Goal: Entertainment & Leisure: Browse casually

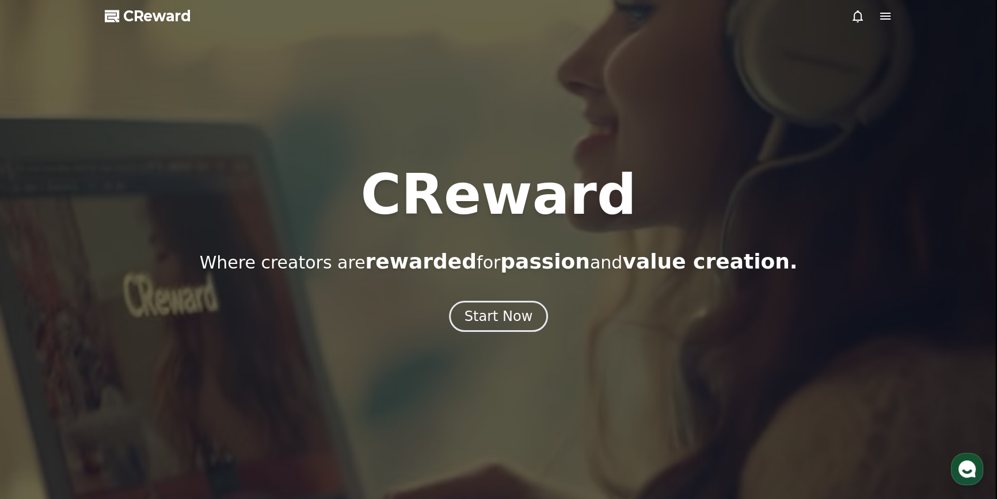
click at [856, 16] on icon at bounding box center [858, 16] width 14 height 14
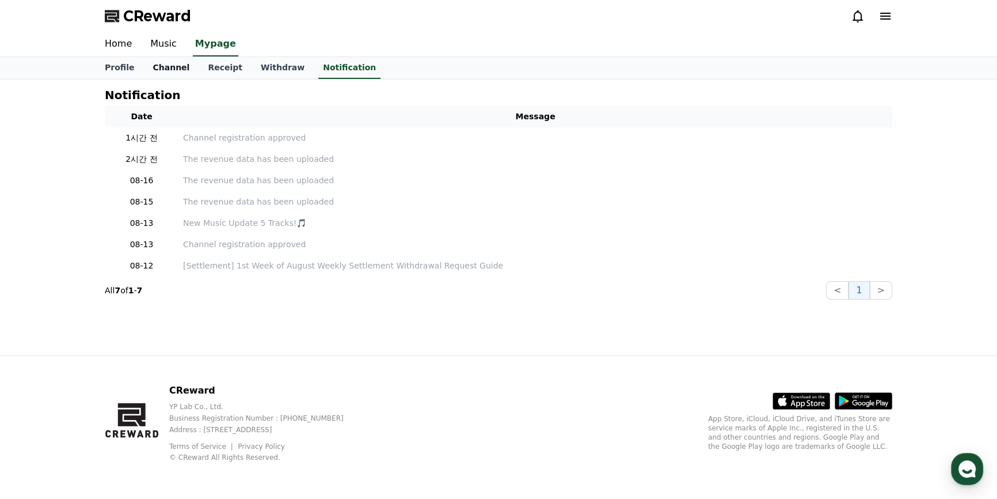
click at [161, 60] on link "Channel" at bounding box center [170, 68] width 55 height 22
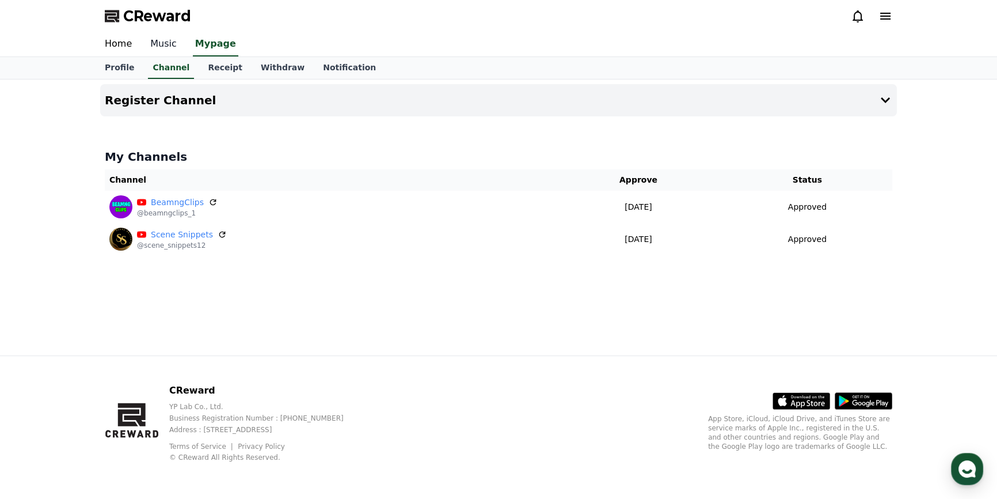
click at [155, 45] on link "Music" at bounding box center [163, 44] width 45 height 24
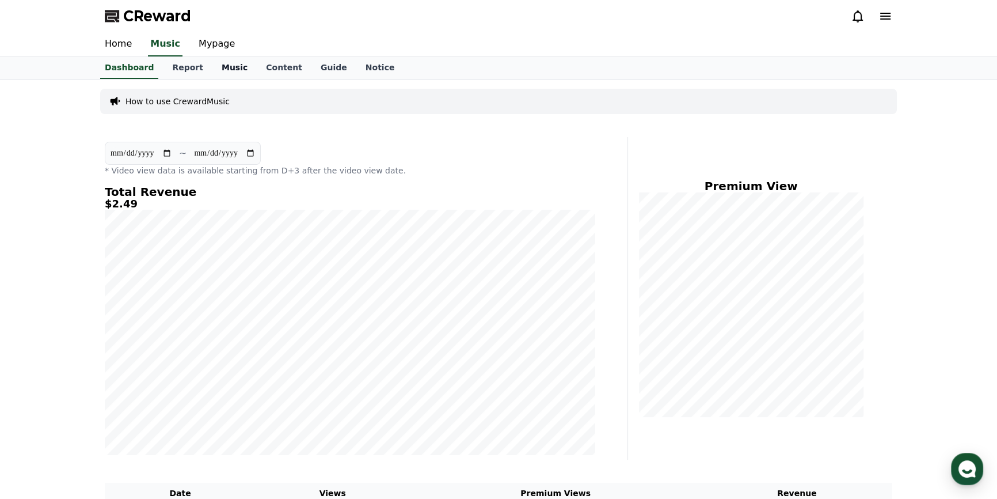
click at [213, 67] on link "Music" at bounding box center [235, 68] width 44 height 22
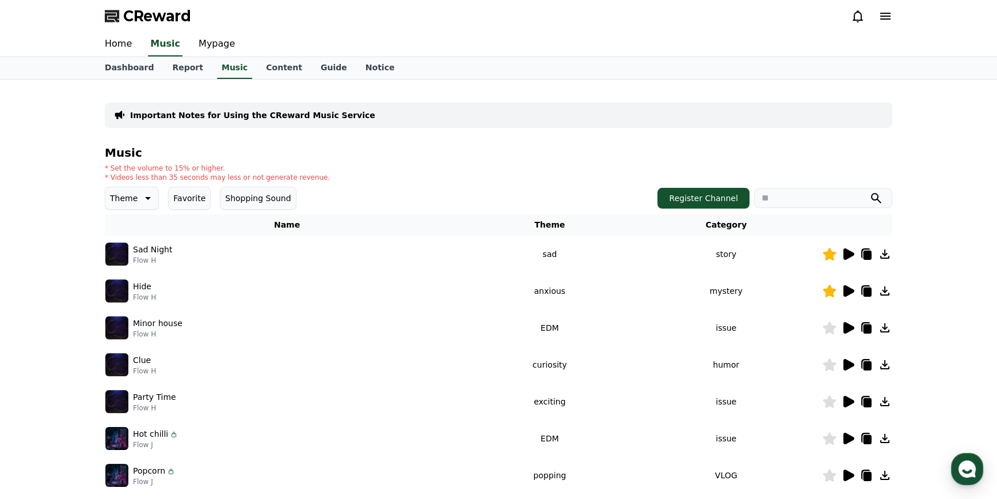
click at [847, 289] on icon at bounding box center [849, 291] width 11 height 12
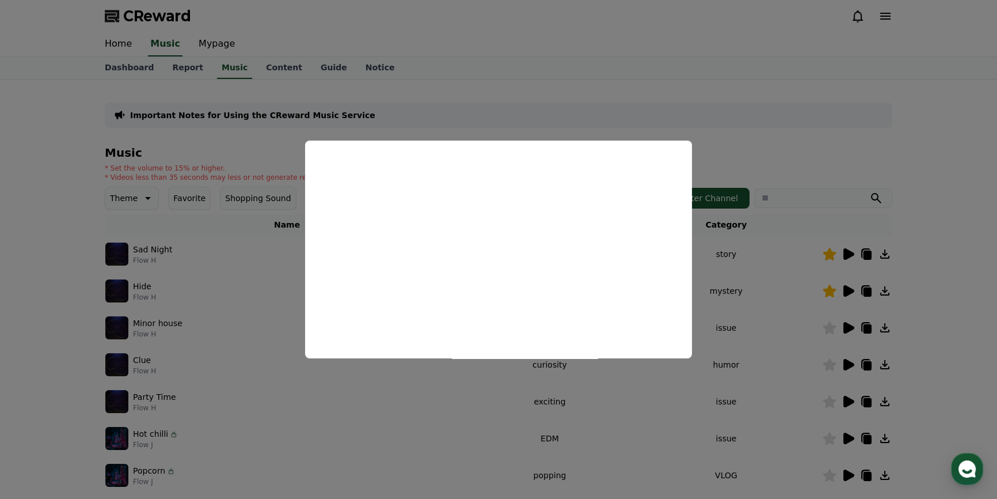
click at [954, 113] on button "close modal" at bounding box center [498, 249] width 997 height 499
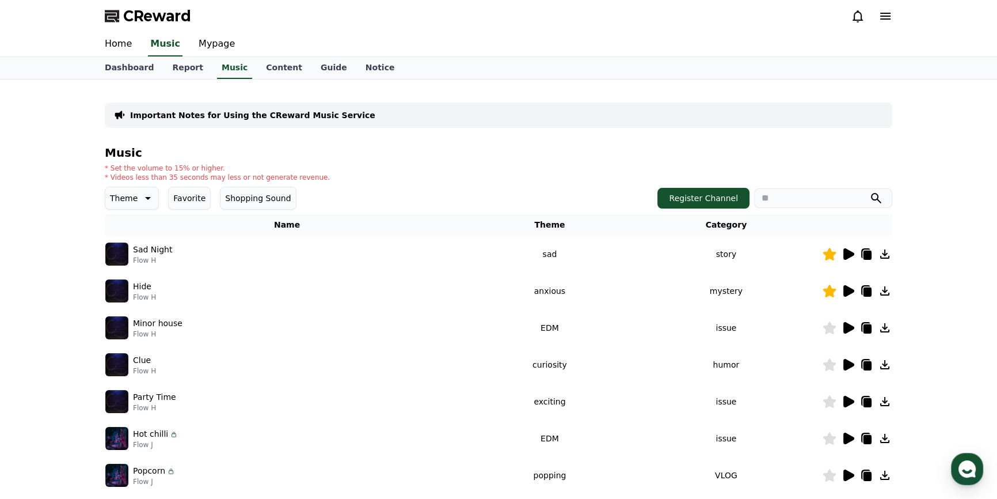
click at [848, 327] on icon at bounding box center [849, 328] width 11 height 12
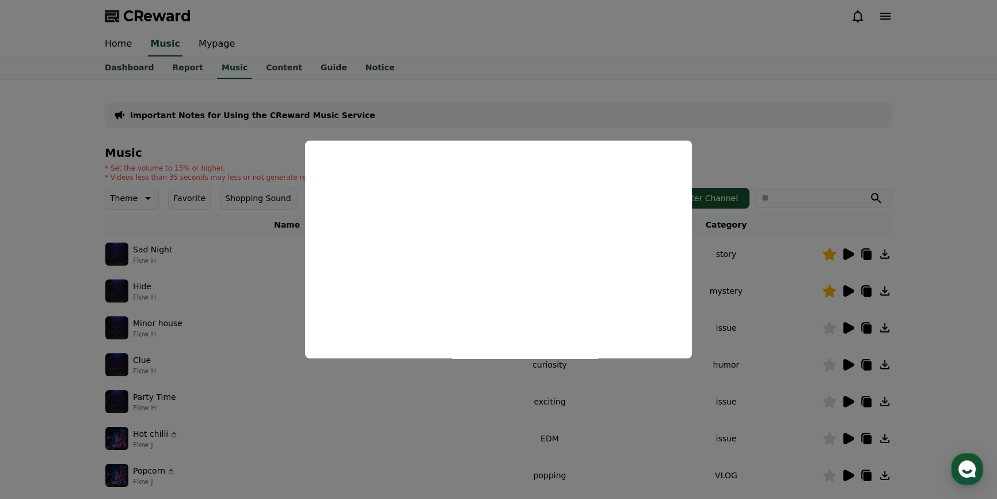
click at [866, 147] on button "close modal" at bounding box center [498, 249] width 997 height 499
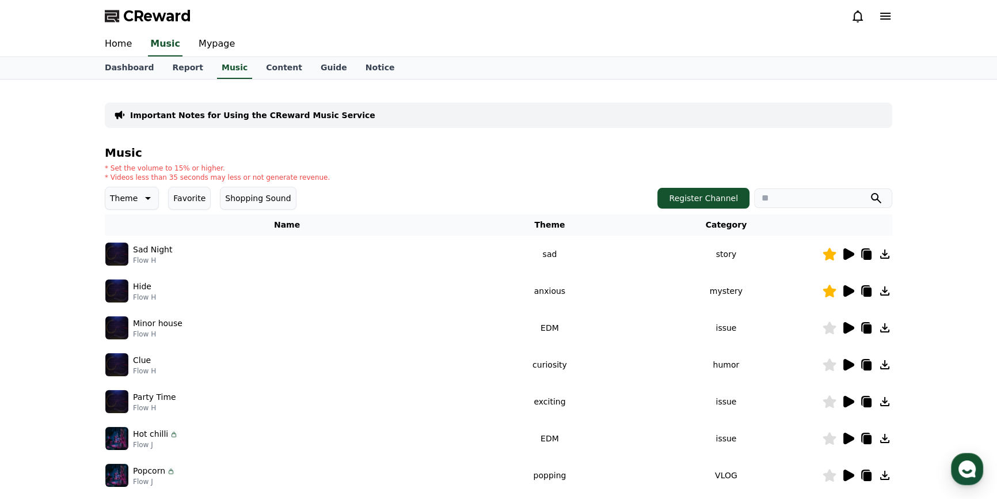
click at [851, 366] on icon at bounding box center [849, 365] width 11 height 12
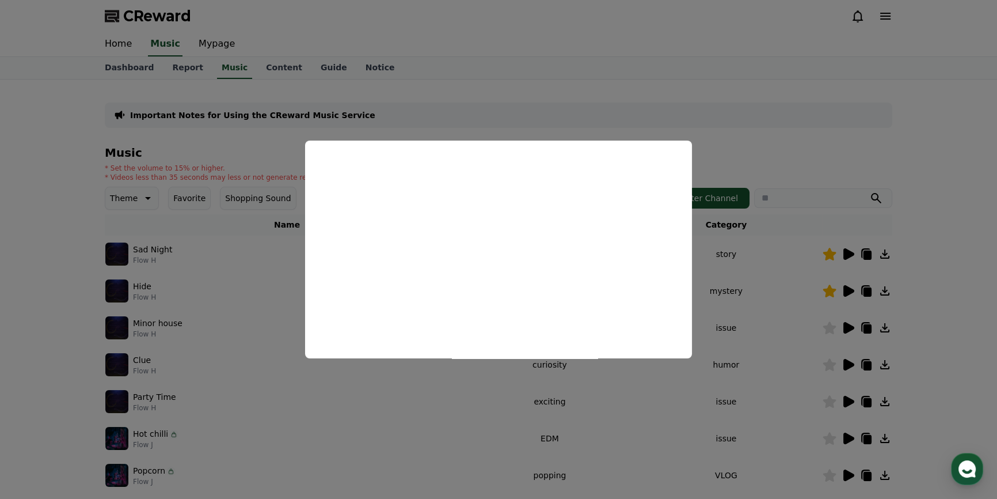
drag, startPoint x: 824, startPoint y: 132, endPoint x: 833, endPoint y: 165, distance: 33.5
click at [825, 132] on button "close modal" at bounding box center [498, 249] width 997 height 499
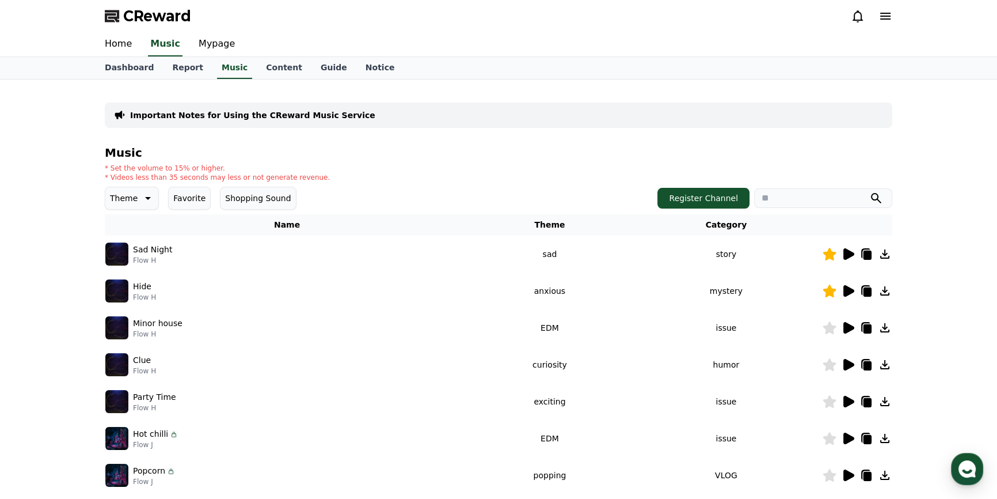
click at [847, 402] on icon at bounding box center [849, 402] width 11 height 12
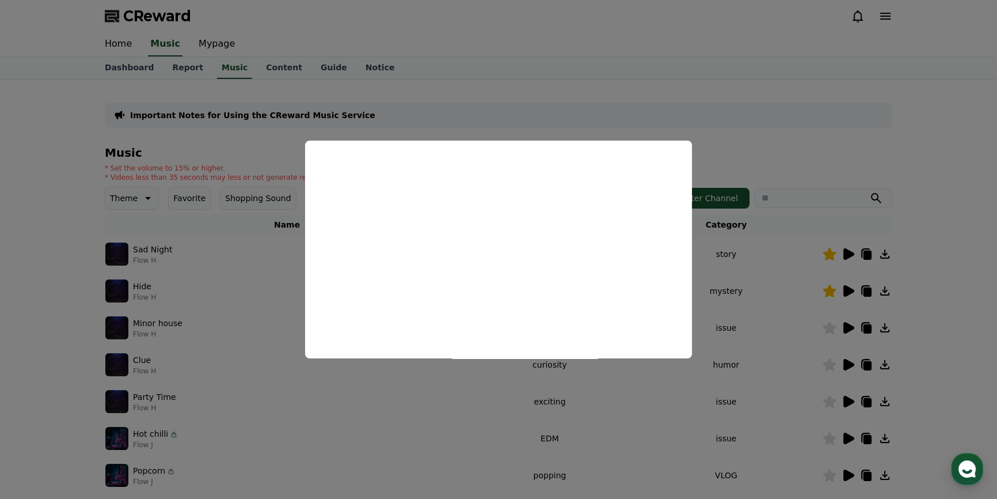
scroll to position [104, 0]
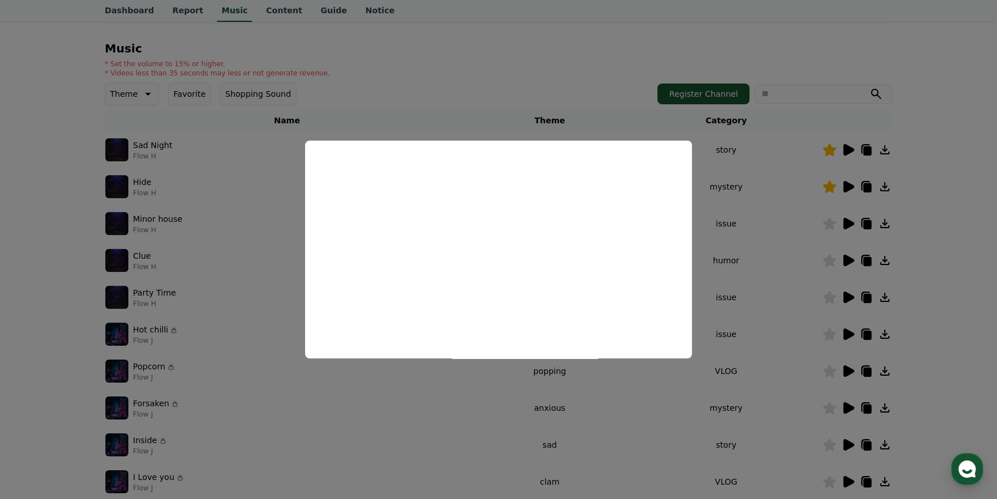
click at [305, 102] on button "close modal" at bounding box center [498, 249] width 997 height 499
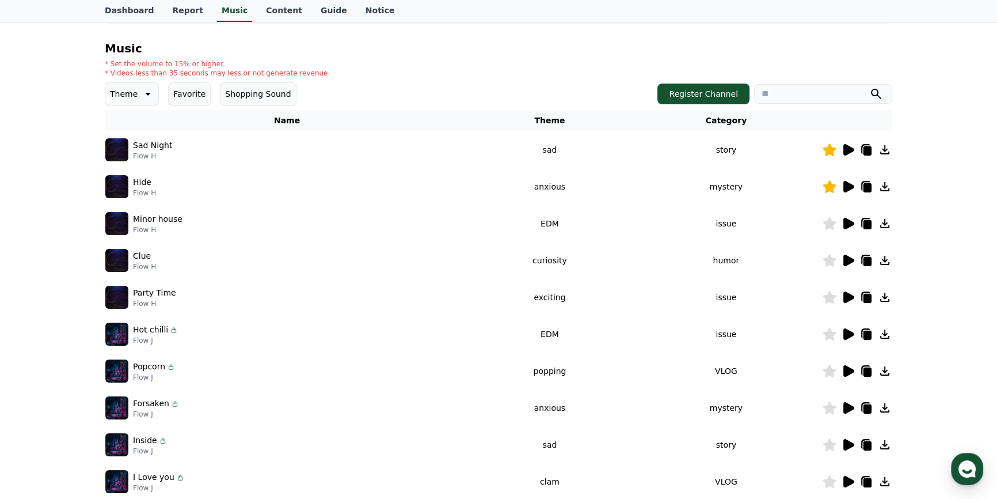
click at [849, 368] on icon at bounding box center [849, 371] width 11 height 12
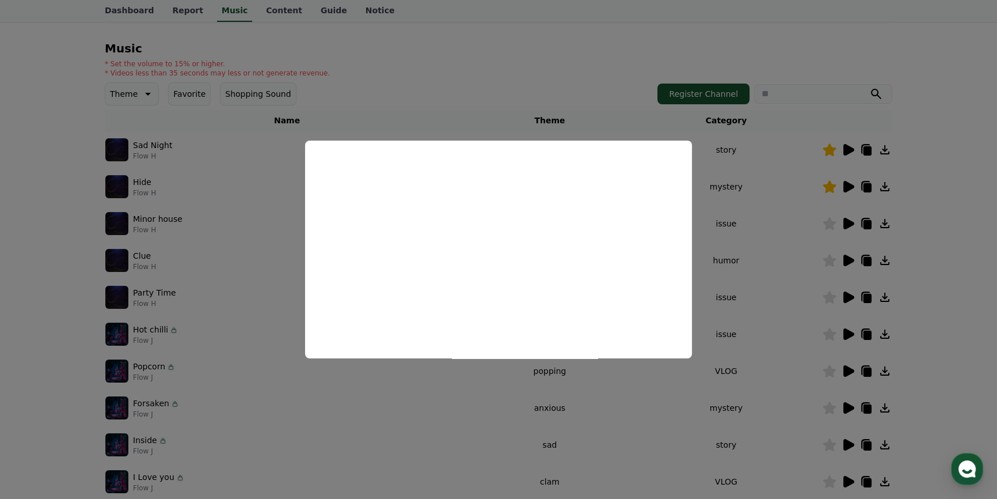
click at [928, 179] on button "close modal" at bounding box center [498, 249] width 997 height 499
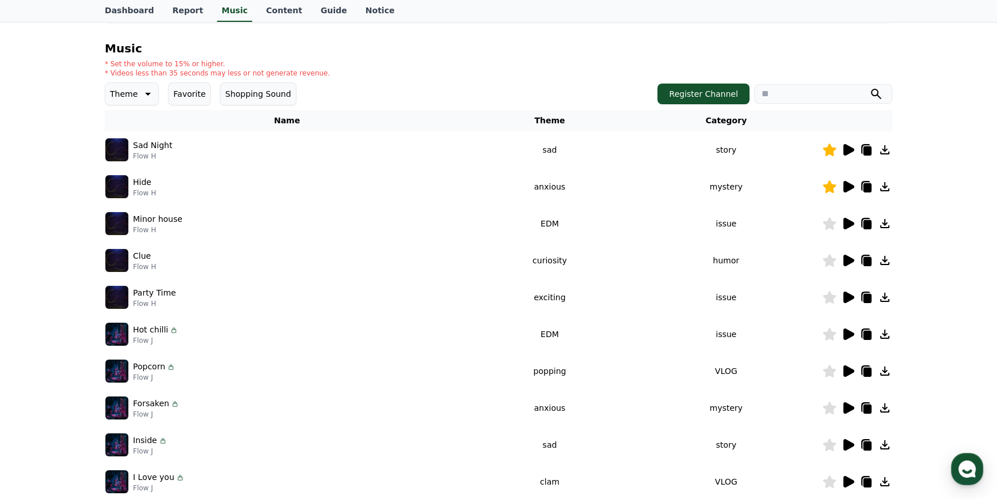
click at [852, 407] on icon at bounding box center [849, 408] width 11 height 12
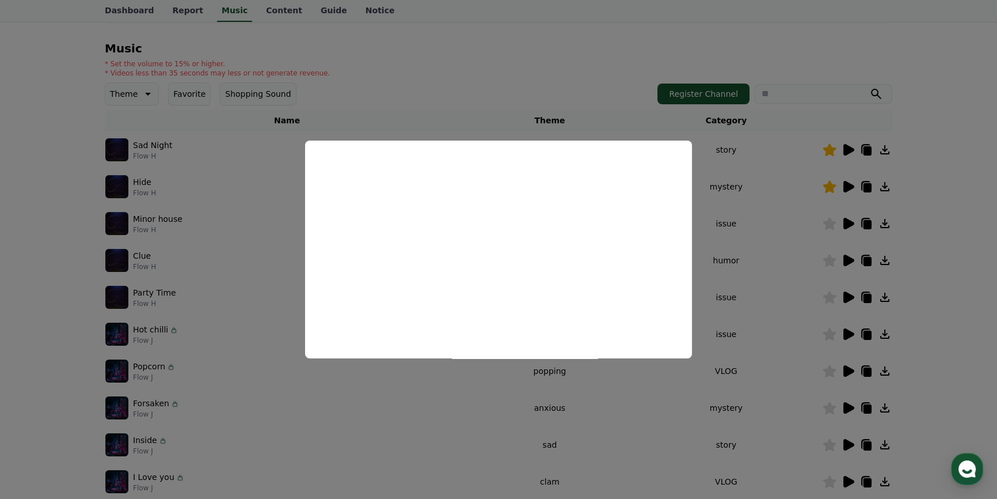
click at [927, 214] on button "close modal" at bounding box center [498, 249] width 997 height 499
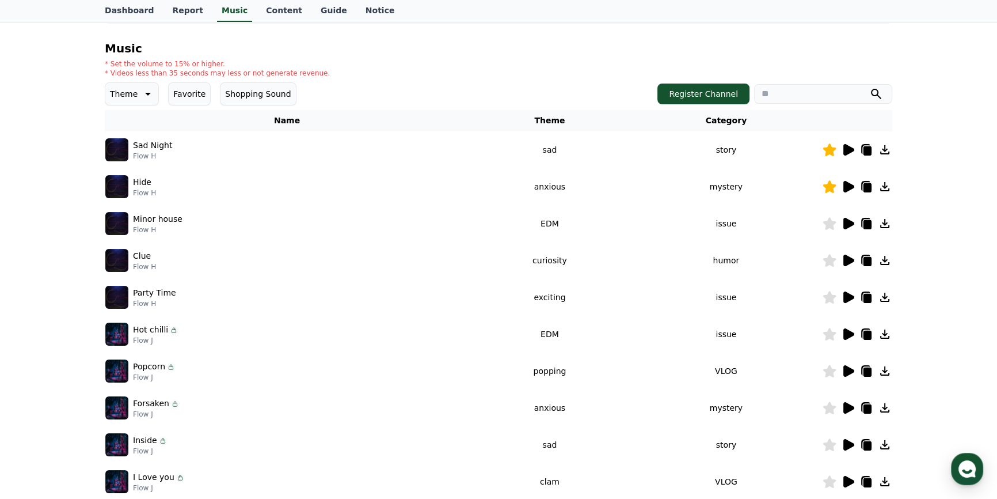
click at [847, 443] on icon at bounding box center [849, 445] width 11 height 12
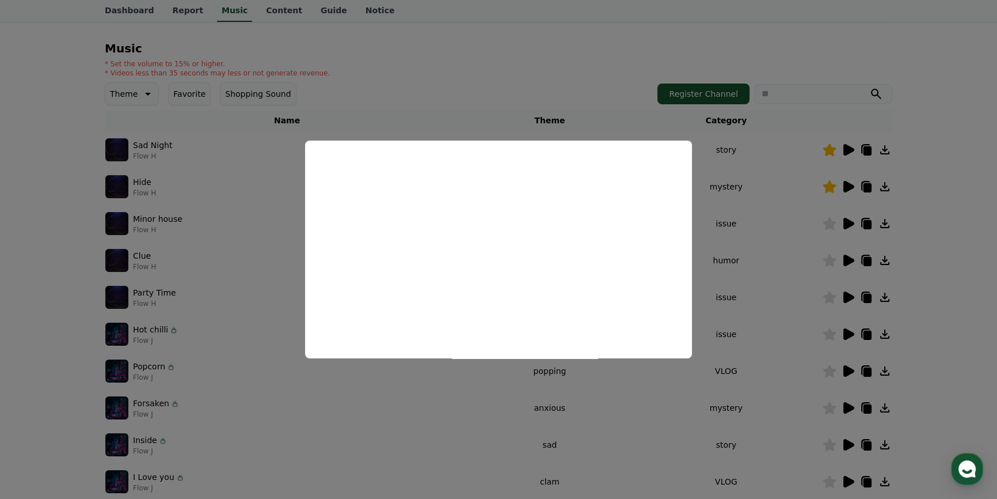
click at [979, 219] on button "close modal" at bounding box center [498, 249] width 997 height 499
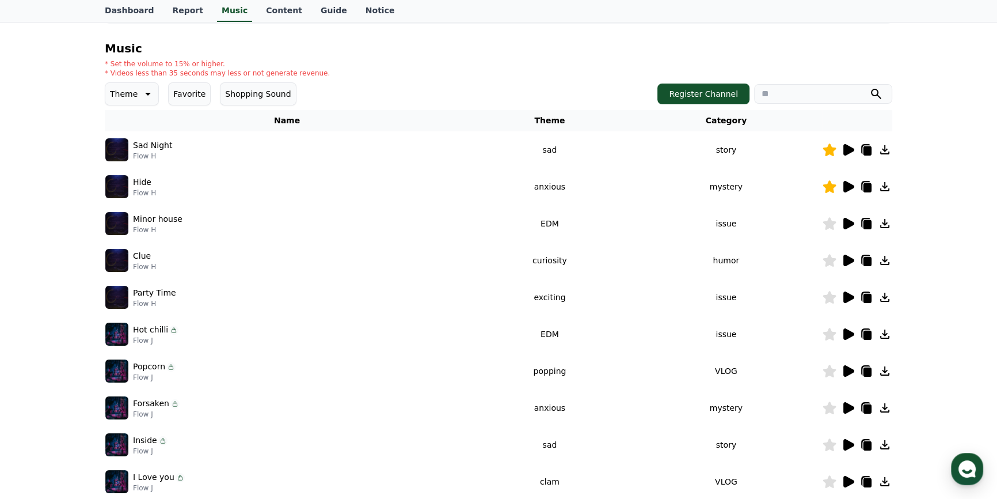
click at [850, 442] on icon at bounding box center [849, 445] width 11 height 12
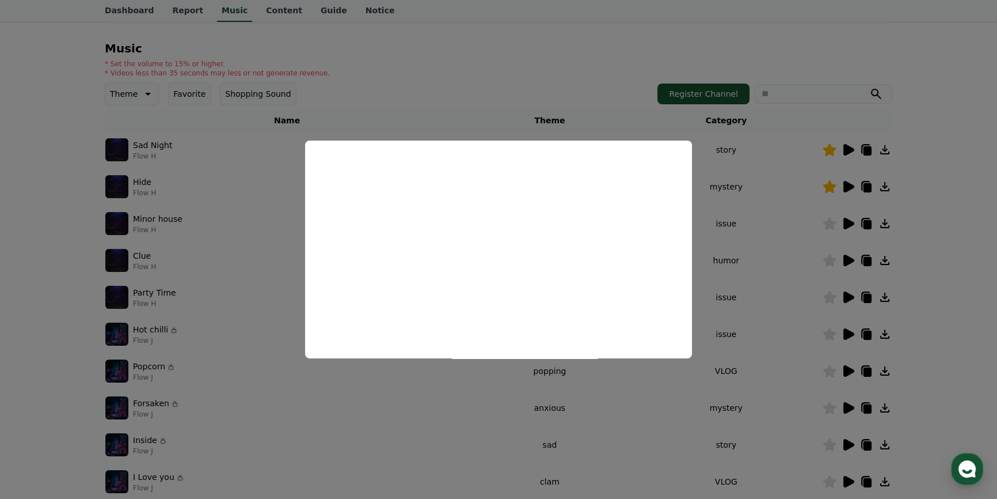
click at [937, 275] on button "close modal" at bounding box center [498, 249] width 997 height 499
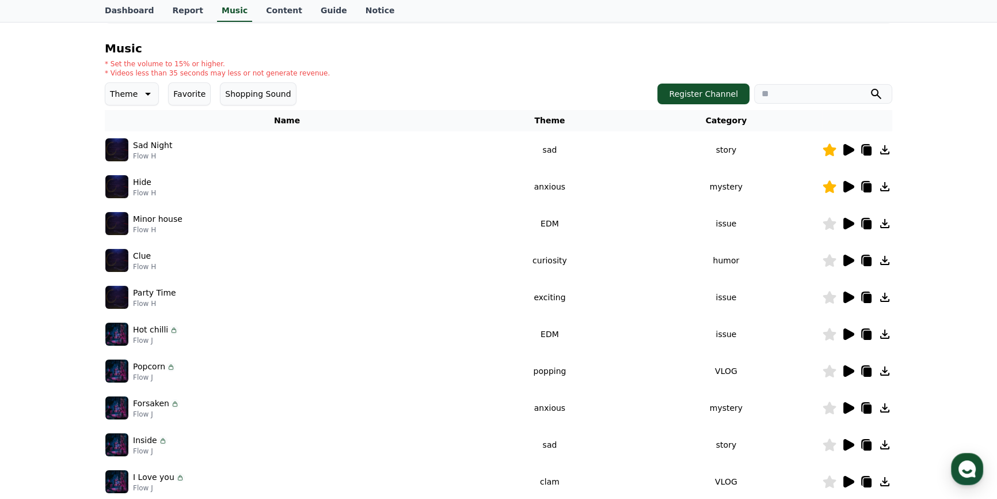
scroll to position [157, 0]
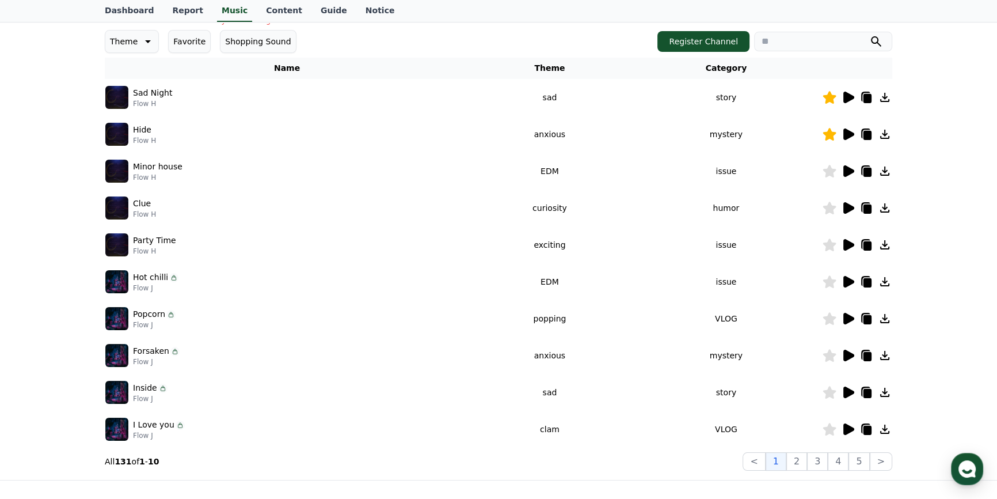
click at [851, 429] on icon at bounding box center [849, 429] width 11 height 12
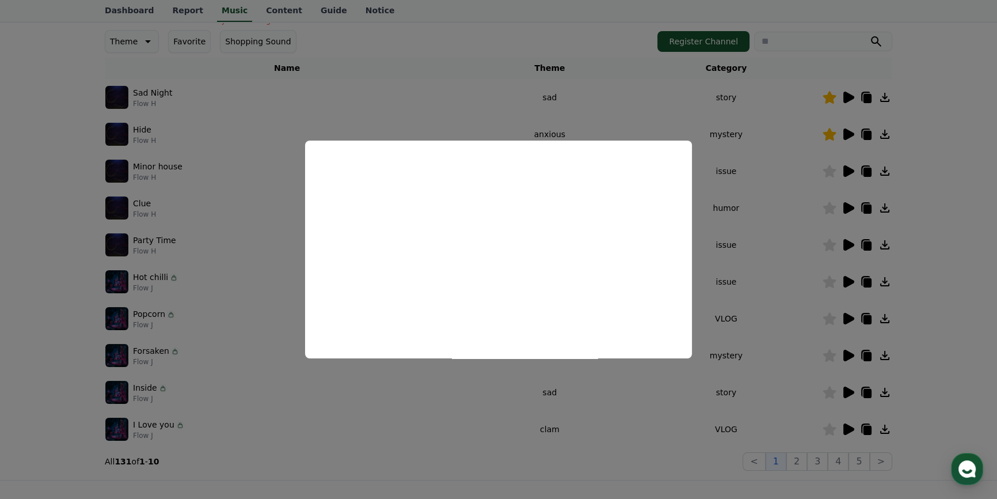
drag, startPoint x: 968, startPoint y: 296, endPoint x: 876, endPoint y: 409, distance: 145.7
click at [968, 297] on button "close modal" at bounding box center [498, 249] width 997 height 499
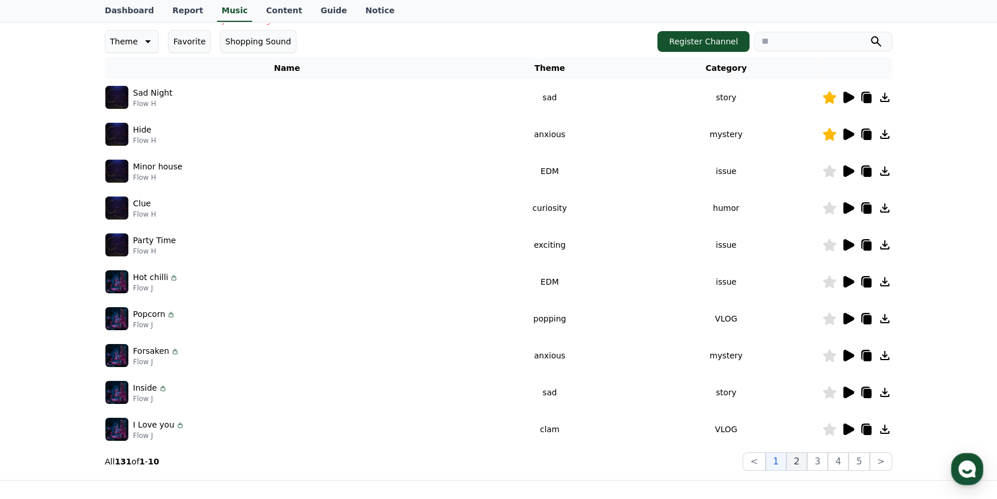
click at [807, 460] on button "2" at bounding box center [817, 461] width 21 height 18
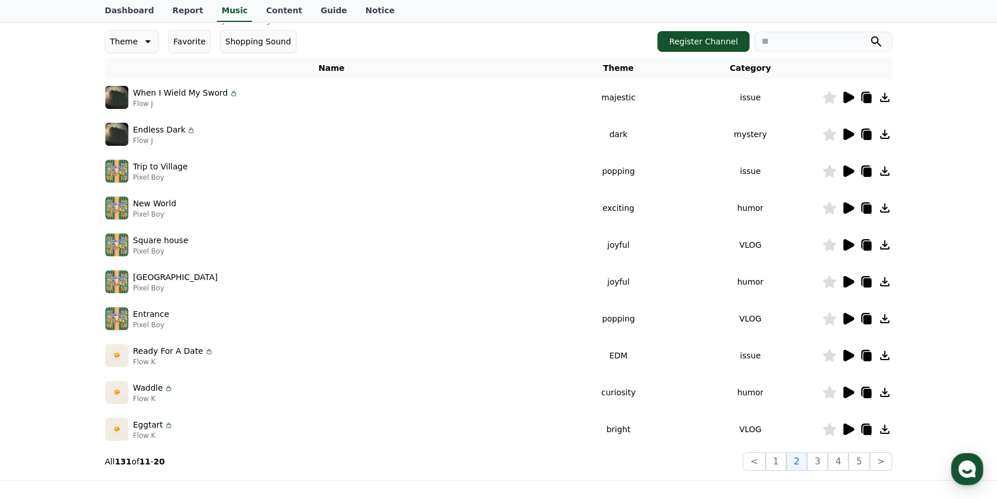
click at [845, 97] on icon at bounding box center [849, 98] width 11 height 12
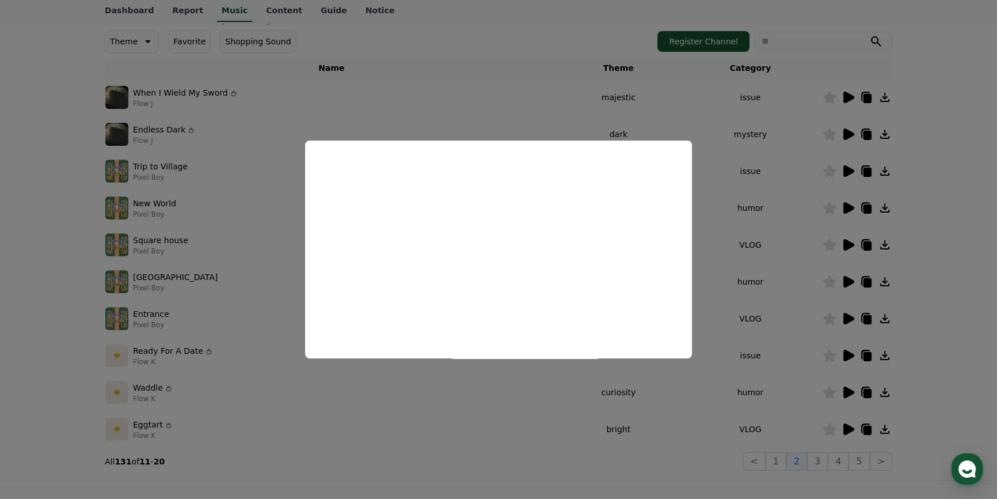
click at [933, 179] on button "close modal" at bounding box center [498, 249] width 997 height 499
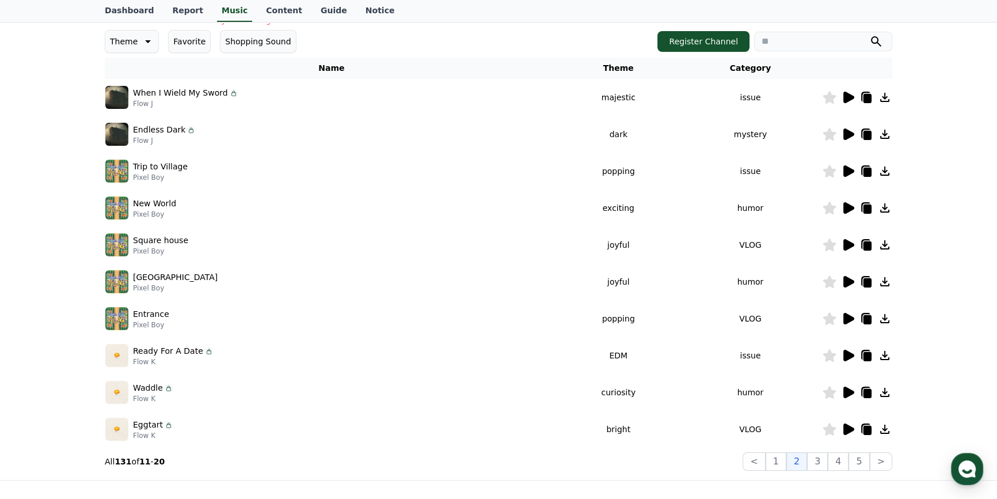
click at [845, 135] on icon at bounding box center [849, 134] width 11 height 12
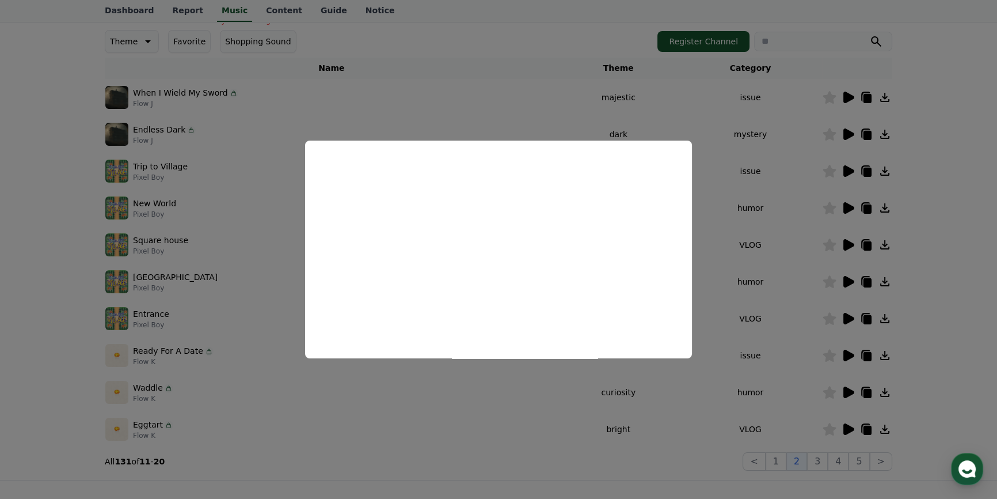
click at [944, 167] on button "close modal" at bounding box center [498, 249] width 997 height 499
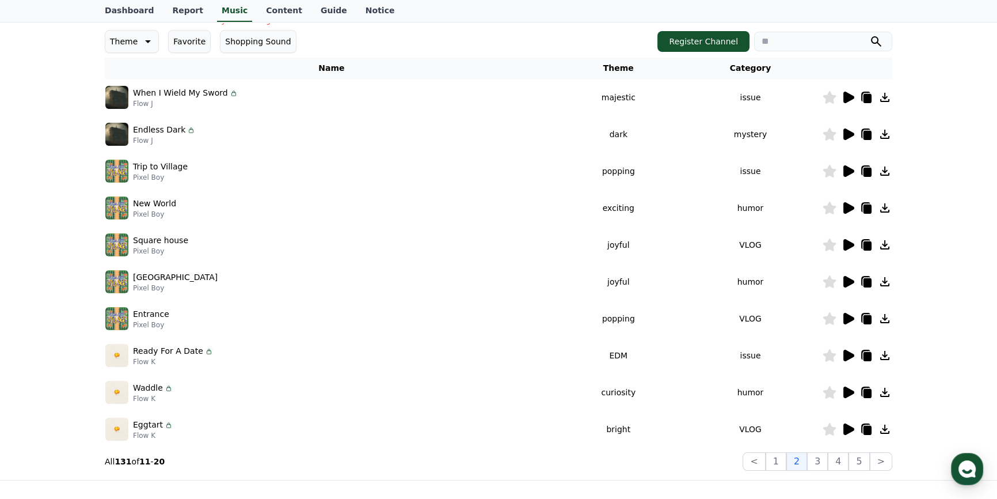
click at [848, 168] on icon at bounding box center [849, 171] width 11 height 12
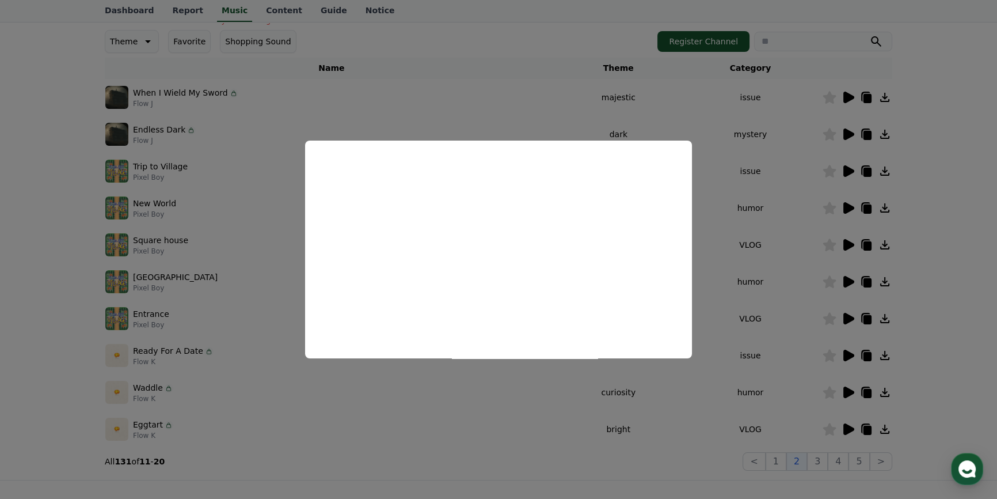
click at [973, 181] on button "close modal" at bounding box center [498, 249] width 997 height 499
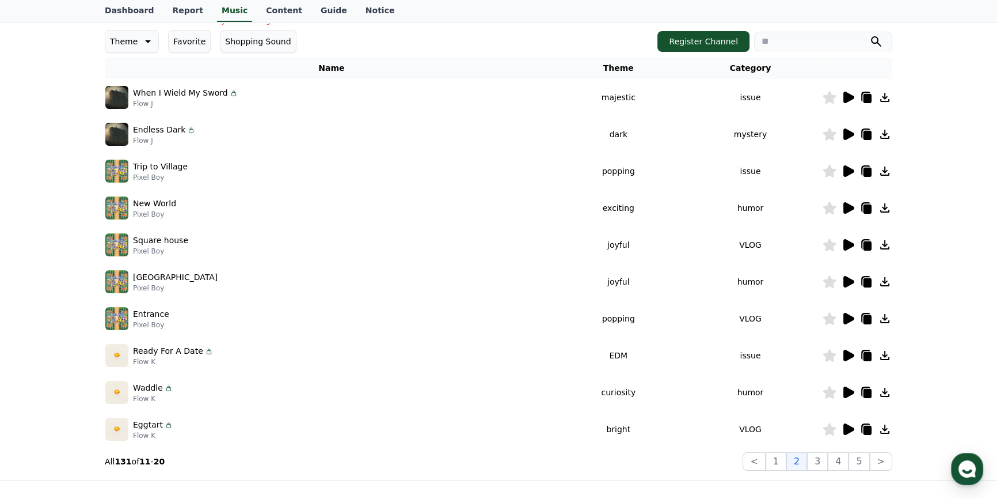
click at [847, 238] on icon at bounding box center [848, 245] width 14 height 14
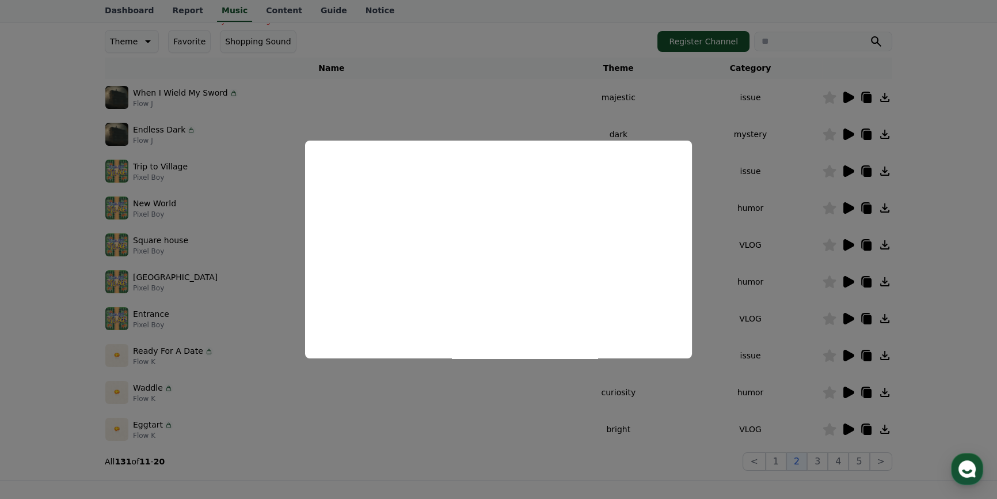
click at [967, 236] on button "close modal" at bounding box center [498, 249] width 997 height 499
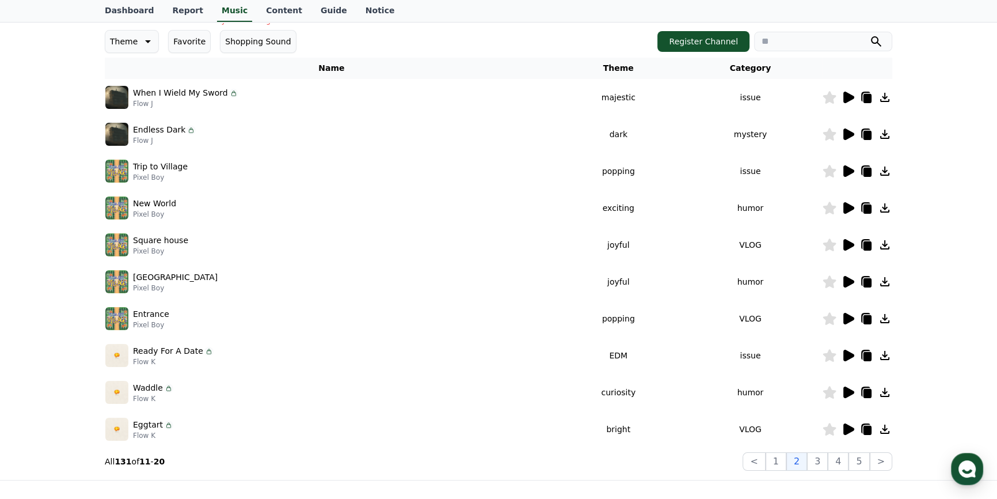
click at [845, 353] on icon at bounding box center [849, 356] width 11 height 12
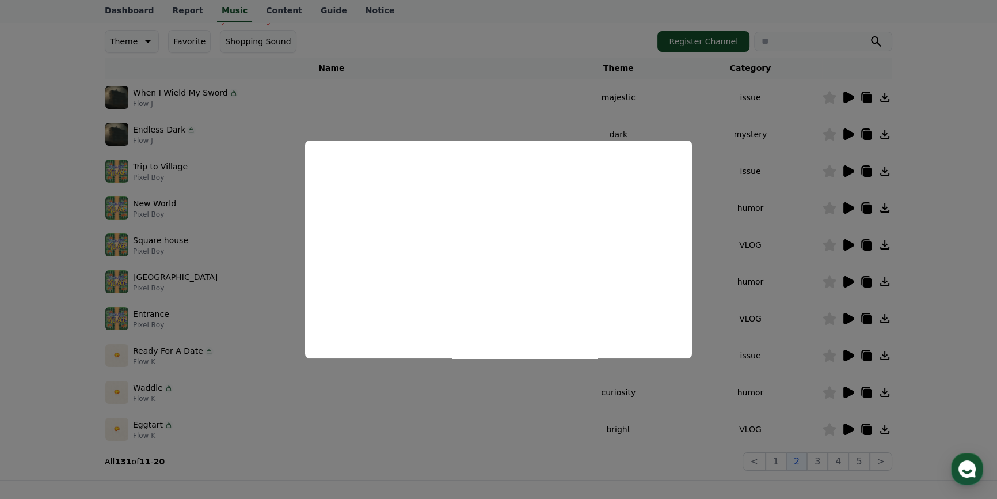
click at [916, 291] on button "close modal" at bounding box center [498, 249] width 997 height 499
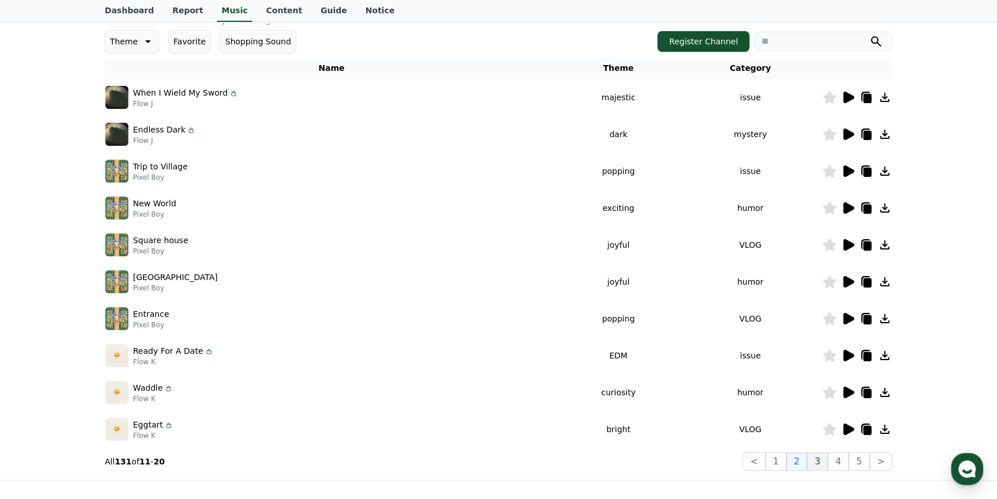
click at [849, 460] on button "3" at bounding box center [859, 461] width 21 height 18
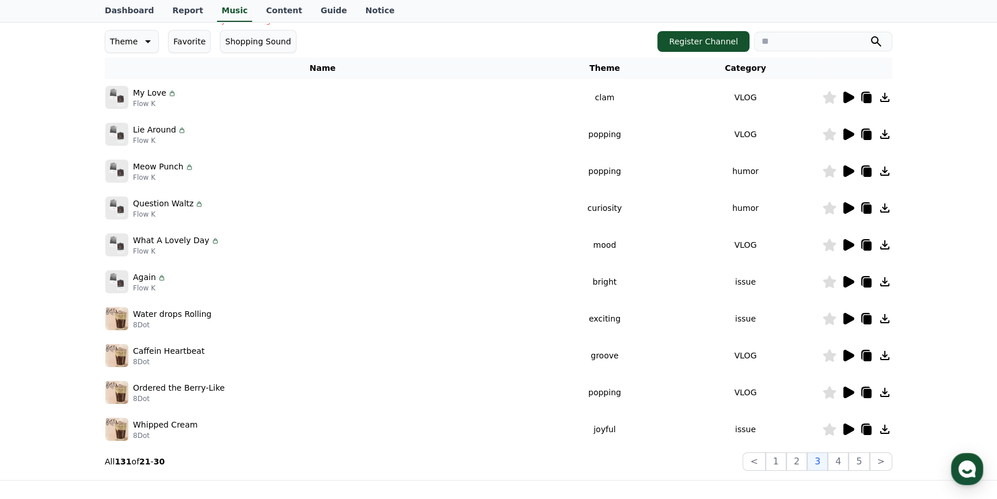
click at [850, 92] on icon at bounding box center [848, 97] width 14 height 14
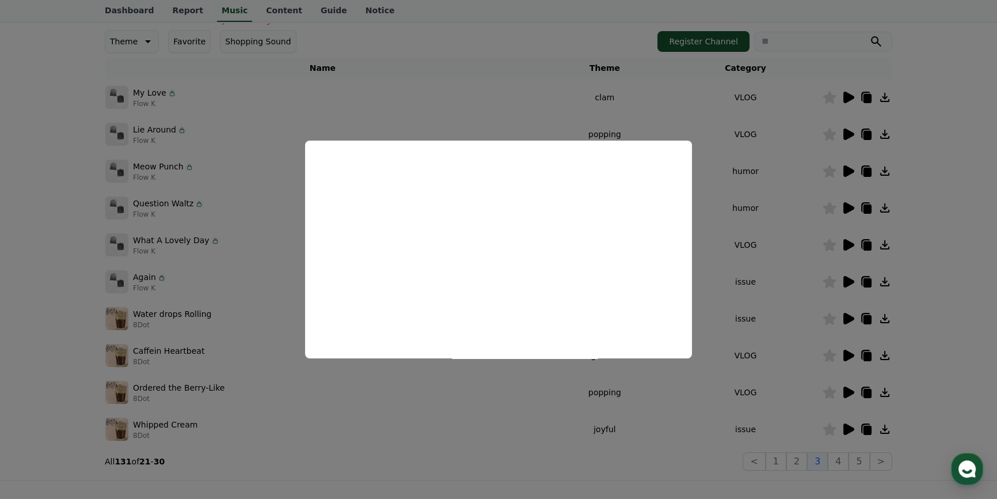
click at [777, 276] on button "close modal" at bounding box center [498, 249] width 997 height 499
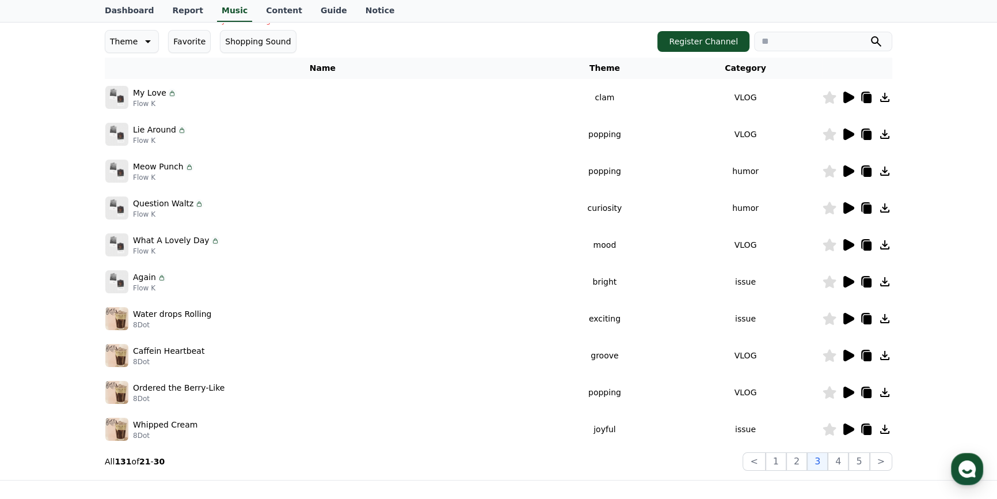
click at [850, 130] on icon at bounding box center [848, 134] width 14 height 14
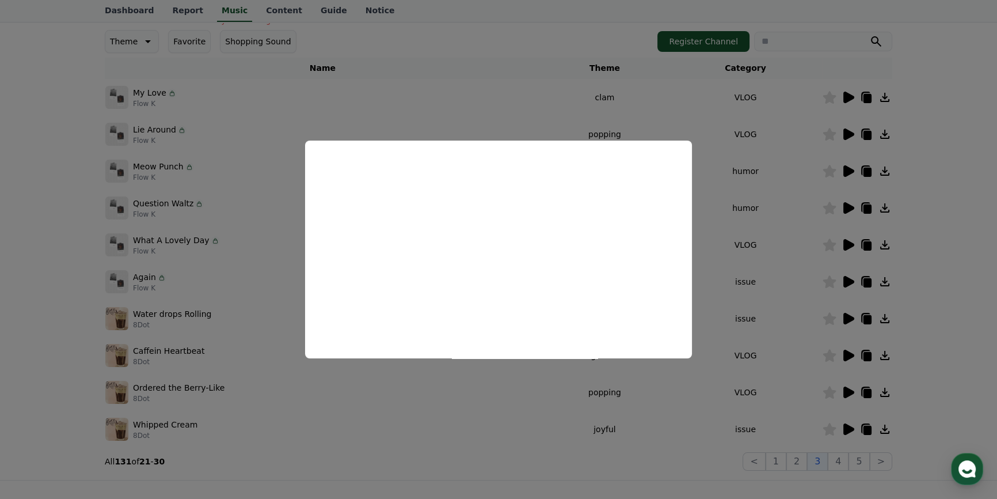
click at [813, 262] on button "close modal" at bounding box center [498, 249] width 997 height 499
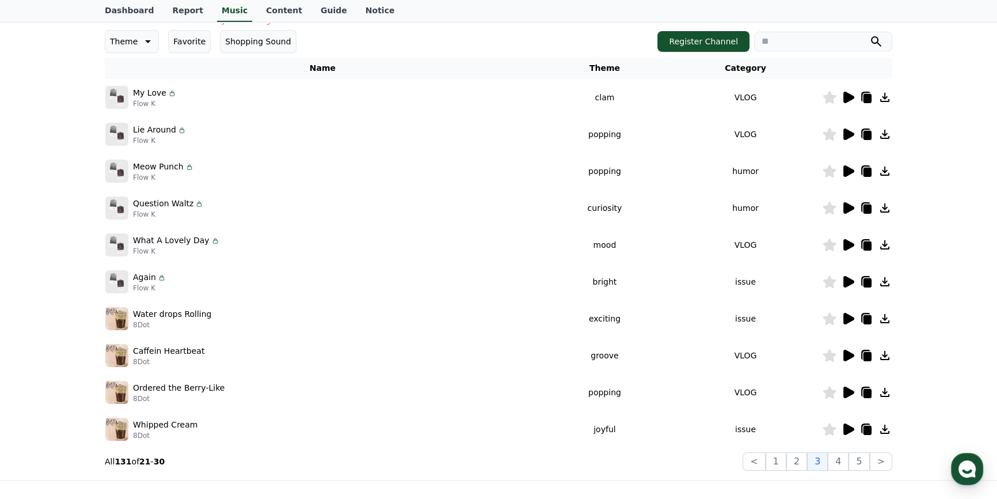
click at [843, 317] on icon at bounding box center [848, 319] width 14 height 14
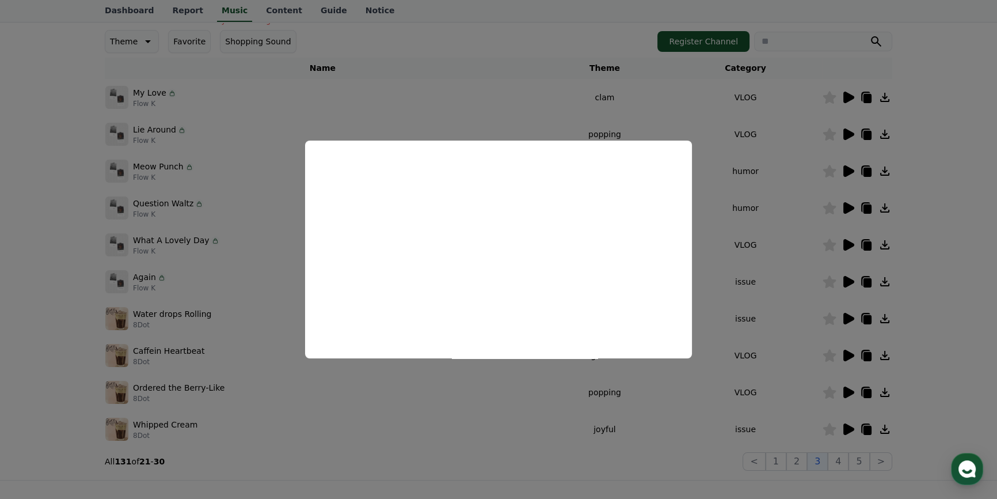
click at [799, 331] on button "close modal" at bounding box center [498, 249] width 997 height 499
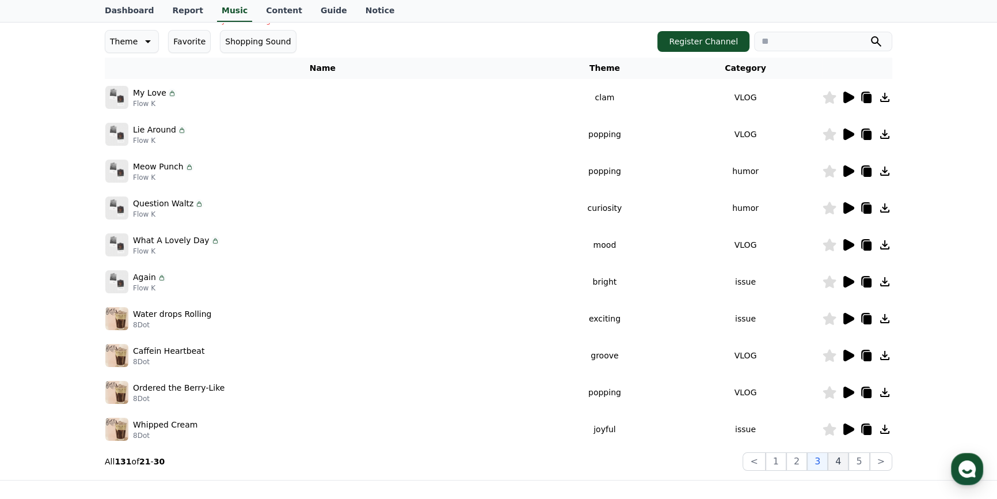
click at [843, 465] on button "4" at bounding box center [838, 461] width 21 height 18
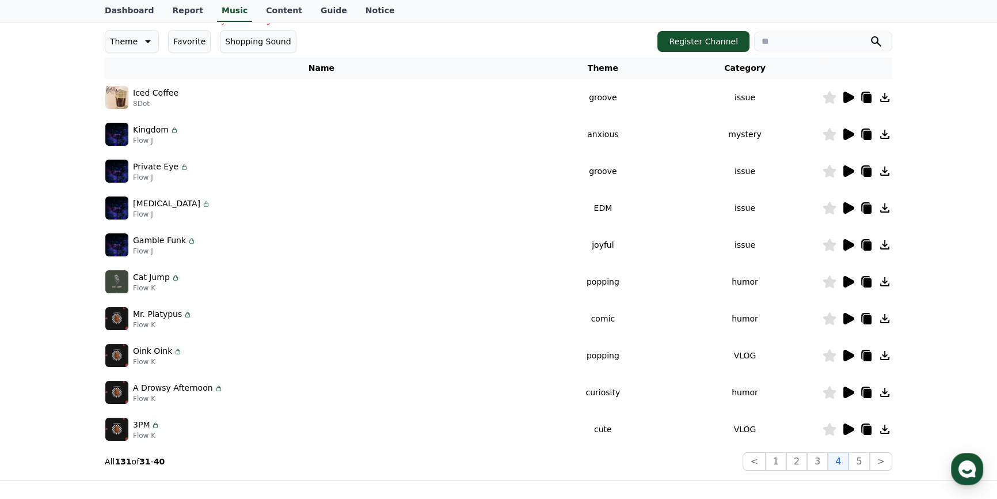
click at [112, 248] on img at bounding box center [116, 244] width 23 height 23
click at [115, 242] on img at bounding box center [116, 244] width 23 height 23
click at [115, 134] on img at bounding box center [116, 134] width 23 height 23
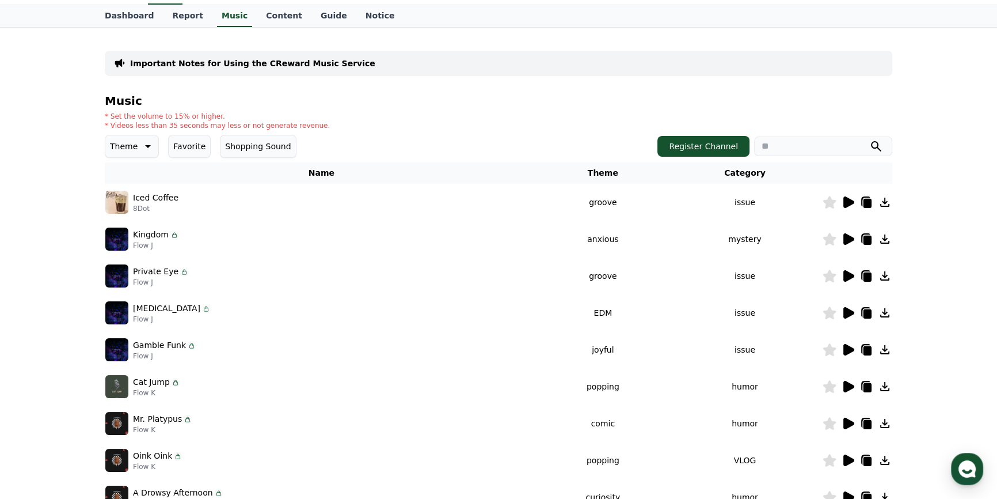
scroll to position [104, 0]
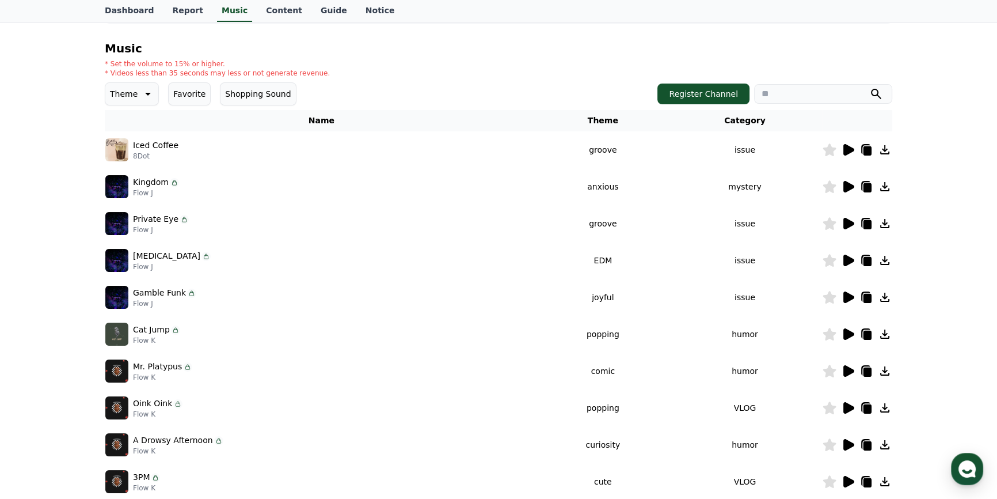
click at [170, 181] on icon at bounding box center [174, 182] width 9 height 9
click at [847, 184] on icon at bounding box center [849, 187] width 11 height 12
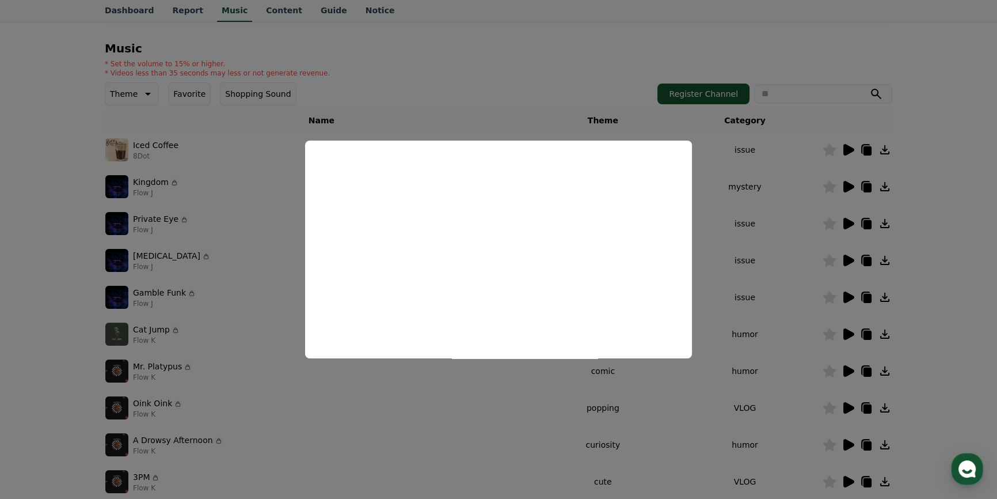
click at [877, 191] on button "close modal" at bounding box center [498, 249] width 997 height 499
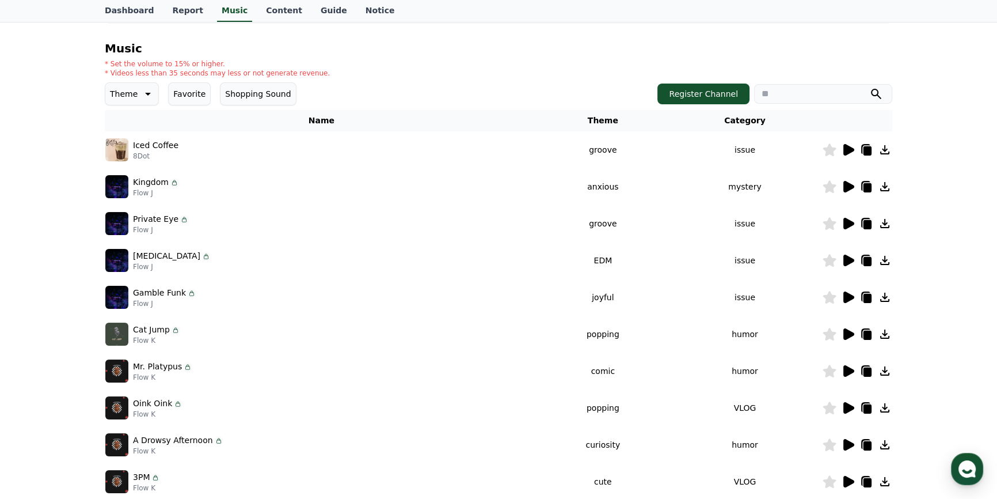
click at [842, 224] on icon at bounding box center [848, 224] width 14 height 14
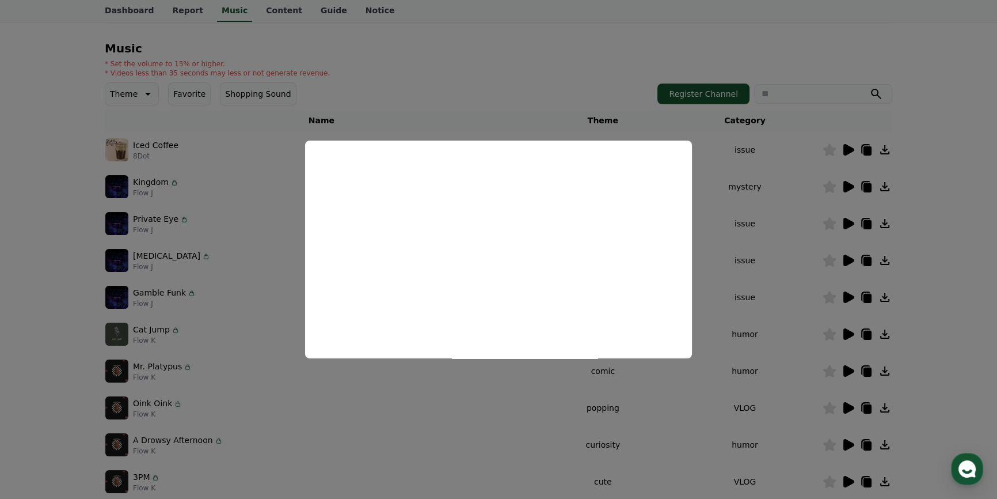
click at [788, 252] on button "close modal" at bounding box center [498, 249] width 997 height 499
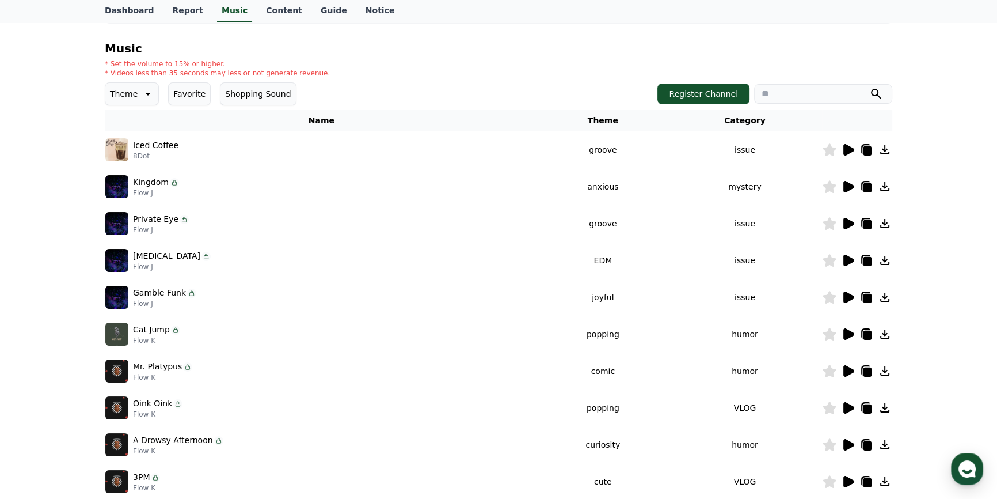
click at [848, 297] on icon at bounding box center [849, 297] width 11 height 12
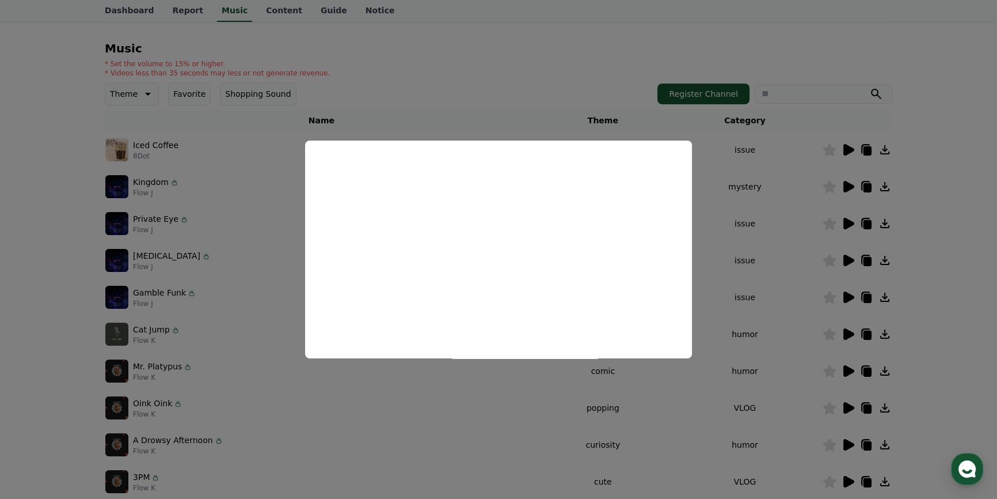
click at [722, 307] on button "close modal" at bounding box center [498, 249] width 997 height 499
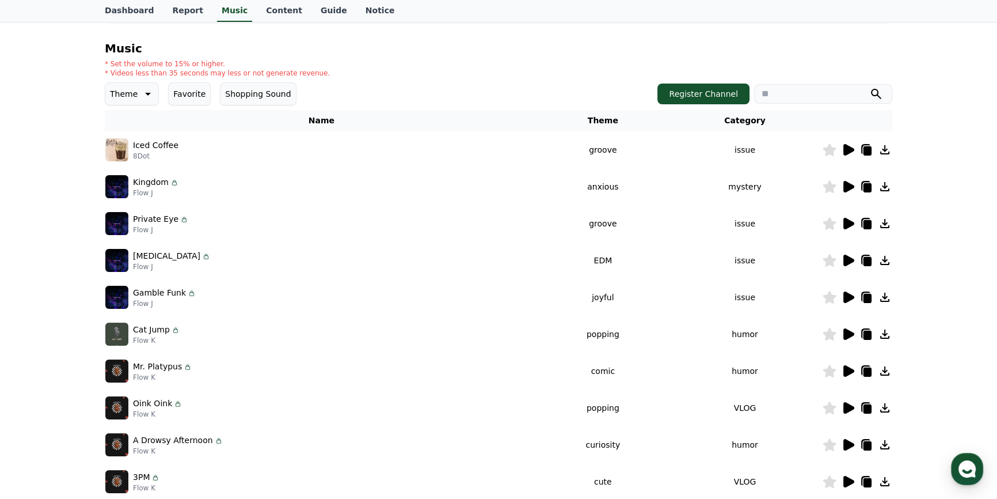
click at [844, 366] on icon at bounding box center [849, 371] width 11 height 12
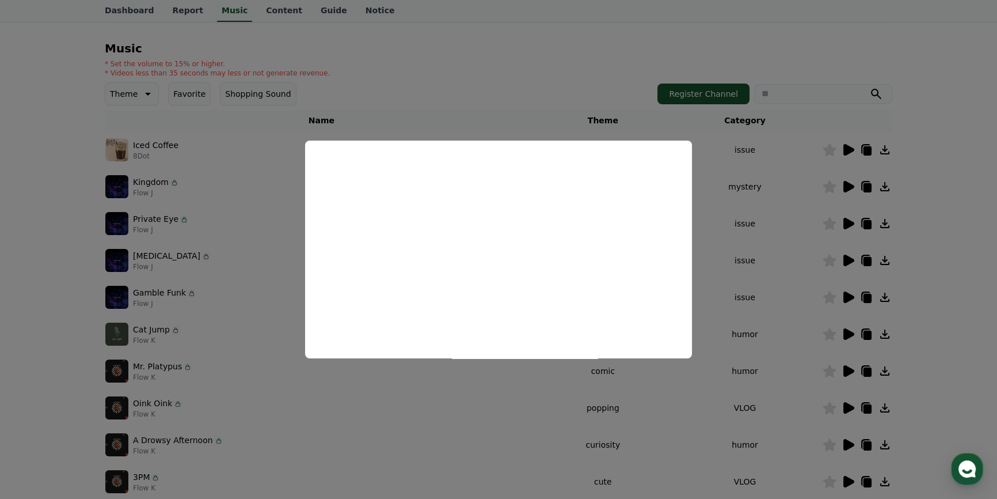
click at [955, 229] on button "close modal" at bounding box center [498, 249] width 997 height 499
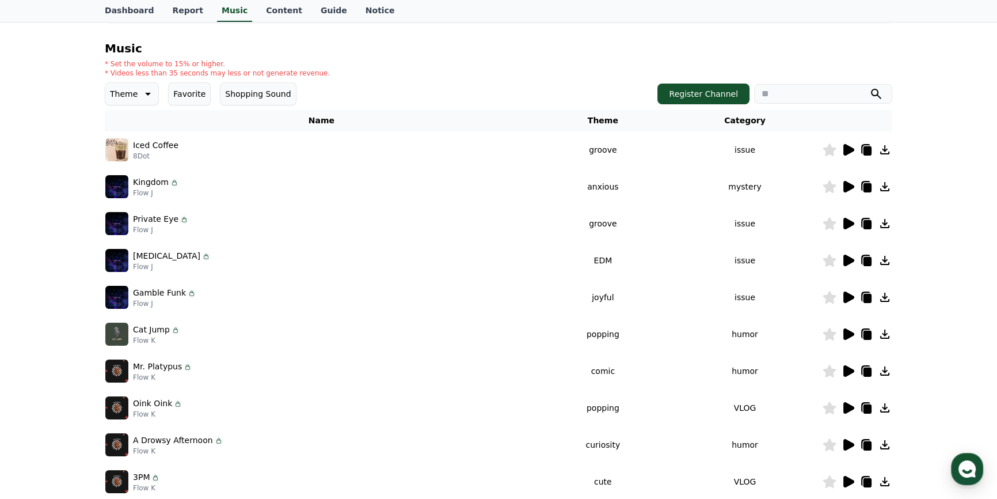
scroll to position [157, 0]
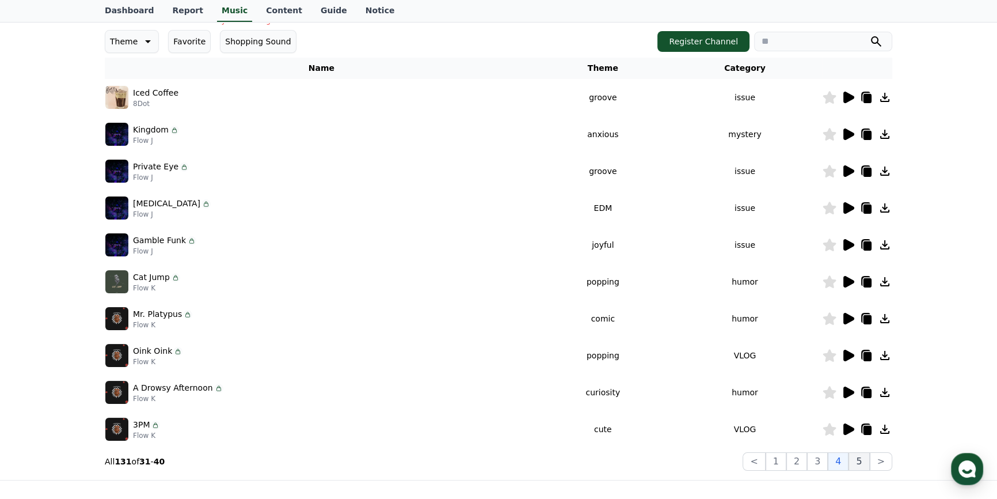
click at [856, 461] on button "5" at bounding box center [859, 461] width 21 height 18
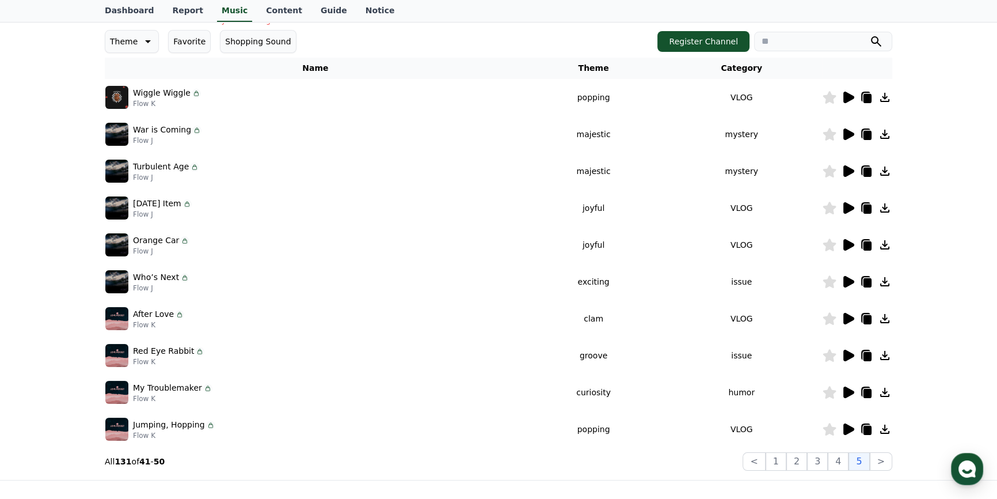
click at [853, 132] on icon at bounding box center [848, 134] width 14 height 14
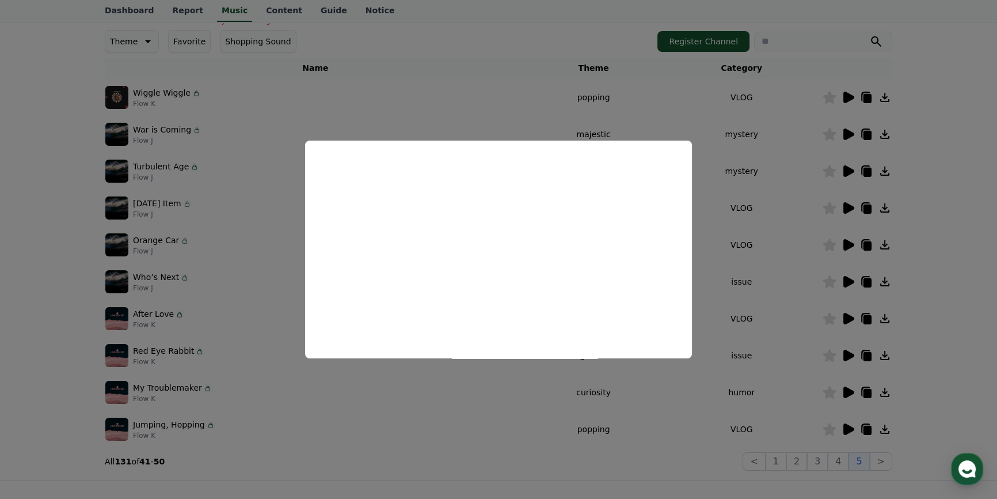
click at [915, 84] on button "close modal" at bounding box center [498, 249] width 997 height 499
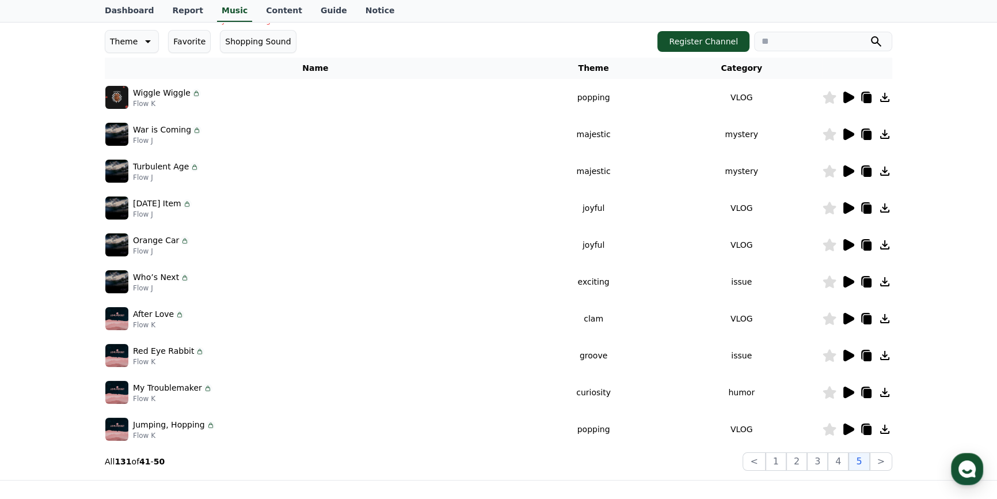
click at [845, 170] on icon at bounding box center [849, 171] width 11 height 12
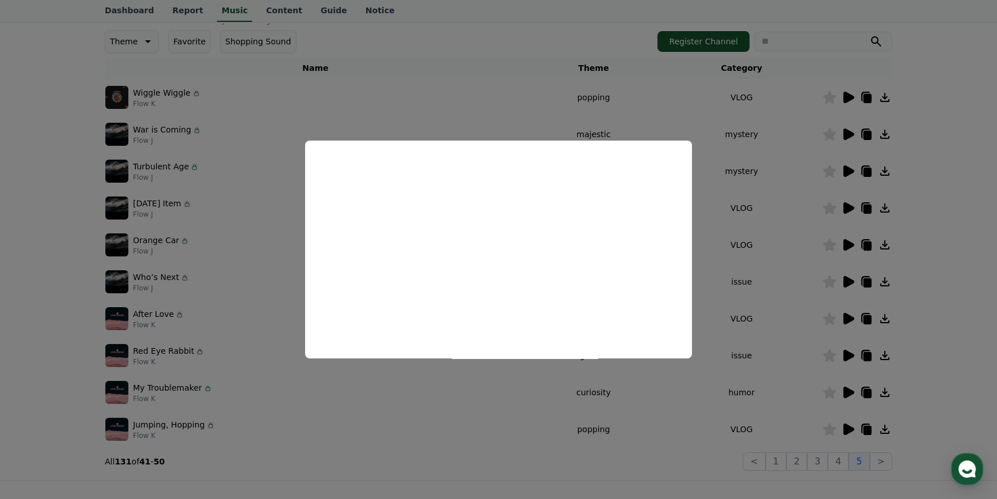
click at [919, 167] on button "close modal" at bounding box center [498, 249] width 997 height 499
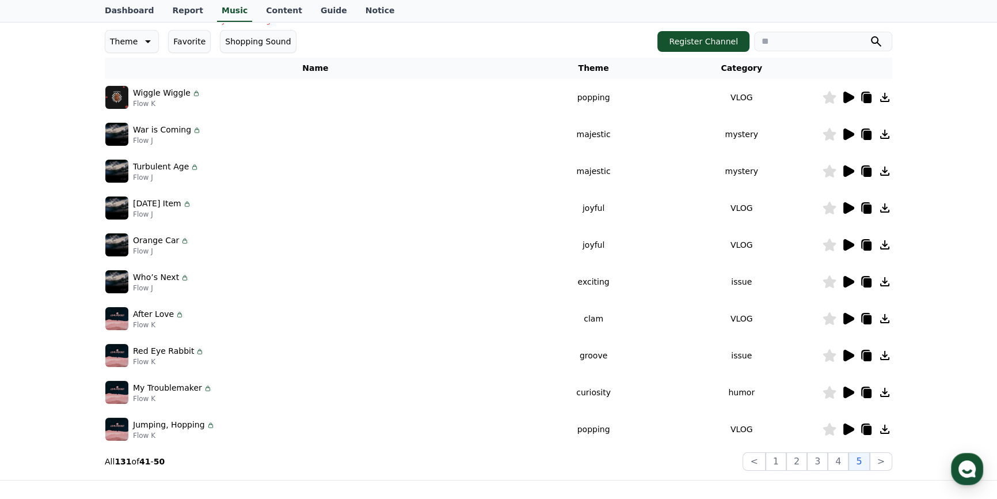
click at [848, 241] on icon at bounding box center [849, 245] width 11 height 12
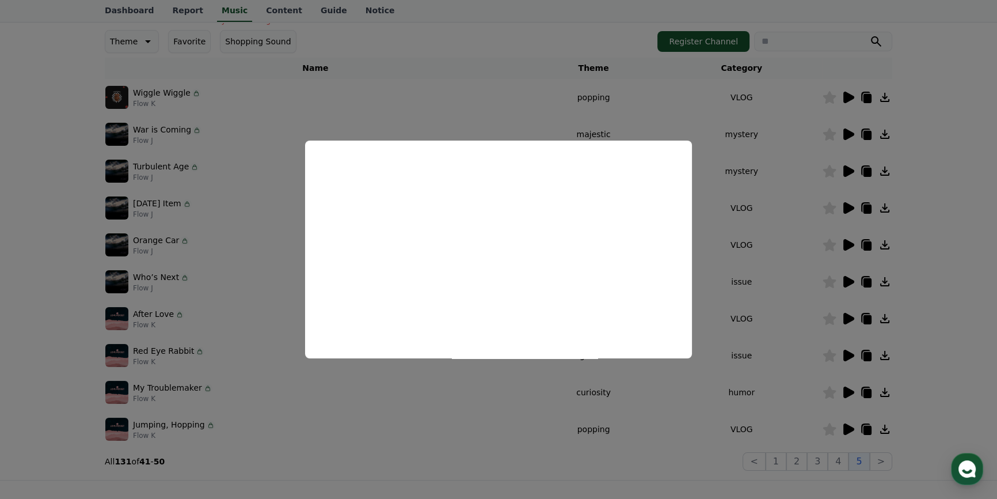
click at [888, 309] on button "close modal" at bounding box center [498, 249] width 997 height 499
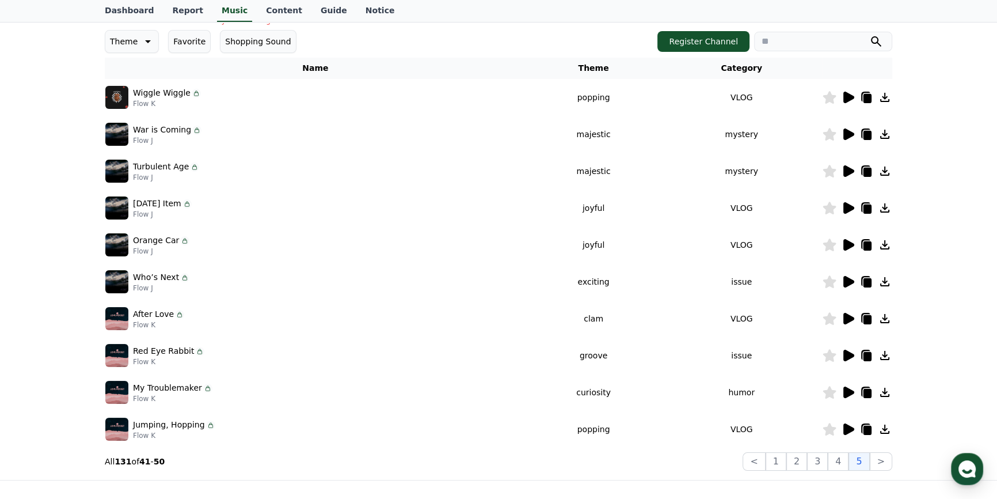
click at [851, 318] on icon at bounding box center [849, 319] width 11 height 12
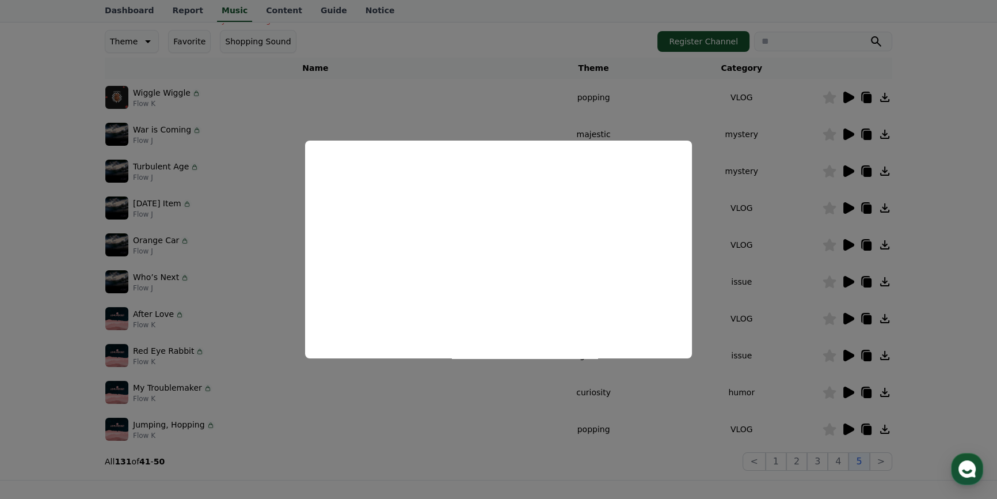
click at [852, 178] on button "close modal" at bounding box center [498, 249] width 997 height 499
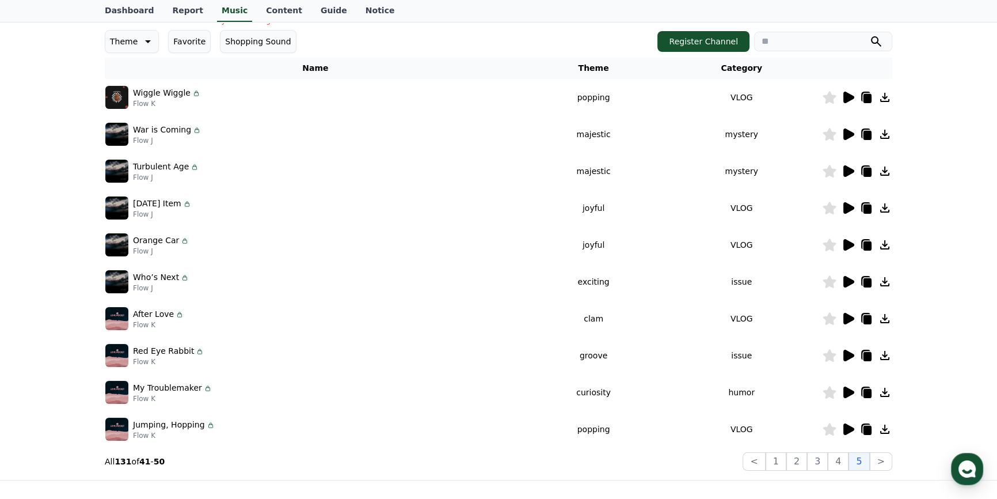
click at [851, 276] on icon at bounding box center [848, 282] width 14 height 14
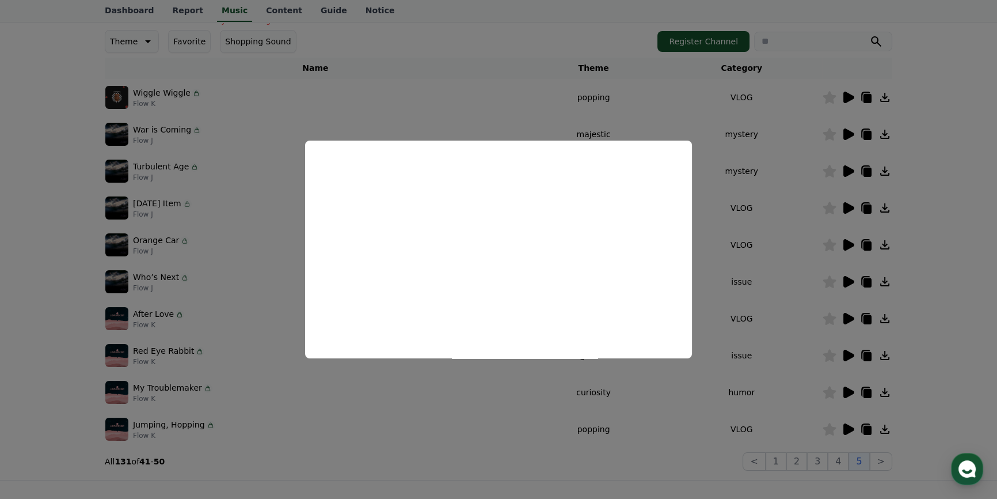
click at [777, 329] on button "close modal" at bounding box center [498, 249] width 997 height 499
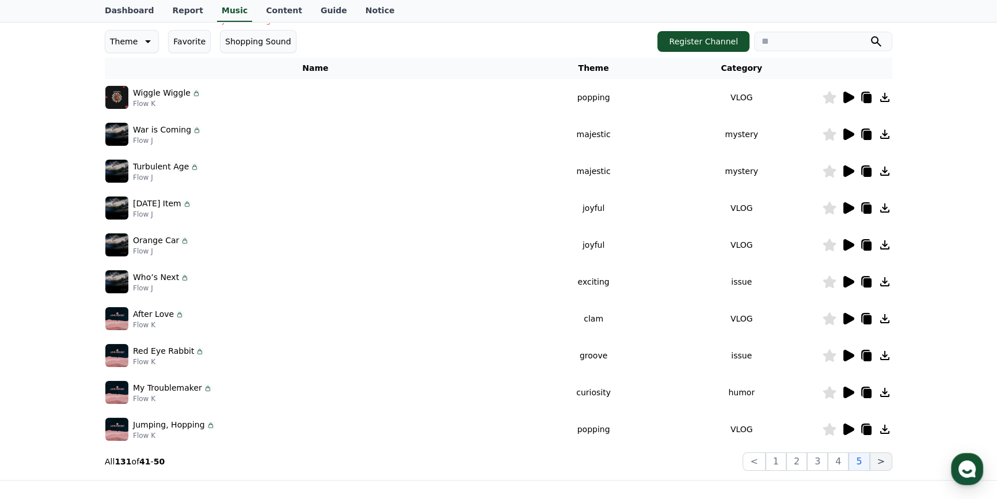
click at [879, 461] on button ">" at bounding box center [881, 461] width 22 height 18
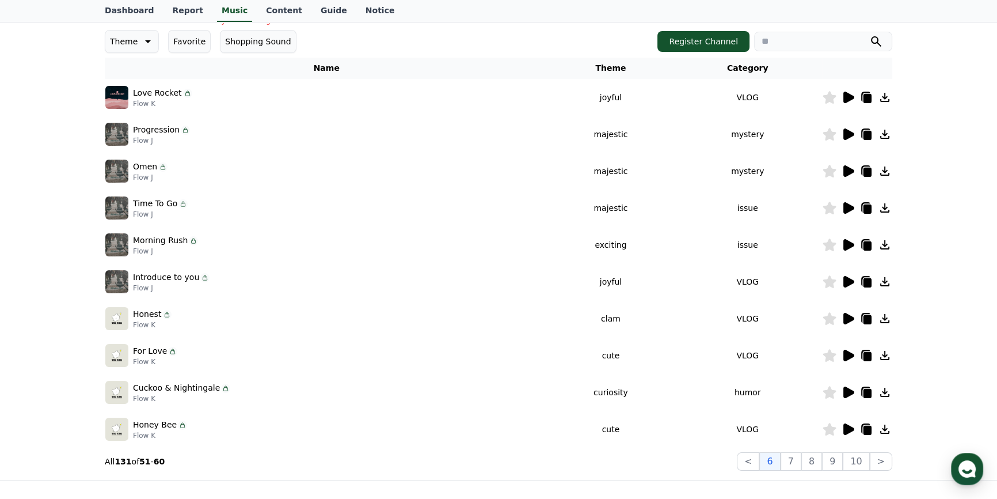
click at [845, 133] on icon at bounding box center [849, 134] width 11 height 12
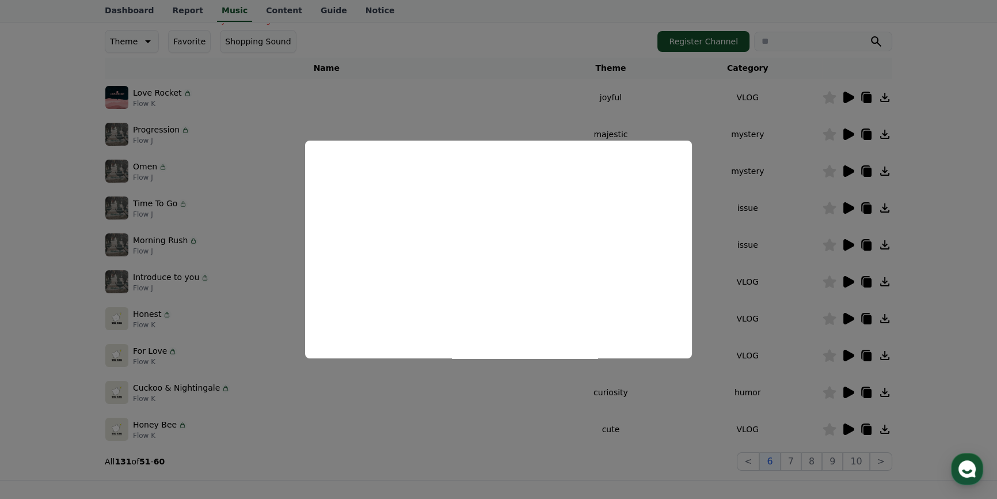
click at [727, 170] on button "close modal" at bounding box center [498, 249] width 997 height 499
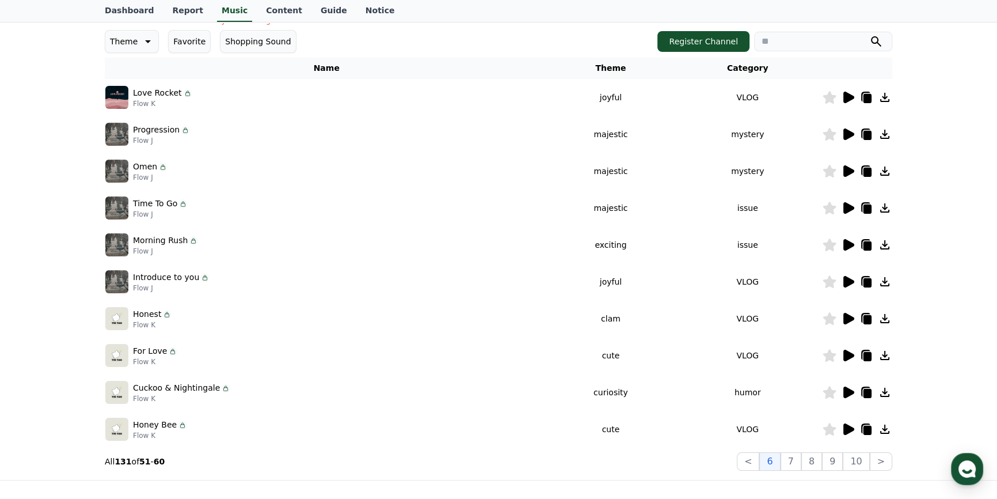
click at [847, 164] on icon at bounding box center [848, 171] width 14 height 14
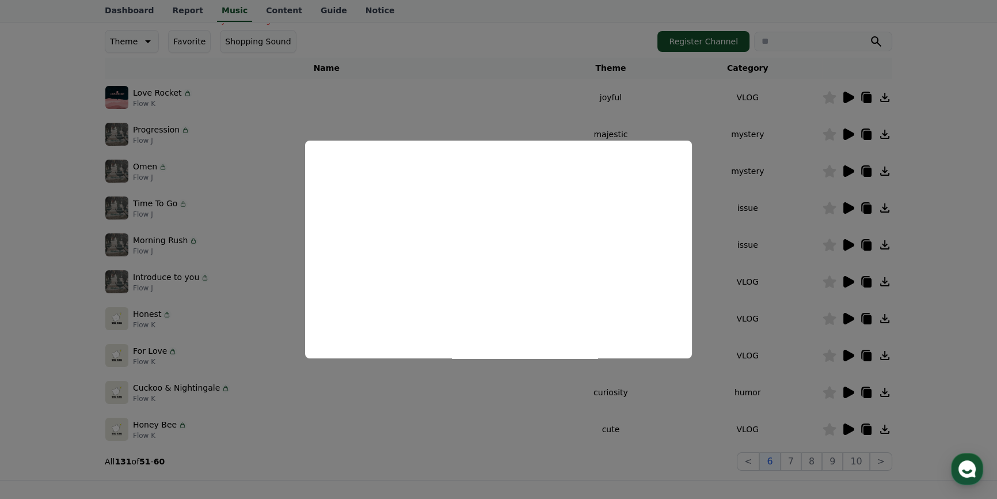
click at [829, 219] on button "close modal" at bounding box center [498, 249] width 997 height 499
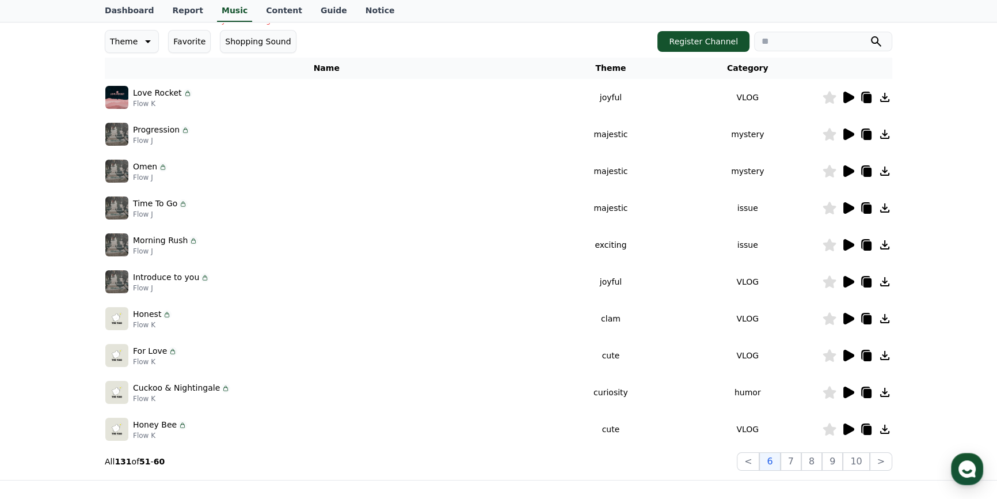
click at [850, 204] on icon at bounding box center [849, 208] width 11 height 12
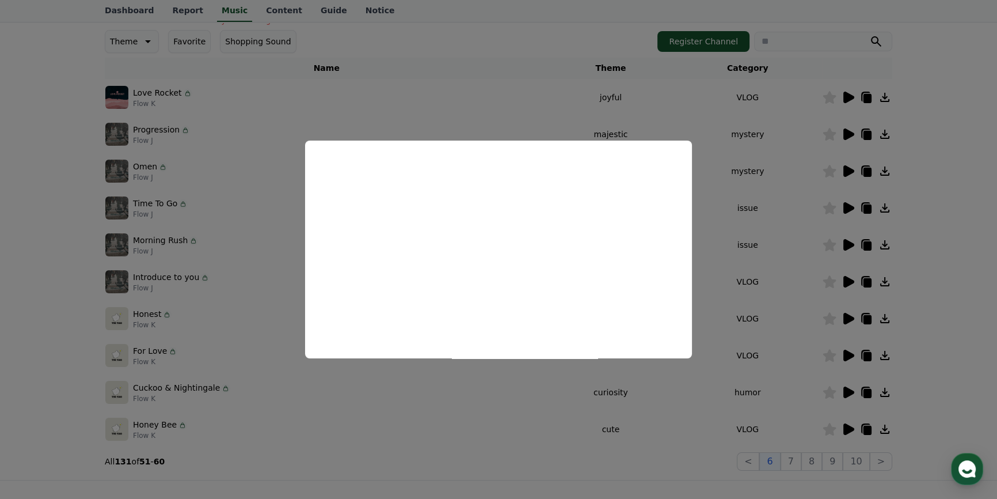
click at [766, 188] on button "close modal" at bounding box center [498, 249] width 997 height 499
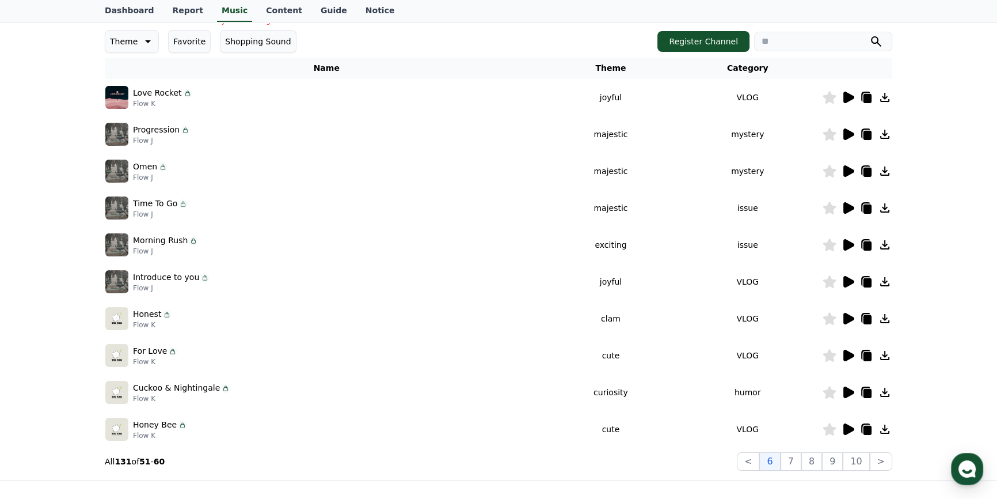
click at [844, 241] on icon at bounding box center [849, 245] width 11 height 12
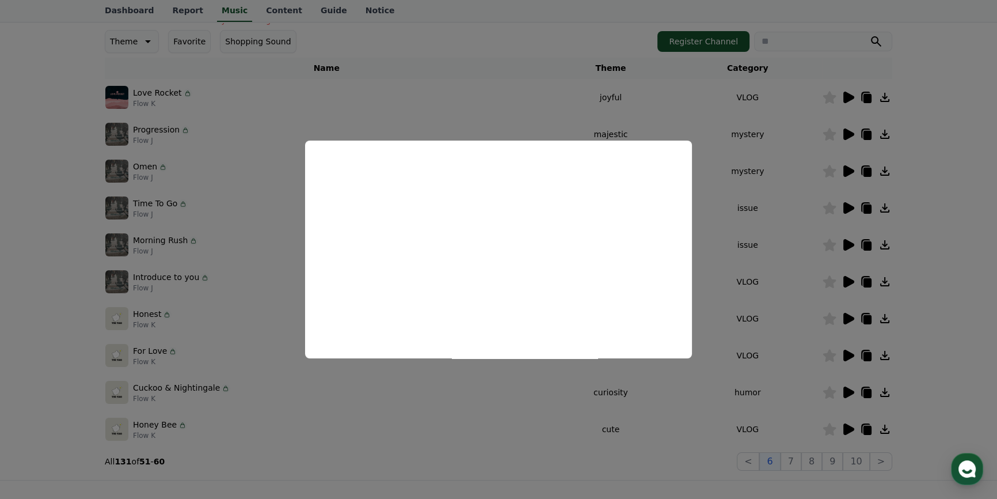
click at [818, 214] on button "close modal" at bounding box center [498, 249] width 997 height 499
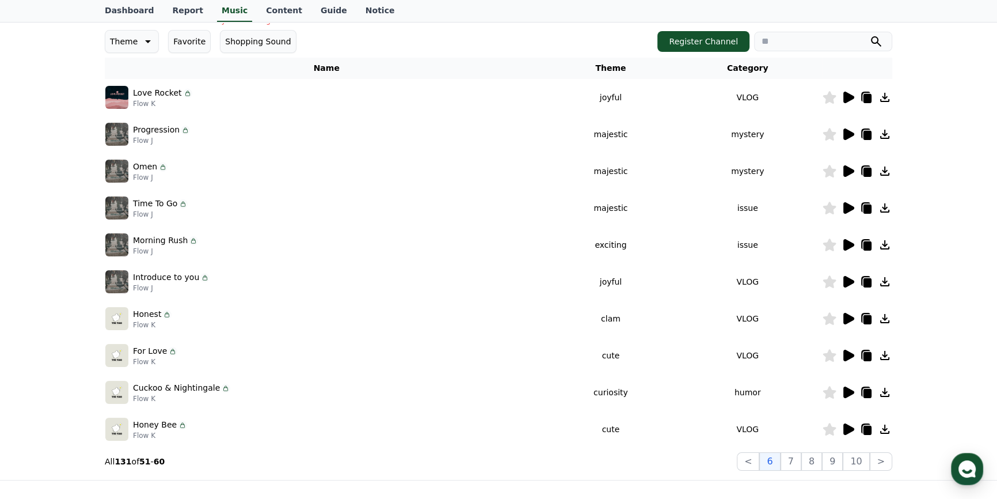
click at [886, 245] on icon at bounding box center [885, 244] width 9 height 9
click at [849, 321] on icon at bounding box center [849, 319] width 11 height 12
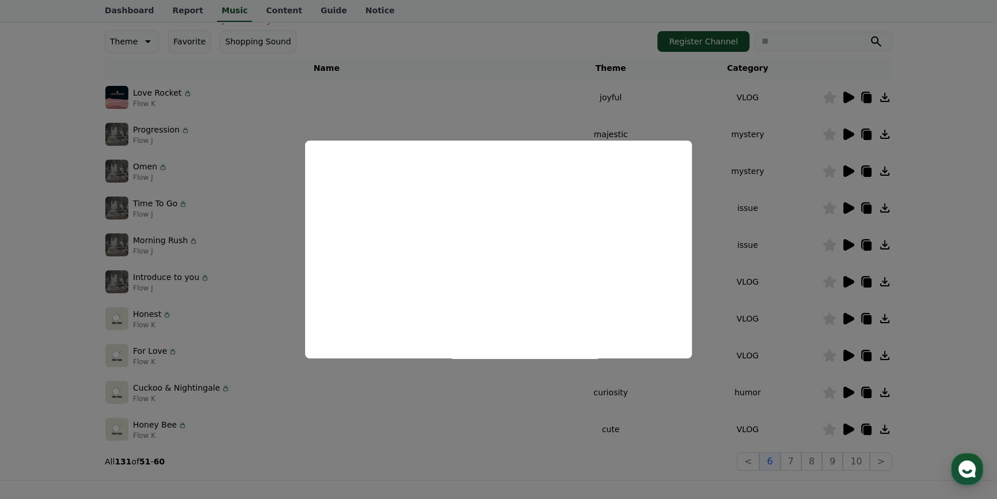
click at [802, 257] on button "close modal" at bounding box center [498, 249] width 997 height 499
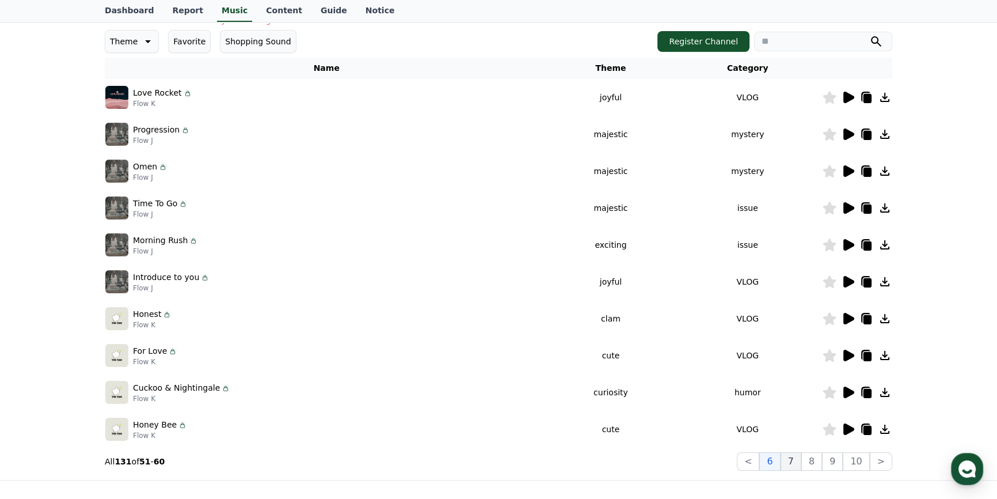
click at [802, 457] on button "7" at bounding box center [812, 461] width 21 height 18
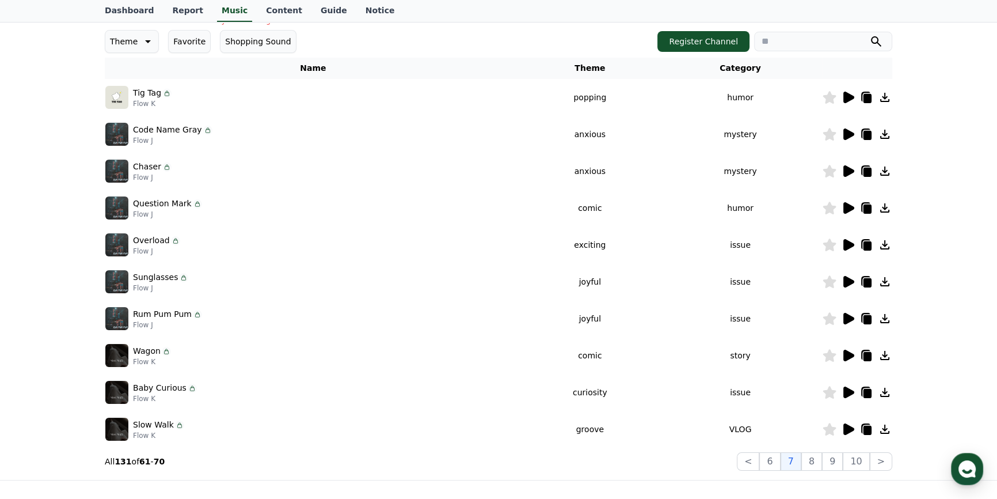
click at [855, 132] on div at bounding box center [857, 134] width 69 height 14
click at [844, 132] on icon at bounding box center [849, 134] width 11 height 12
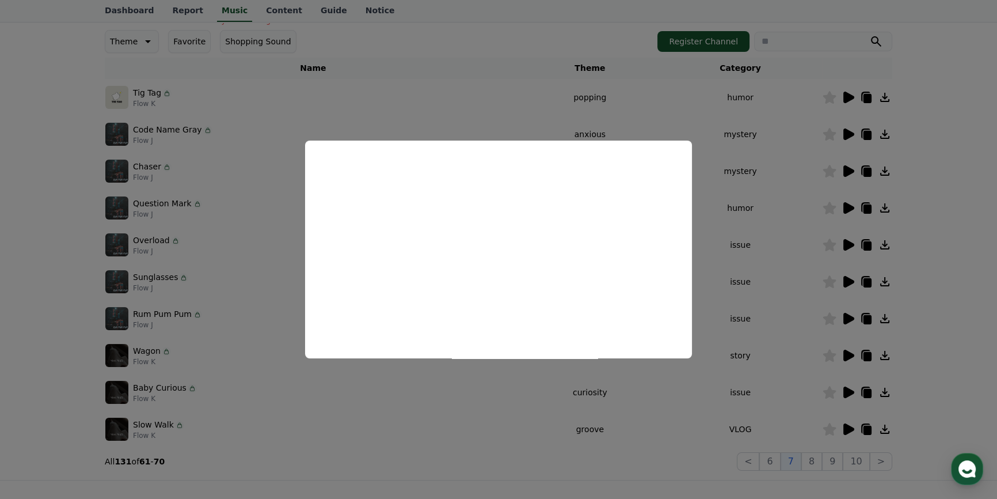
click at [887, 170] on button "close modal" at bounding box center [498, 249] width 997 height 499
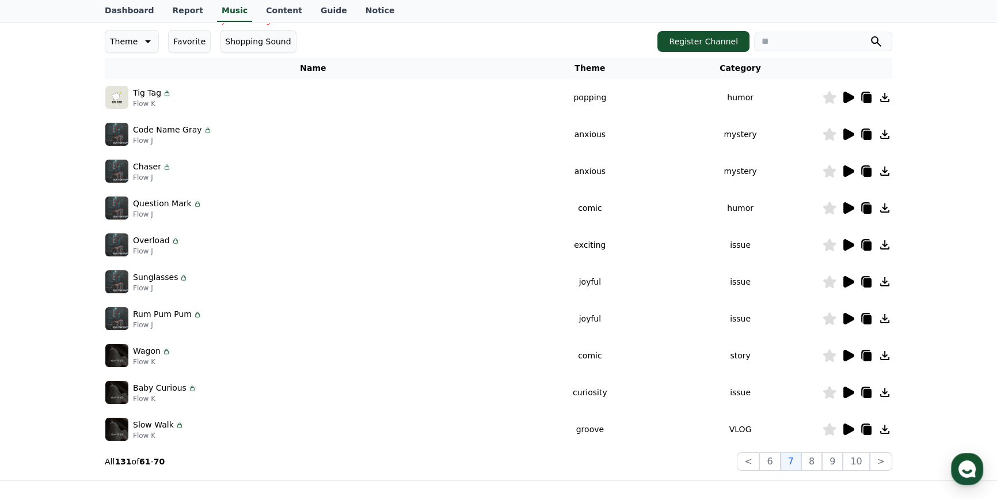
click at [849, 130] on icon at bounding box center [849, 134] width 11 height 12
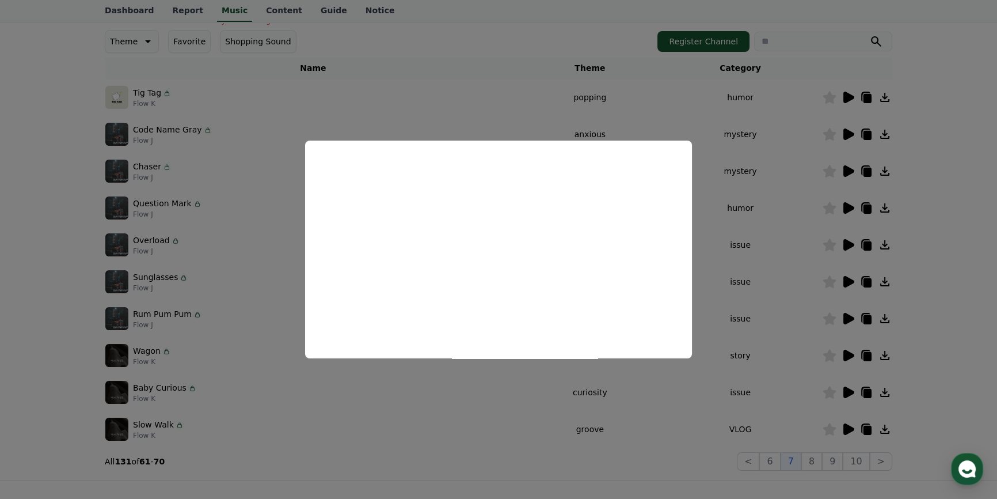
click at [737, 162] on button "close modal" at bounding box center [498, 249] width 997 height 499
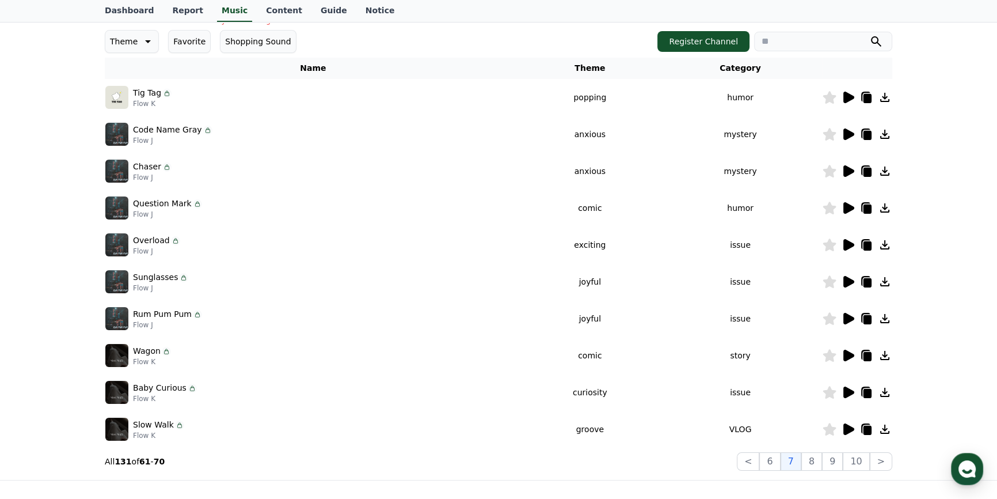
click at [849, 170] on icon at bounding box center [849, 171] width 11 height 12
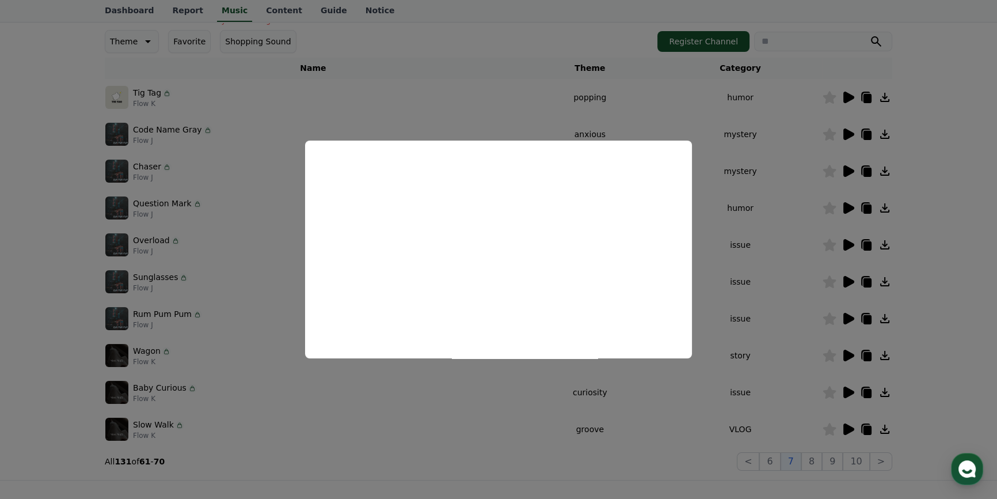
click at [743, 151] on button "close modal" at bounding box center [498, 249] width 997 height 499
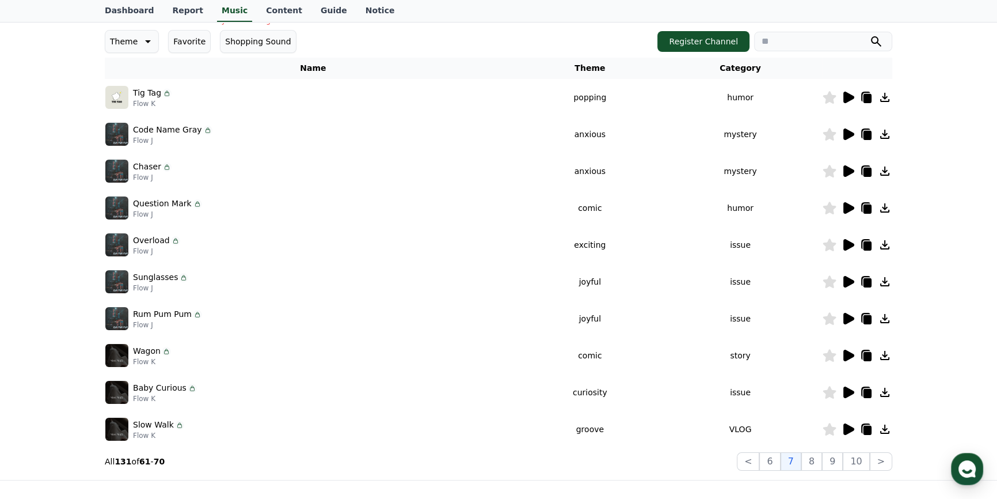
click at [850, 208] on icon at bounding box center [849, 208] width 11 height 12
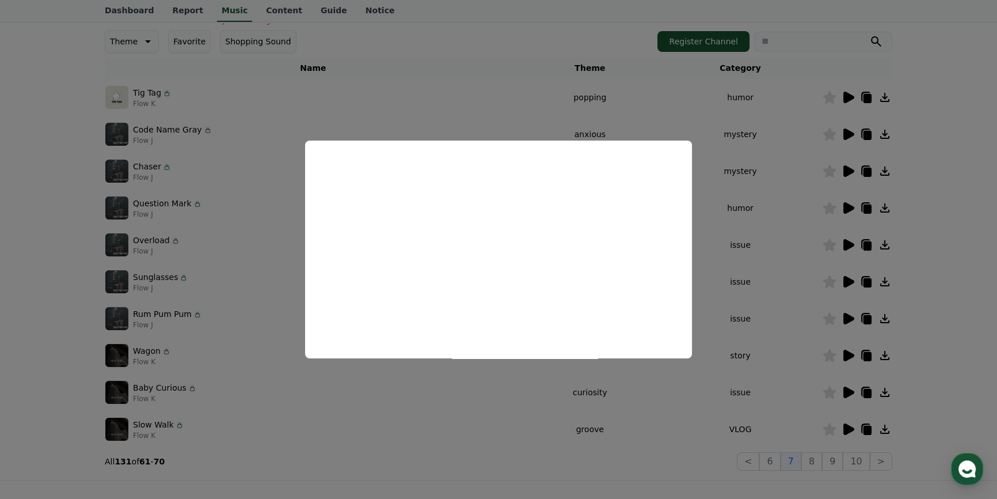
drag, startPoint x: 777, startPoint y: 346, endPoint x: 791, endPoint y: 298, distance: 49.2
click at [777, 346] on button "close modal" at bounding box center [498, 249] width 997 height 499
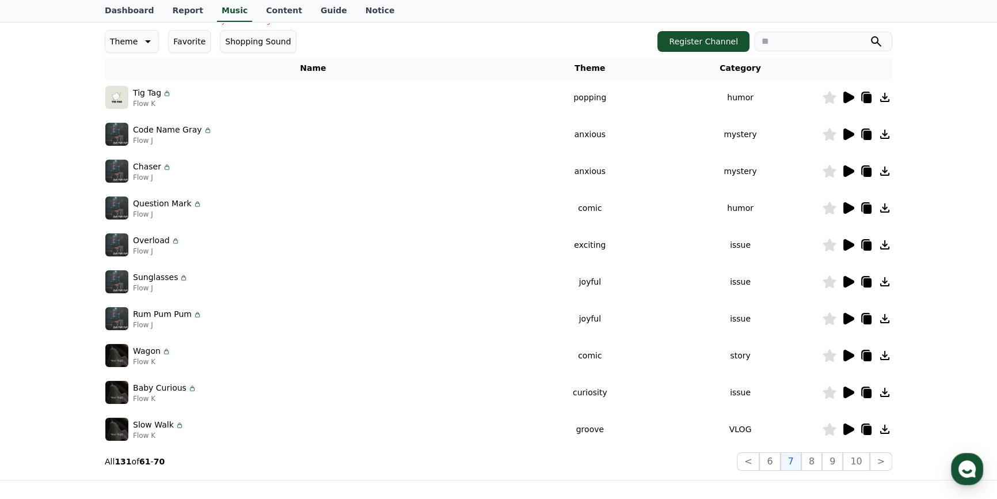
click at [849, 238] on icon at bounding box center [848, 245] width 14 height 14
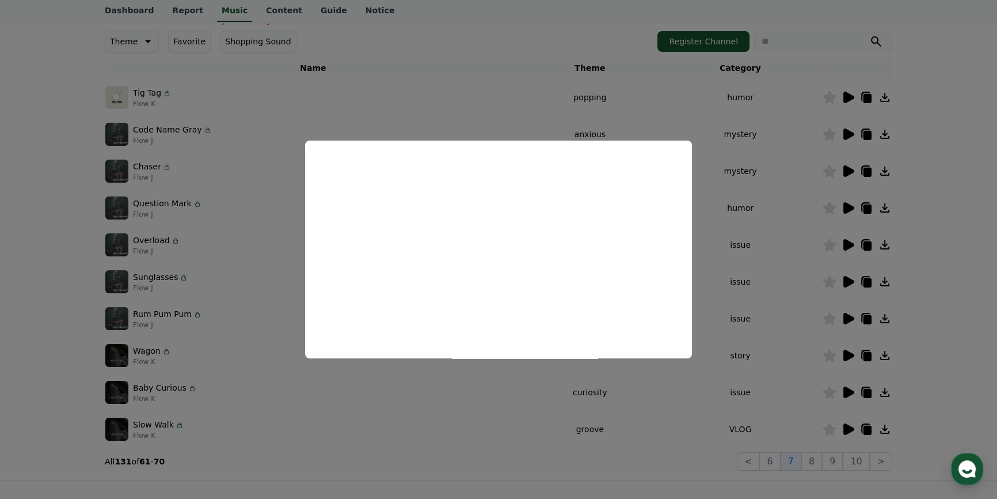
click at [796, 243] on button "close modal" at bounding box center [498, 249] width 997 height 499
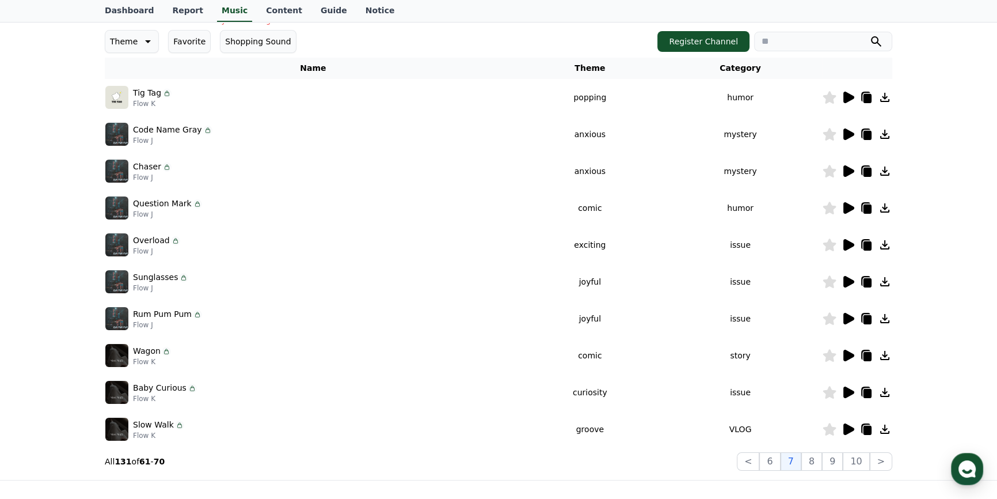
click at [847, 276] on icon at bounding box center [849, 282] width 11 height 12
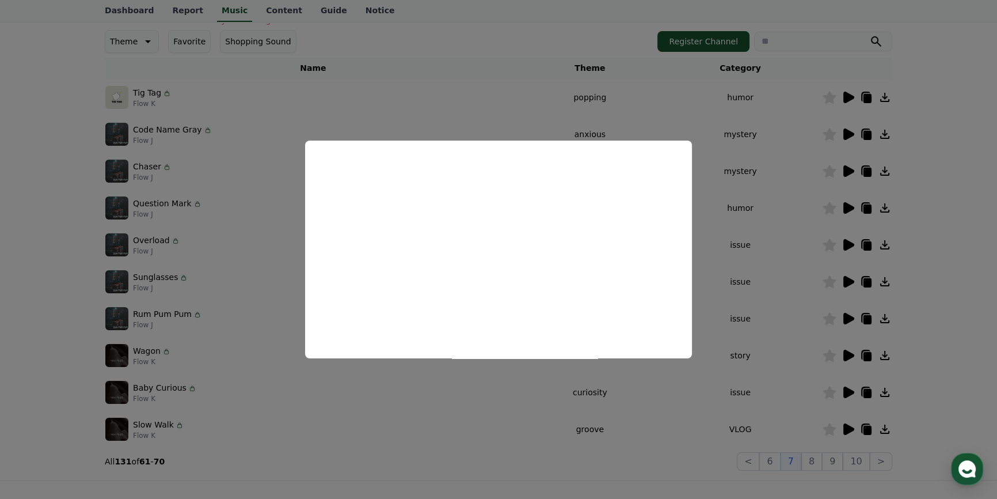
click at [826, 242] on button "close modal" at bounding box center [498, 249] width 997 height 499
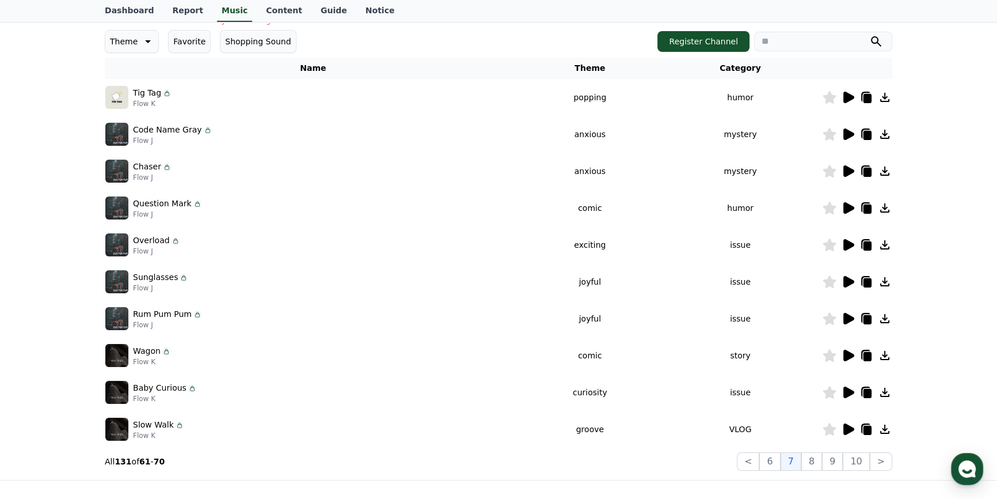
click at [848, 316] on icon at bounding box center [849, 319] width 11 height 12
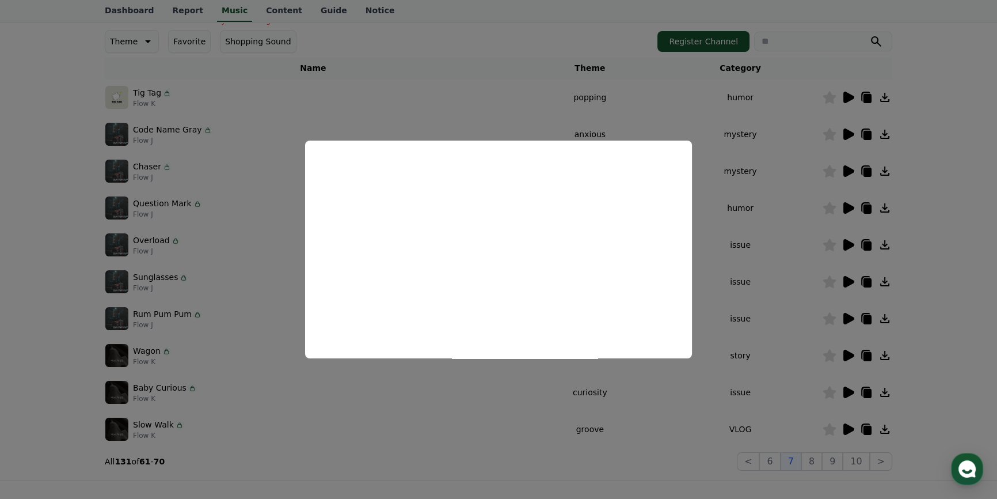
click at [771, 274] on button "close modal" at bounding box center [498, 249] width 997 height 499
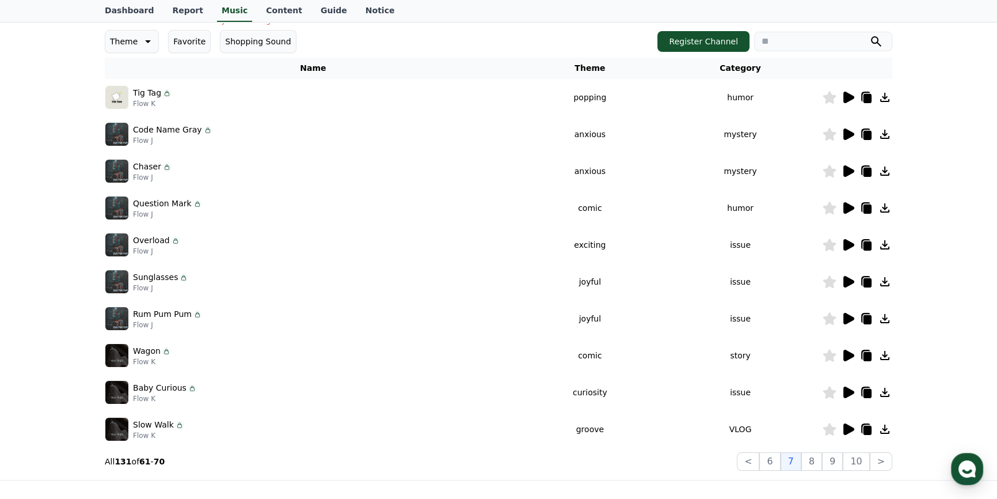
click at [847, 430] on icon at bounding box center [849, 429] width 11 height 12
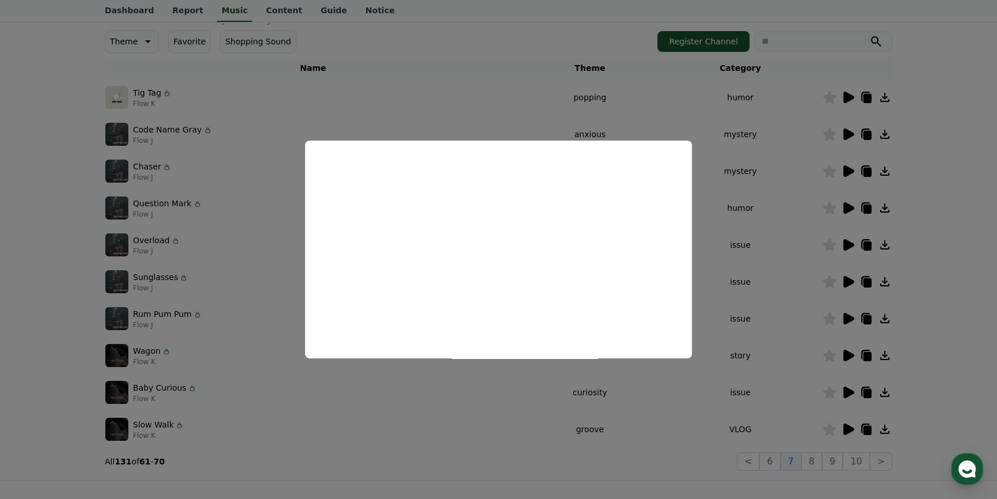
click at [773, 259] on button "close modal" at bounding box center [498, 249] width 997 height 499
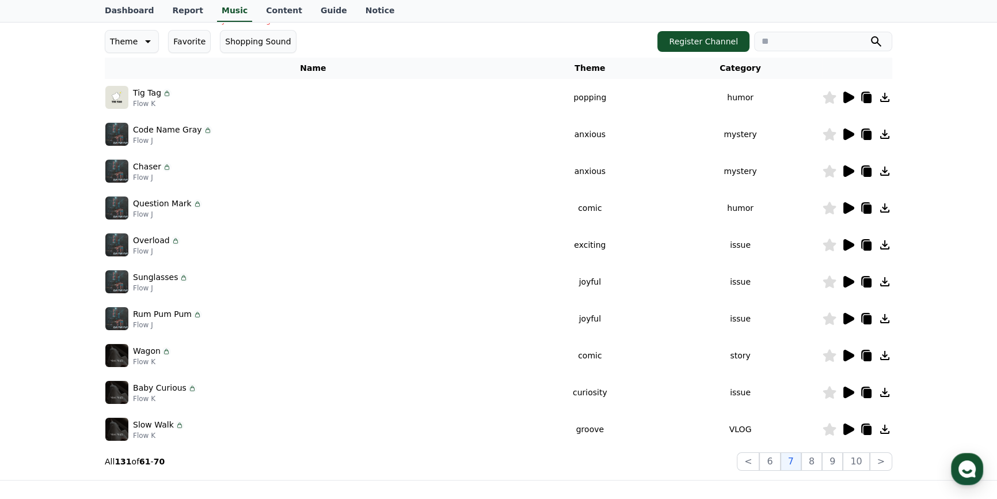
click at [847, 393] on icon at bounding box center [849, 392] width 11 height 12
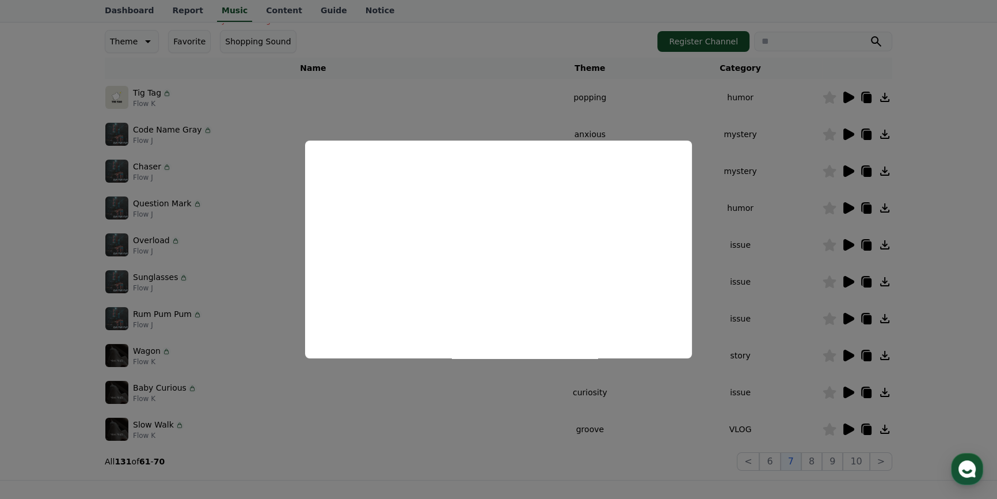
drag, startPoint x: 491, startPoint y: 379, endPoint x: 720, endPoint y: 404, distance: 230.0
click at [492, 379] on button "close modal" at bounding box center [498, 249] width 997 height 499
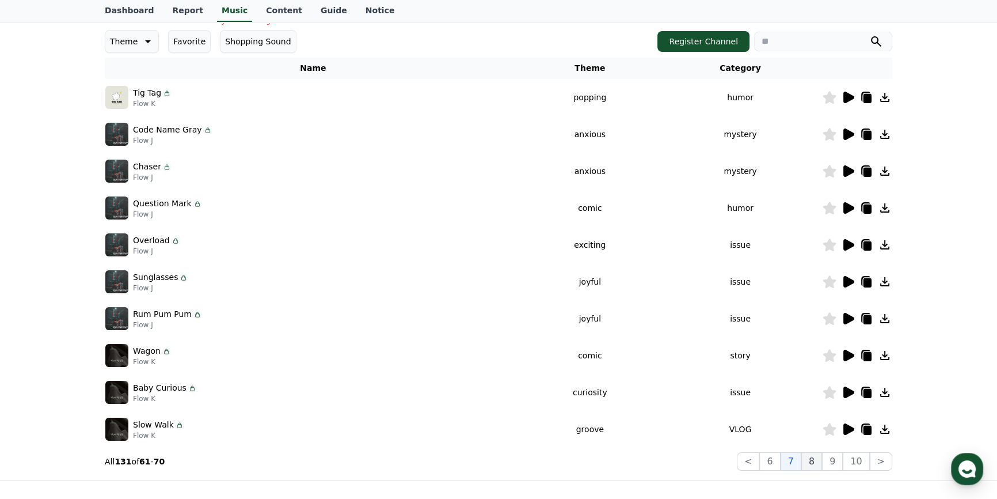
click at [843, 458] on button "8" at bounding box center [856, 461] width 26 height 18
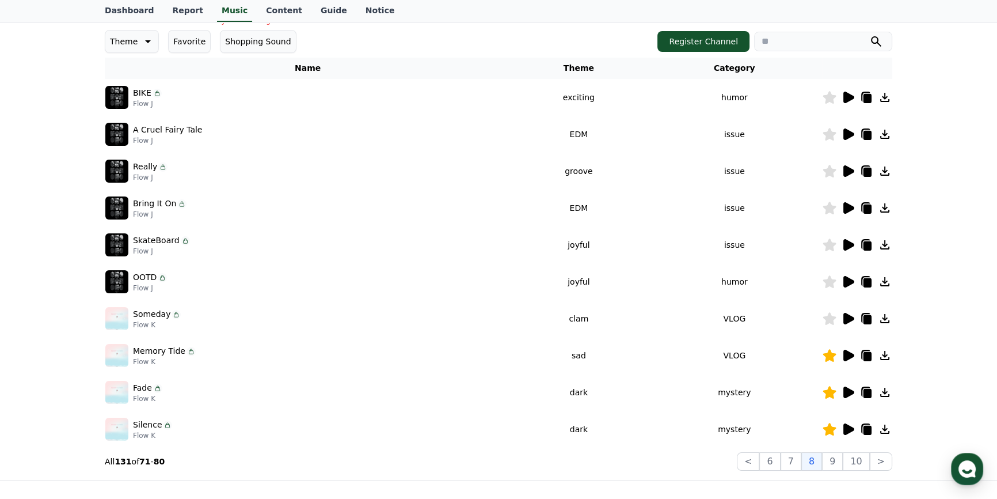
click at [839, 131] on div at bounding box center [857, 134] width 69 height 14
click at [844, 131] on icon at bounding box center [849, 134] width 11 height 12
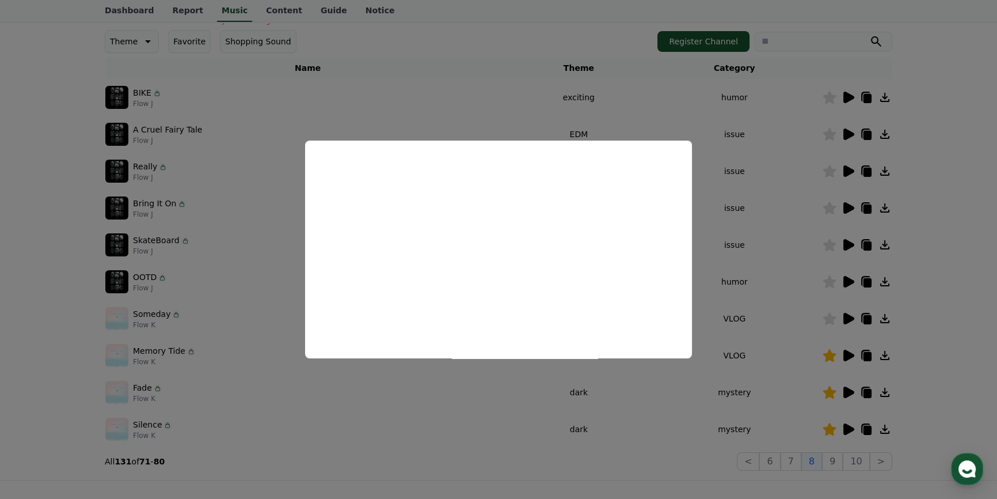
click at [777, 263] on button "close modal" at bounding box center [498, 249] width 997 height 499
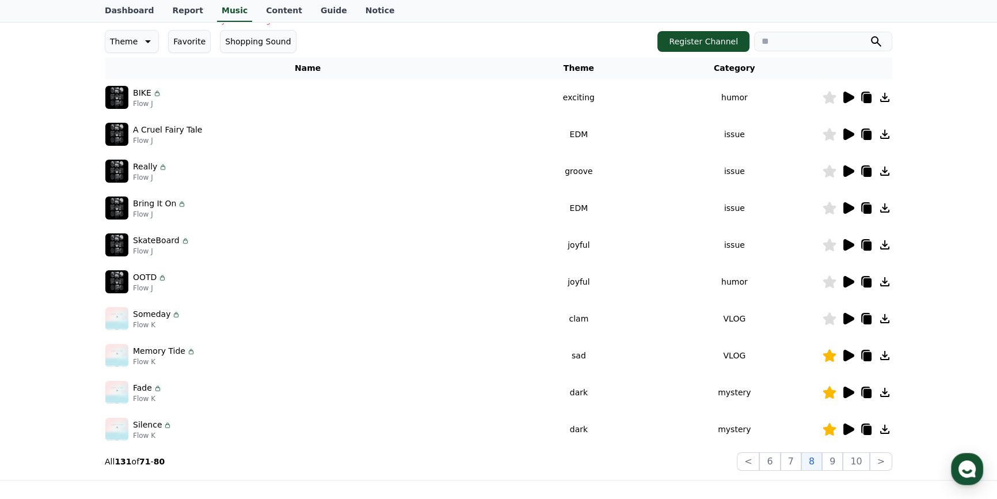
click at [884, 132] on icon at bounding box center [885, 134] width 14 height 14
click at [845, 90] on icon at bounding box center [848, 97] width 14 height 14
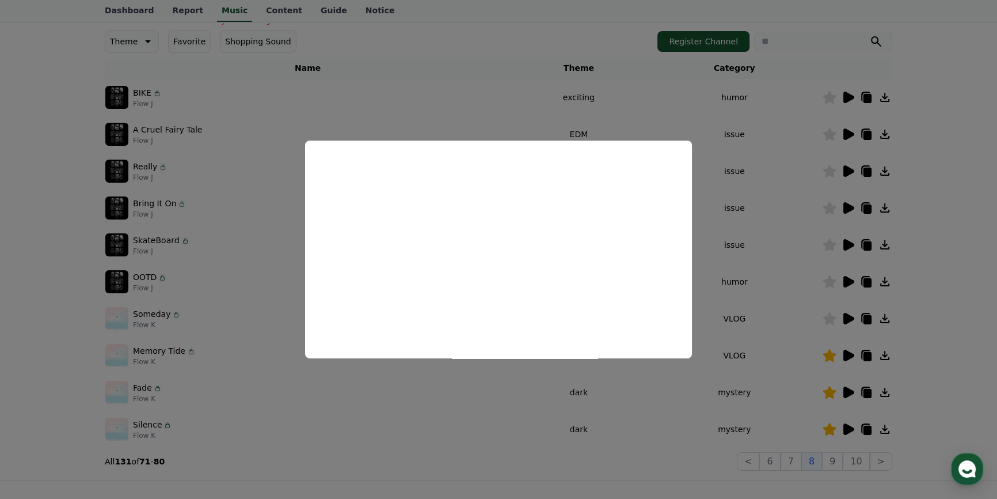
click at [810, 225] on button "close modal" at bounding box center [498, 249] width 997 height 499
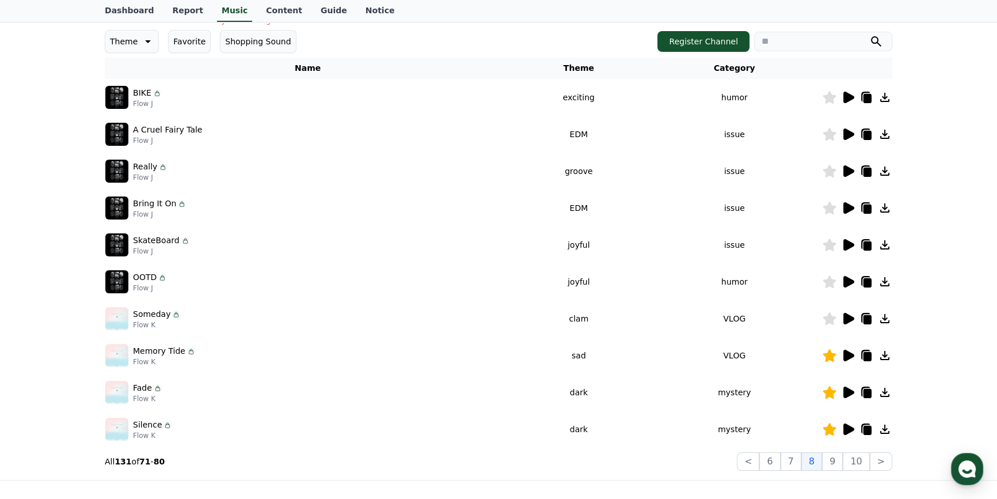
click at [848, 168] on icon at bounding box center [849, 171] width 11 height 12
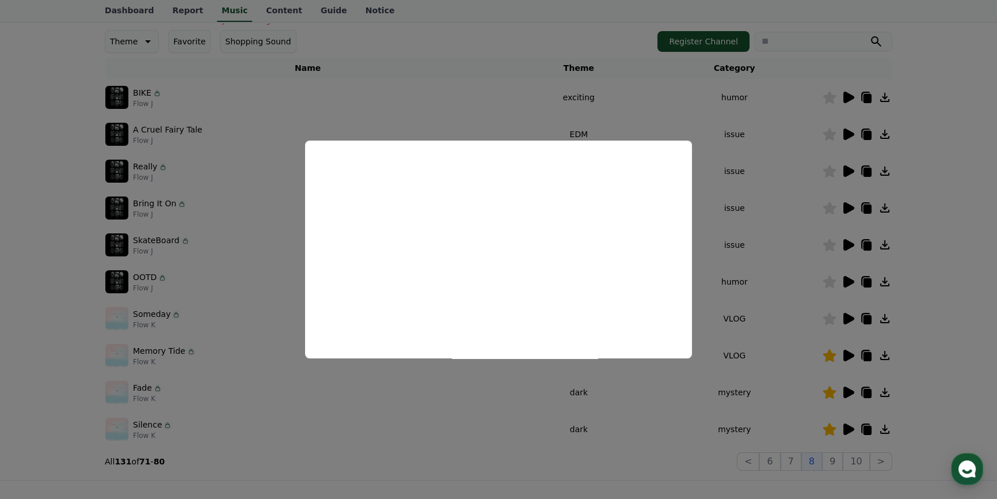
click at [731, 255] on button "close modal" at bounding box center [498, 249] width 997 height 499
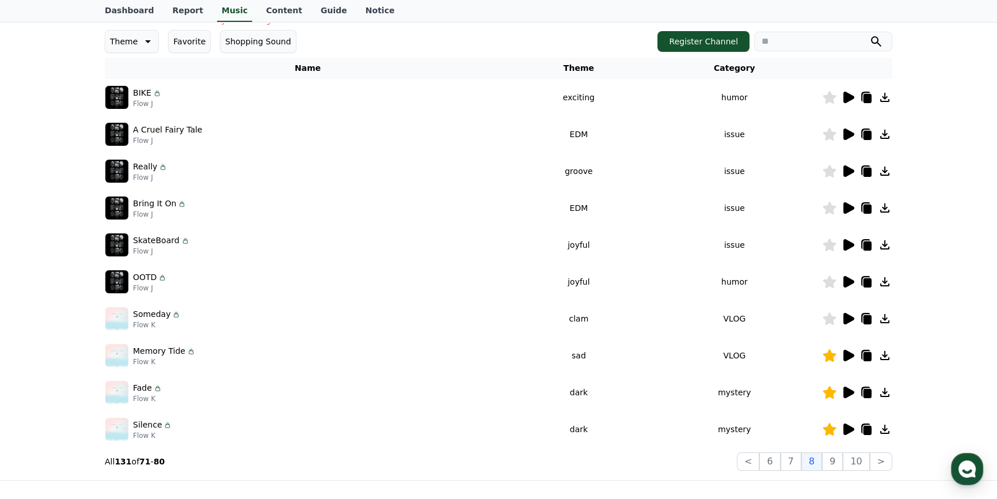
click at [849, 207] on icon at bounding box center [849, 208] width 11 height 12
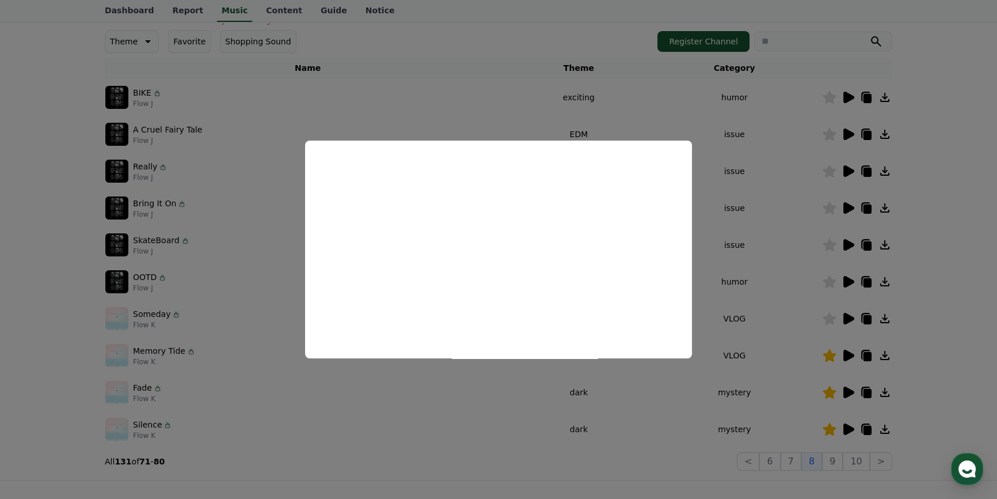
click at [807, 259] on button "close modal" at bounding box center [498, 249] width 997 height 499
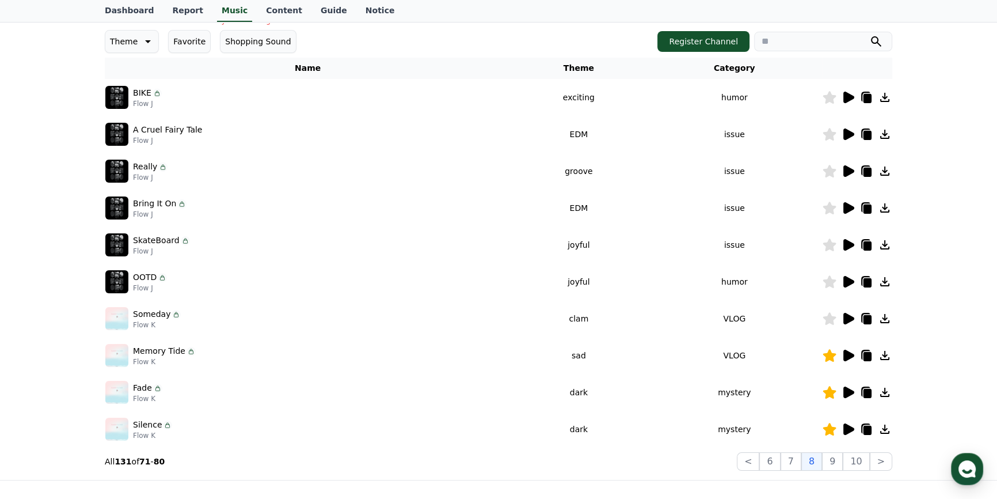
click at [843, 242] on icon at bounding box center [848, 245] width 14 height 14
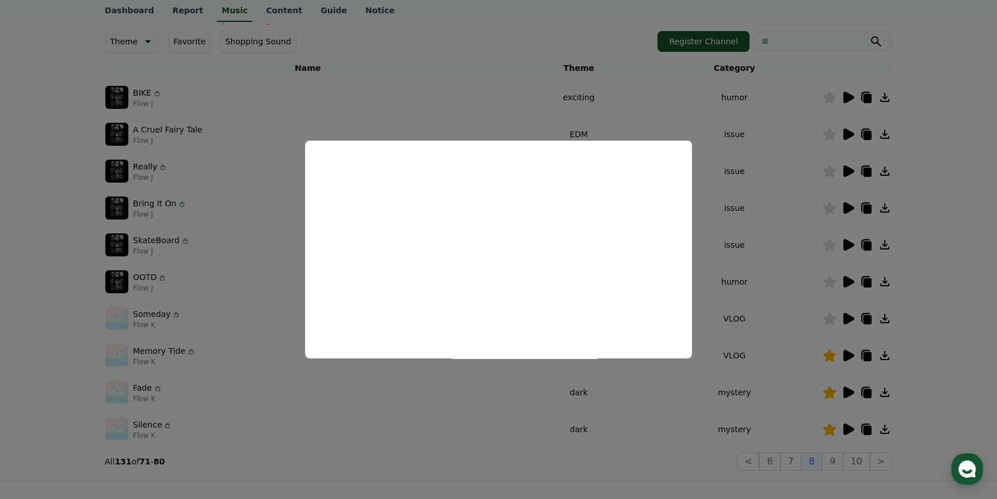
click at [769, 328] on button "close modal" at bounding box center [498, 249] width 997 height 499
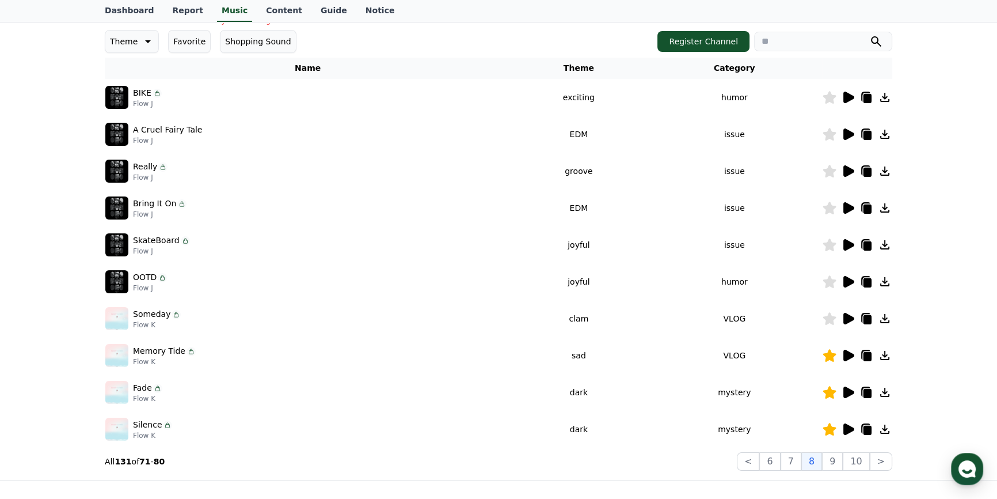
click at [843, 278] on icon at bounding box center [848, 282] width 14 height 14
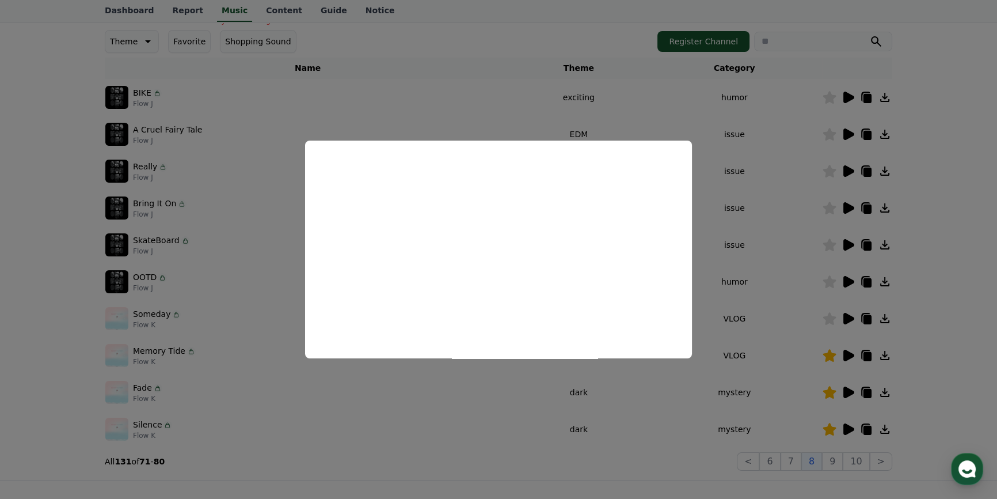
click at [743, 187] on button "close modal" at bounding box center [498, 249] width 997 height 499
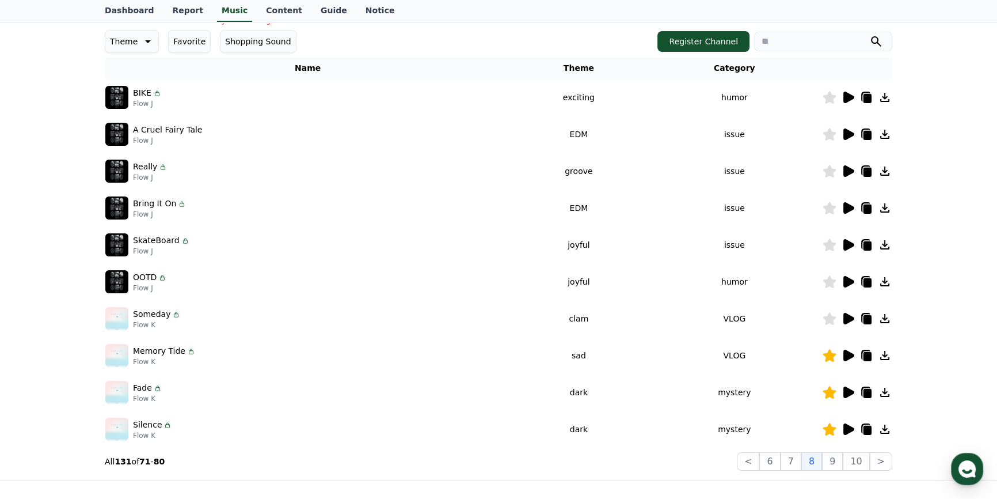
scroll to position [261, 0]
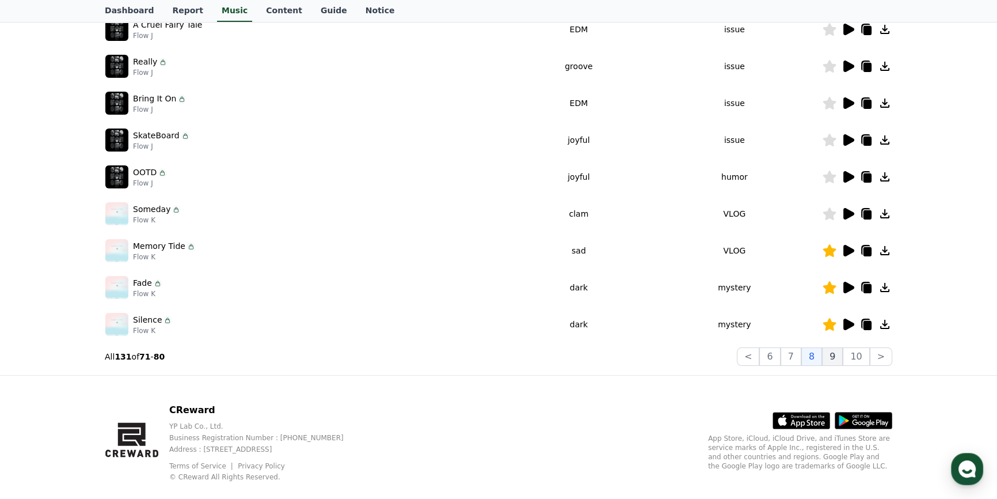
click at [834, 358] on button "9" at bounding box center [832, 356] width 21 height 18
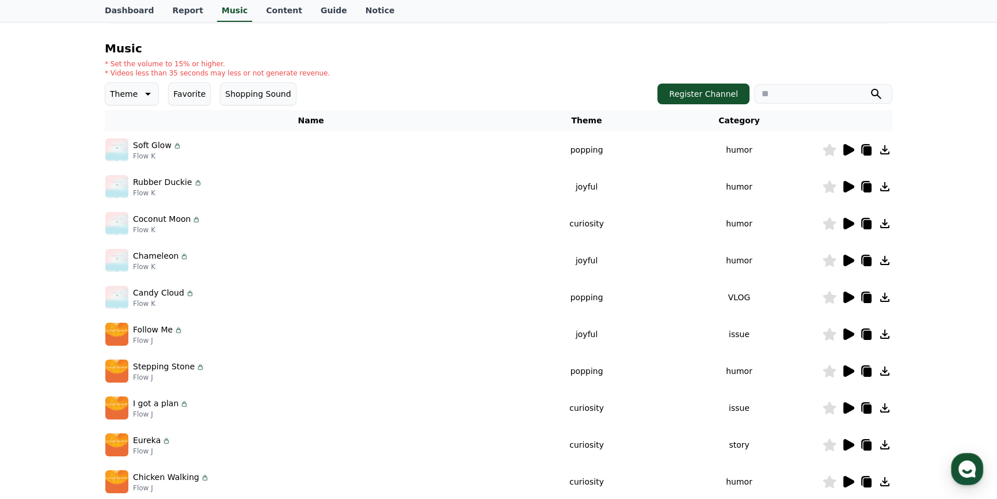
scroll to position [104, 0]
click at [844, 150] on icon at bounding box center [849, 150] width 11 height 12
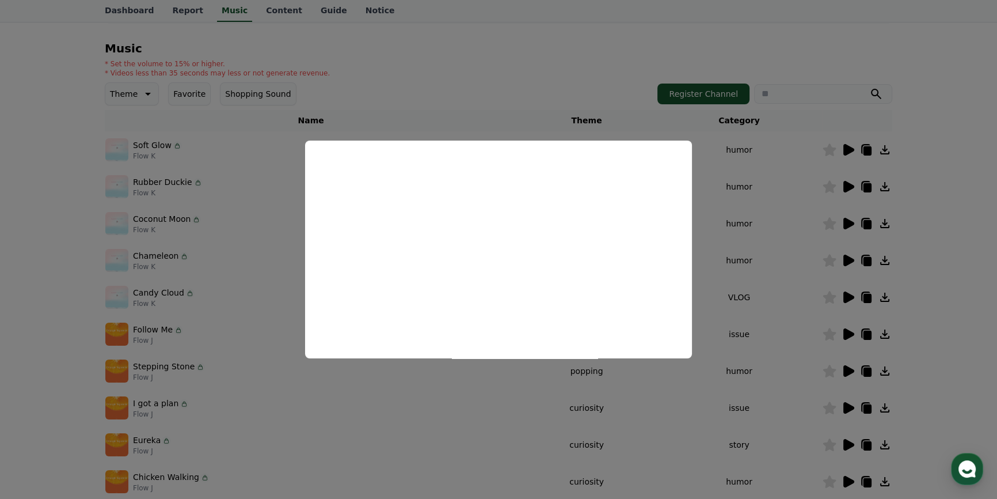
click at [890, 256] on button "close modal" at bounding box center [498, 249] width 997 height 499
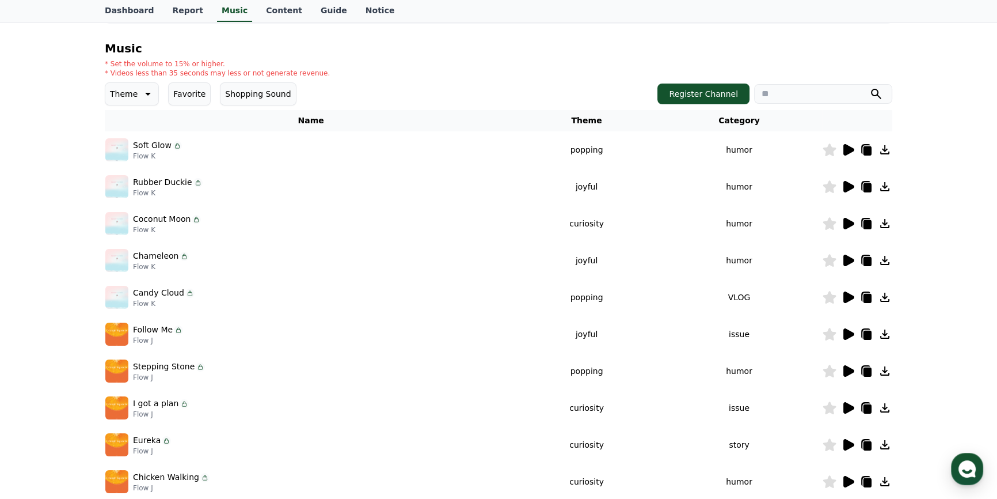
click at [848, 334] on icon at bounding box center [849, 334] width 11 height 12
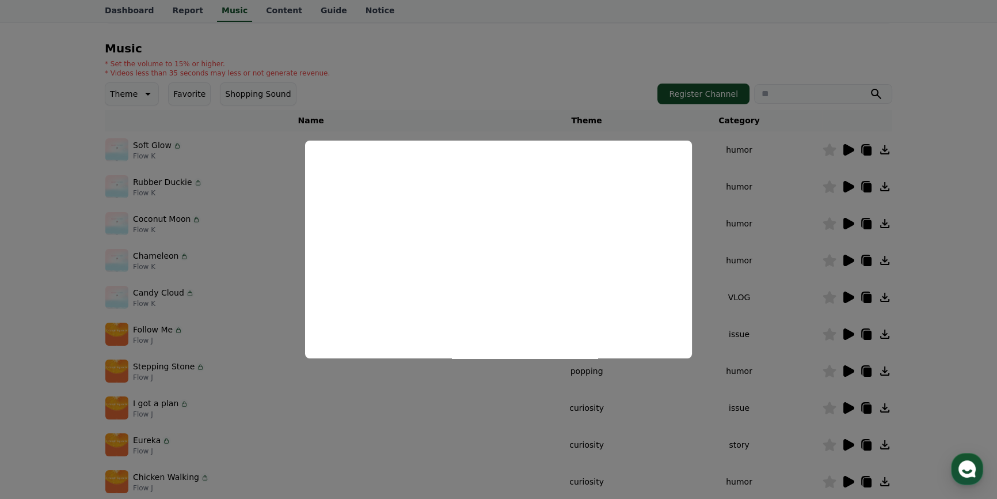
click at [777, 297] on button "close modal" at bounding box center [498, 249] width 997 height 499
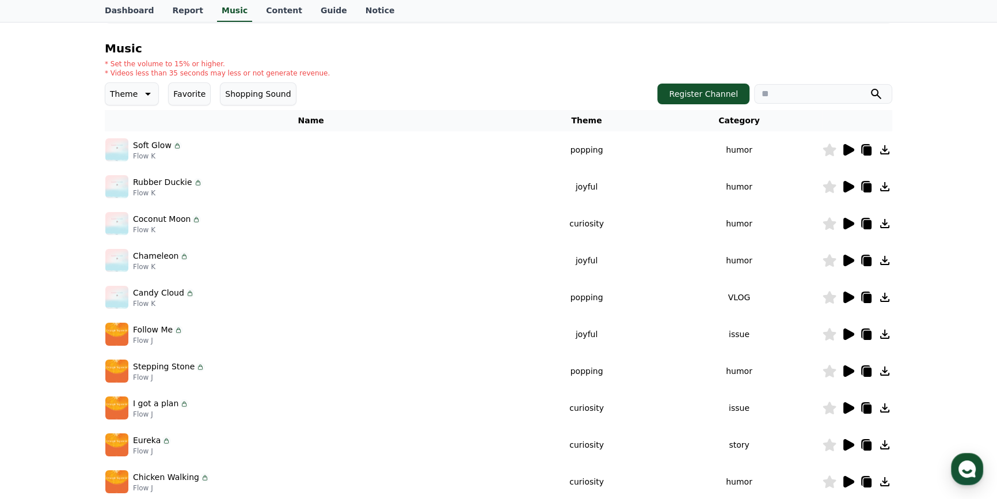
scroll to position [209, 0]
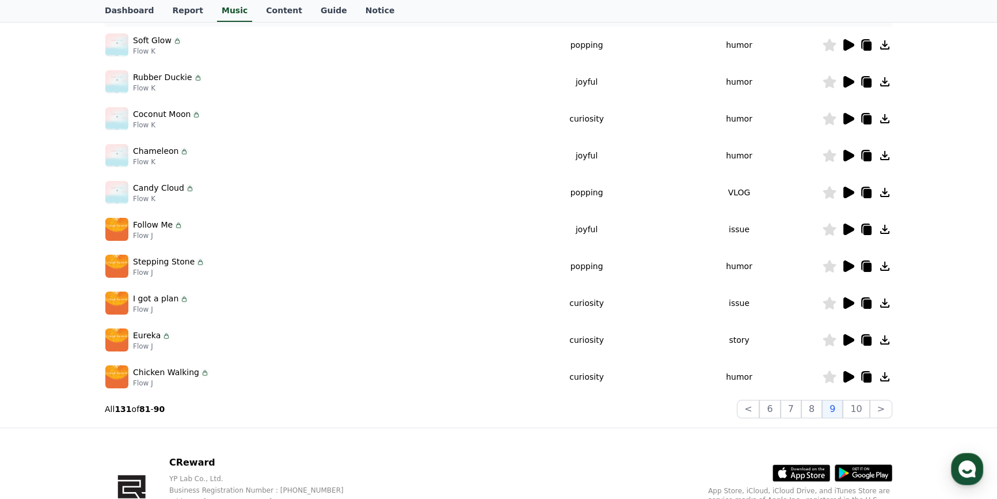
click at [847, 375] on icon at bounding box center [849, 377] width 11 height 12
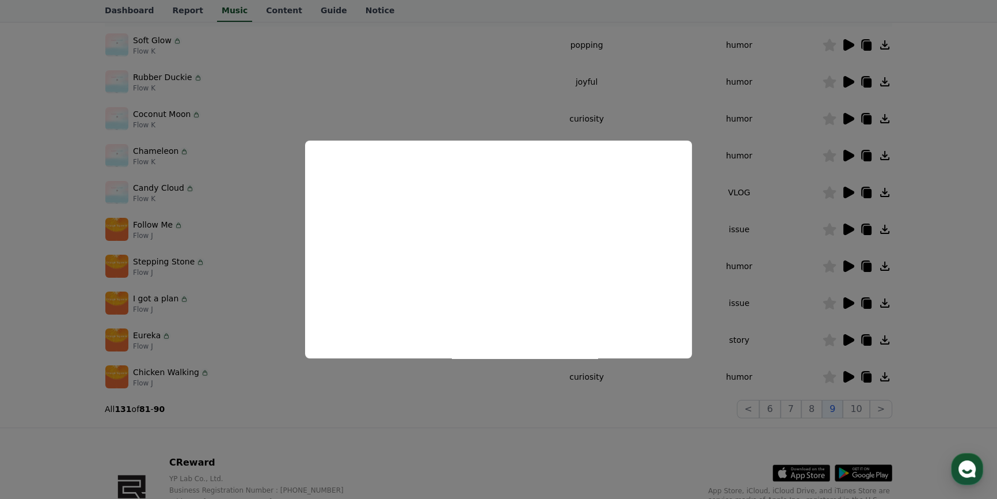
click at [744, 263] on button "close modal" at bounding box center [498, 249] width 997 height 499
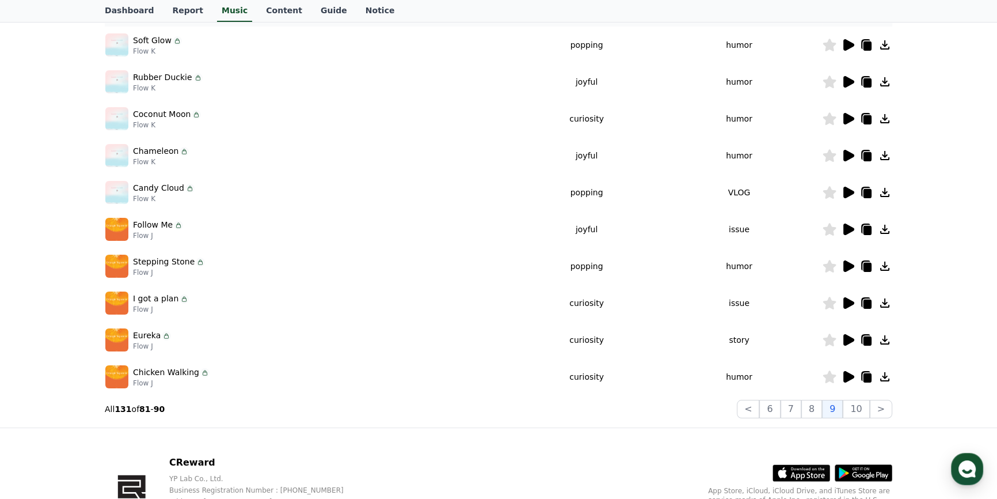
click at [847, 226] on icon at bounding box center [849, 229] width 11 height 12
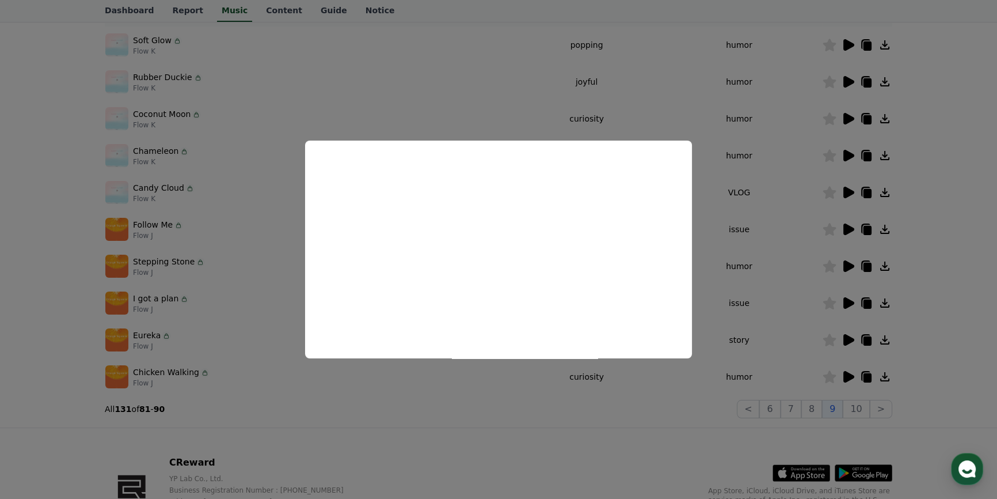
click at [799, 289] on button "close modal" at bounding box center [498, 249] width 997 height 499
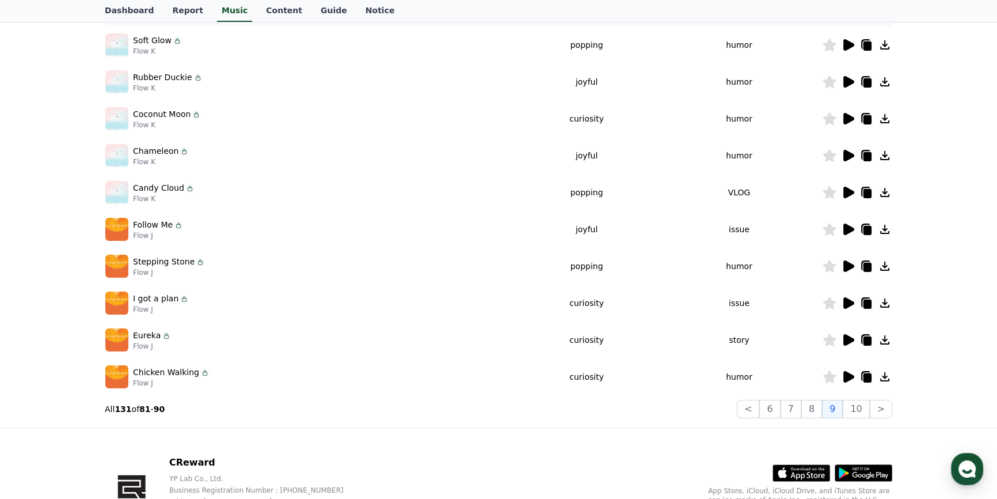
click at [850, 300] on icon at bounding box center [849, 303] width 11 height 12
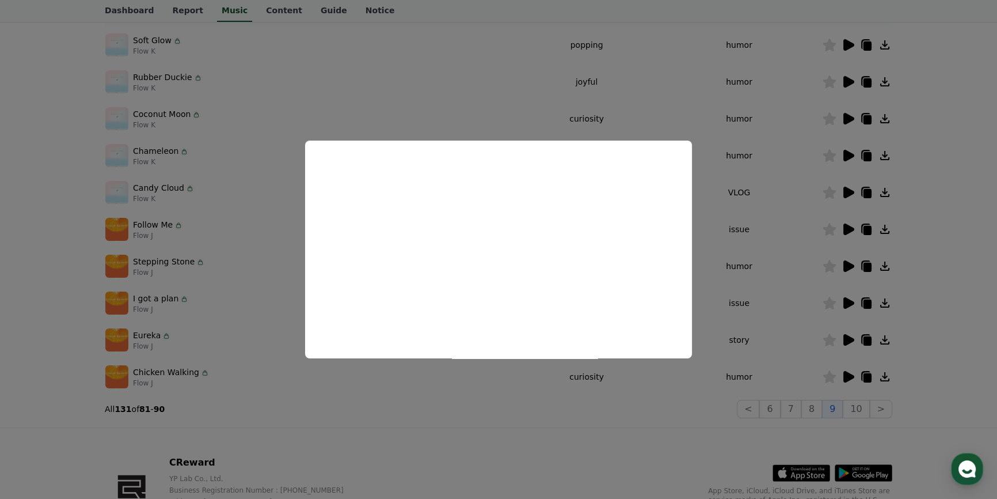
click at [755, 327] on button "close modal" at bounding box center [498, 249] width 997 height 499
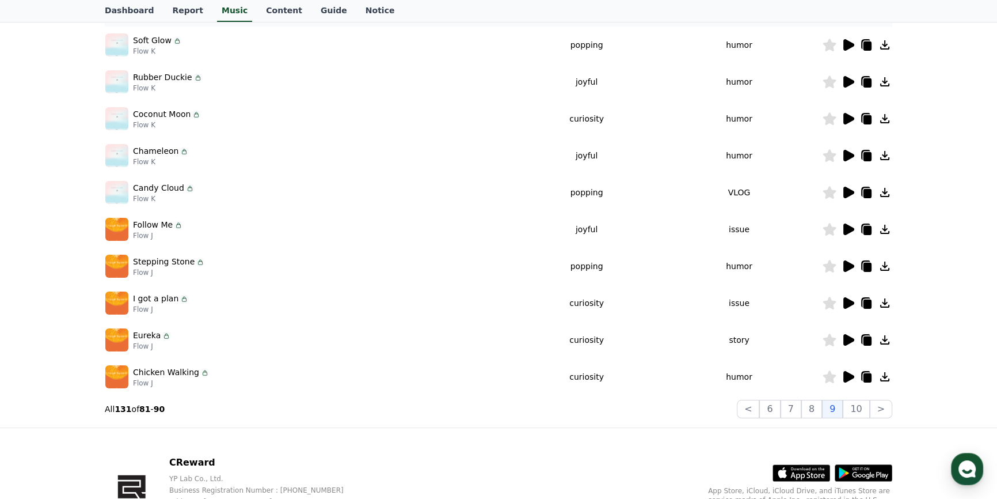
click at [849, 116] on icon at bounding box center [849, 119] width 11 height 12
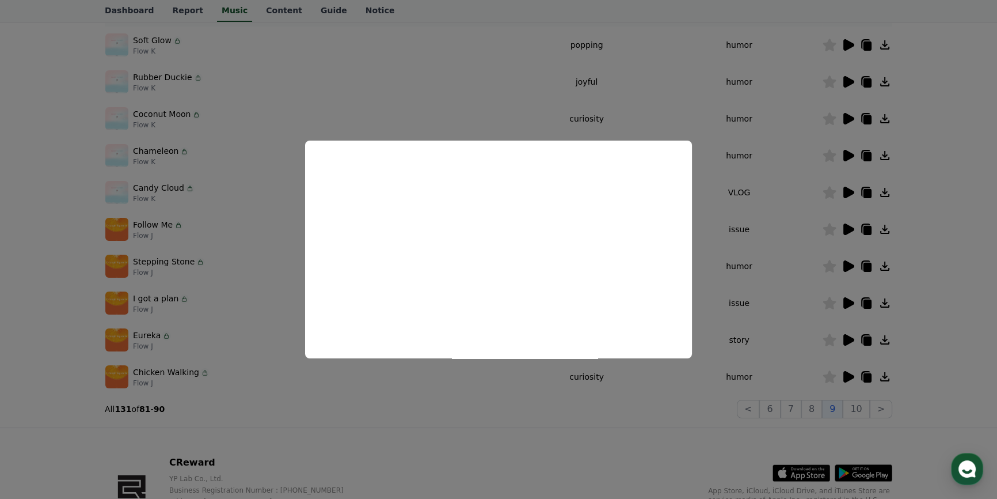
click at [788, 320] on button "close modal" at bounding box center [498, 249] width 997 height 499
click at [858, 404] on button "10" at bounding box center [856, 409] width 26 height 18
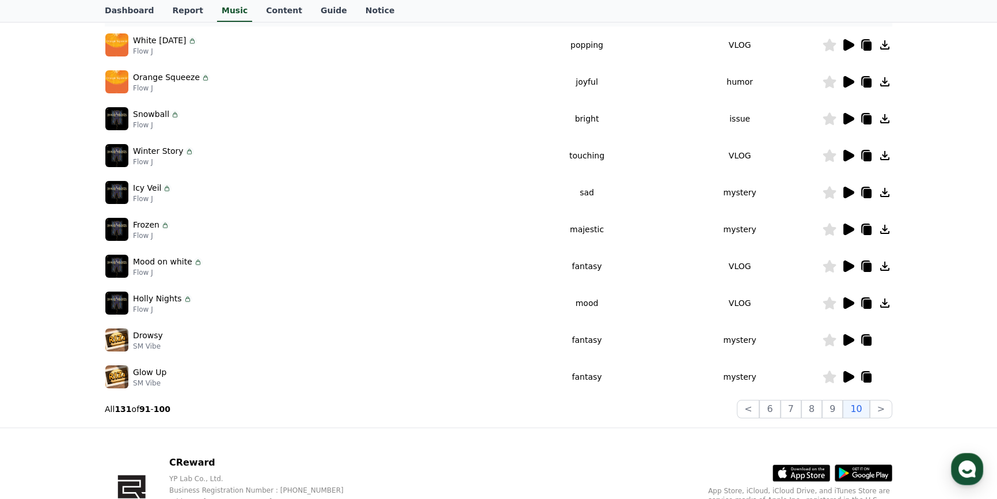
scroll to position [157, 0]
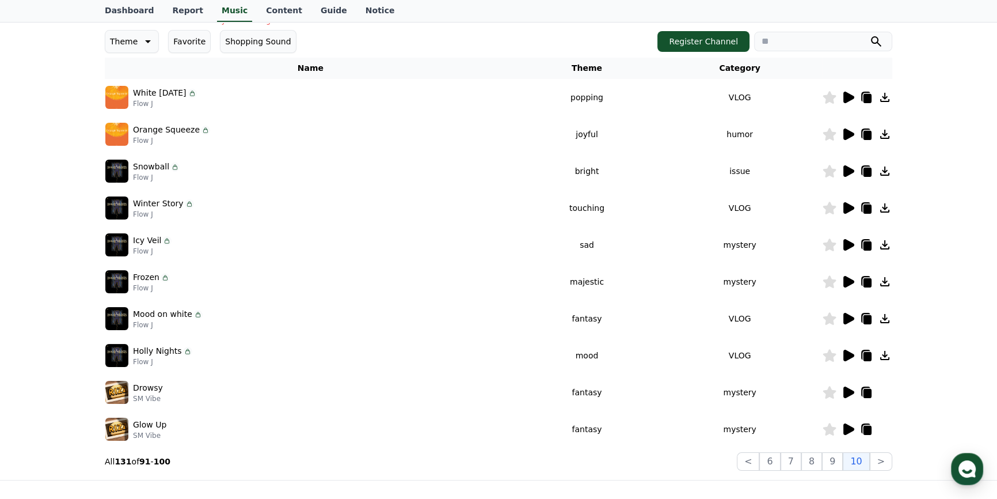
click at [843, 98] on icon at bounding box center [848, 97] width 14 height 14
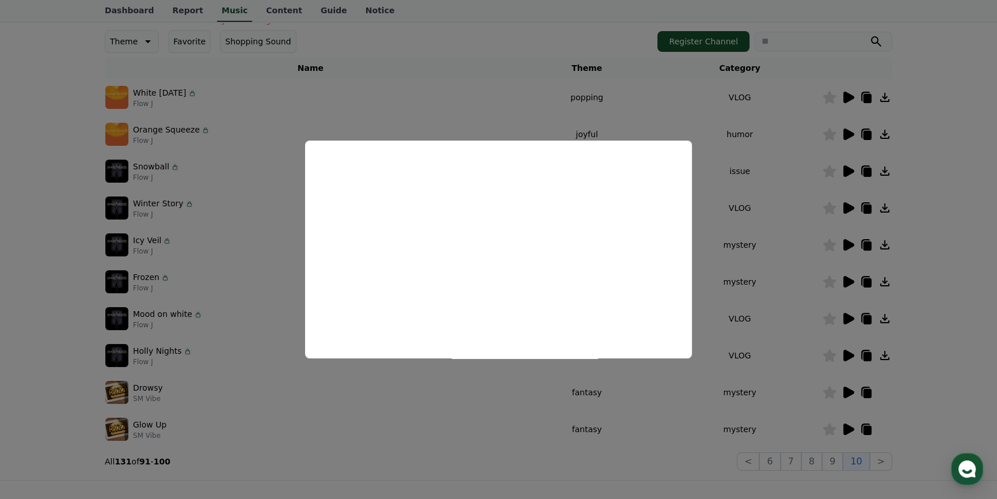
click at [801, 189] on button "close modal" at bounding box center [498, 249] width 997 height 499
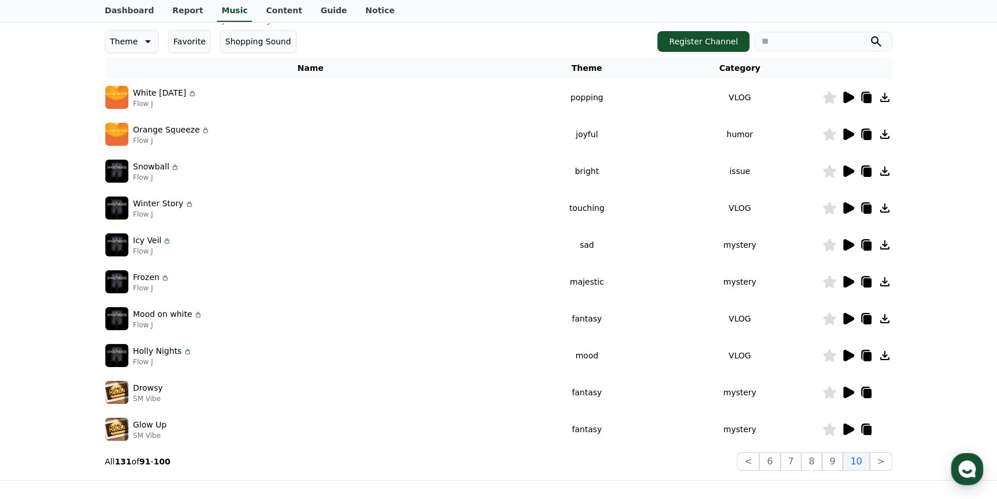
click at [847, 130] on icon at bounding box center [849, 134] width 11 height 12
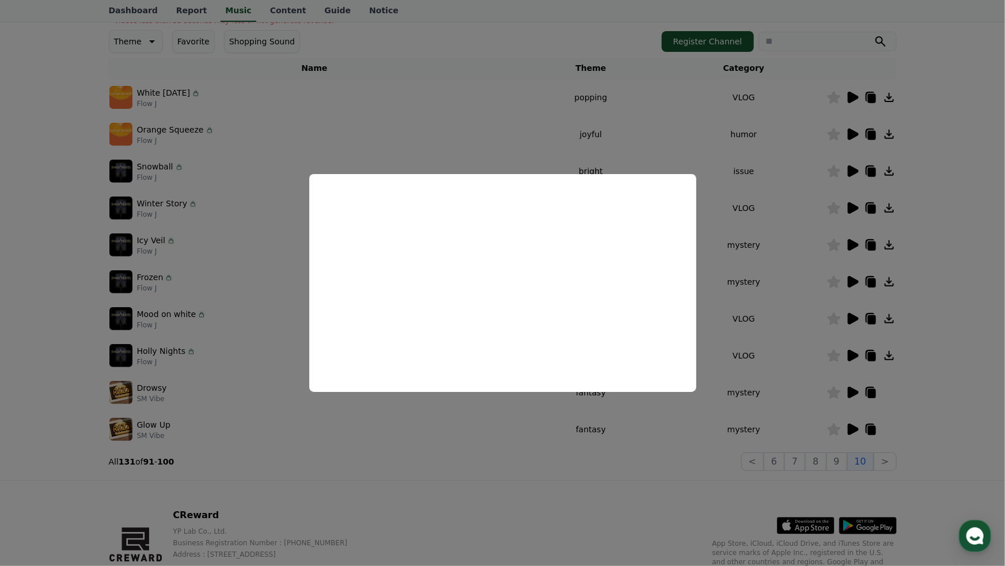
click at [997, 498] on html "CReward Home Music Mypage Dashboard Report Music Content Guide Notice Important…" at bounding box center [502, 233] width 1005 height 780
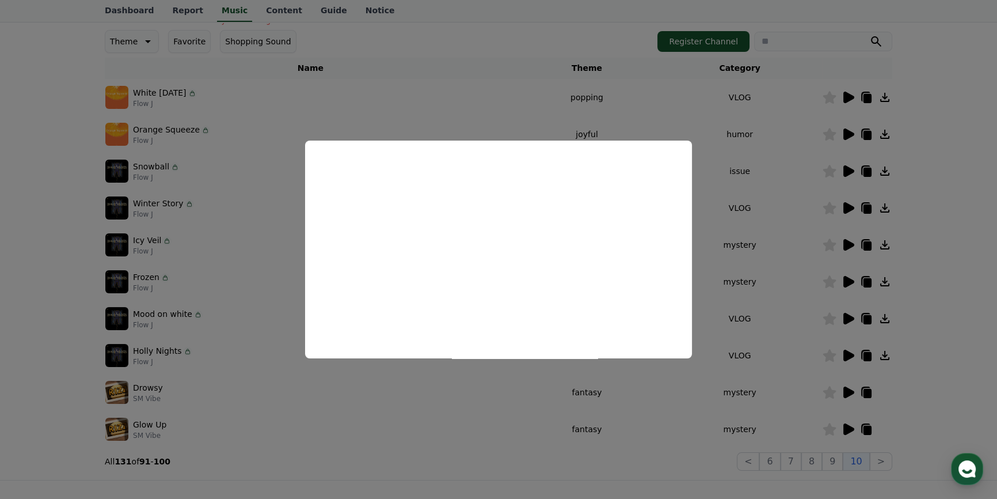
click at [973, 291] on button "close modal" at bounding box center [498, 249] width 997 height 499
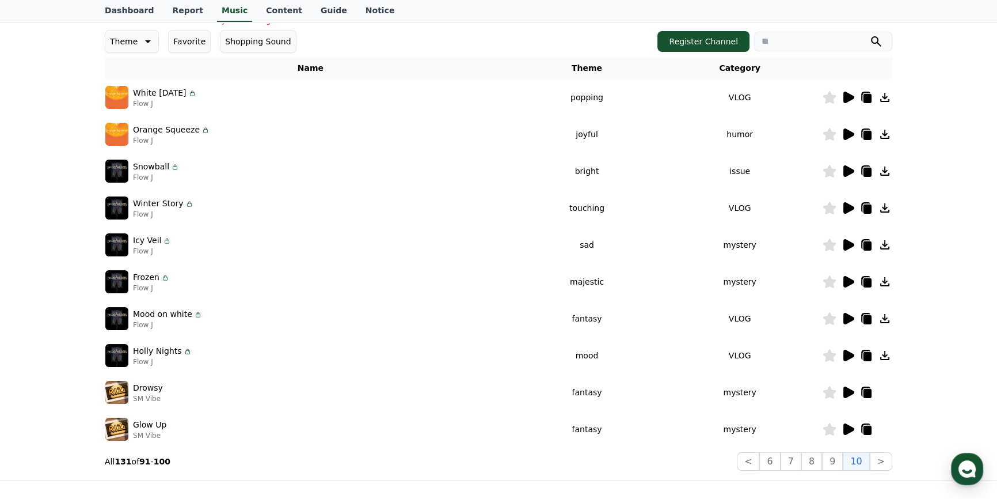
click at [848, 351] on icon at bounding box center [849, 356] width 11 height 12
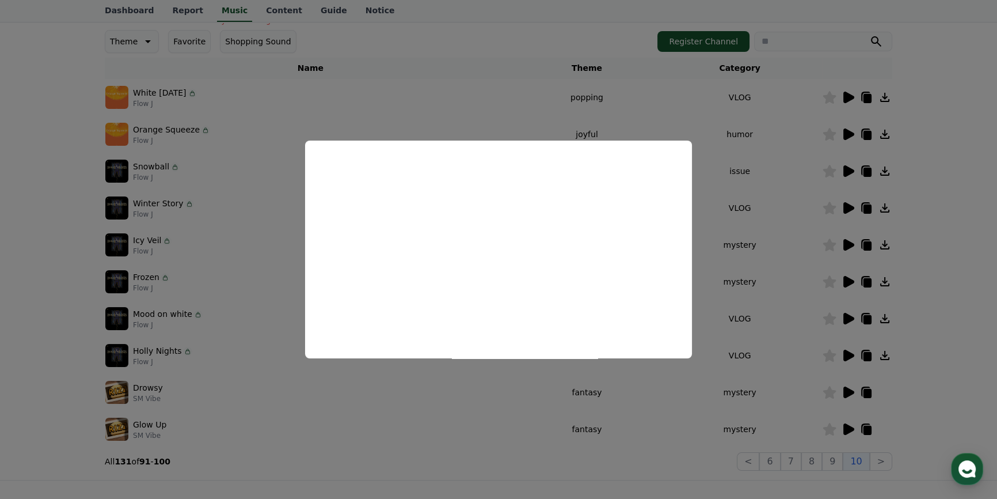
click at [845, 287] on button "close modal" at bounding box center [498, 249] width 997 height 499
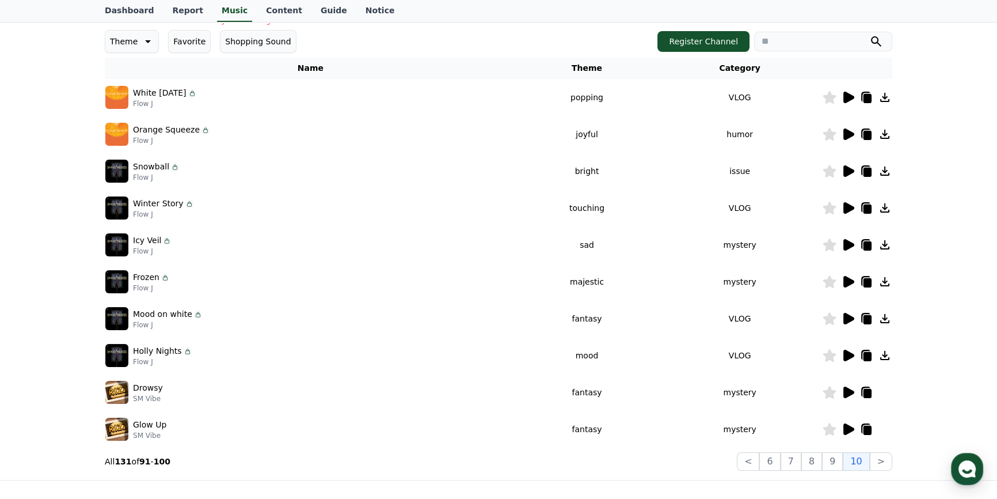
click at [844, 169] on icon at bounding box center [849, 171] width 11 height 12
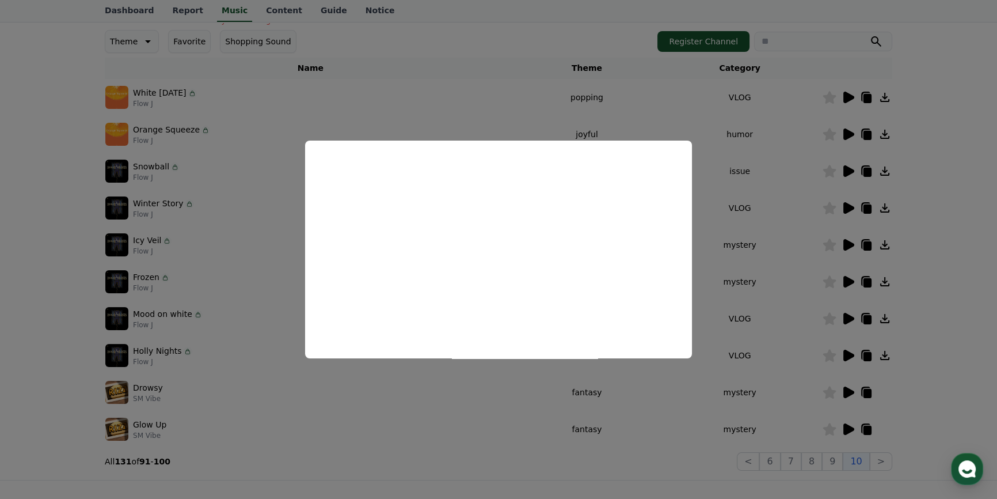
click at [782, 287] on button "close modal" at bounding box center [498, 249] width 997 height 499
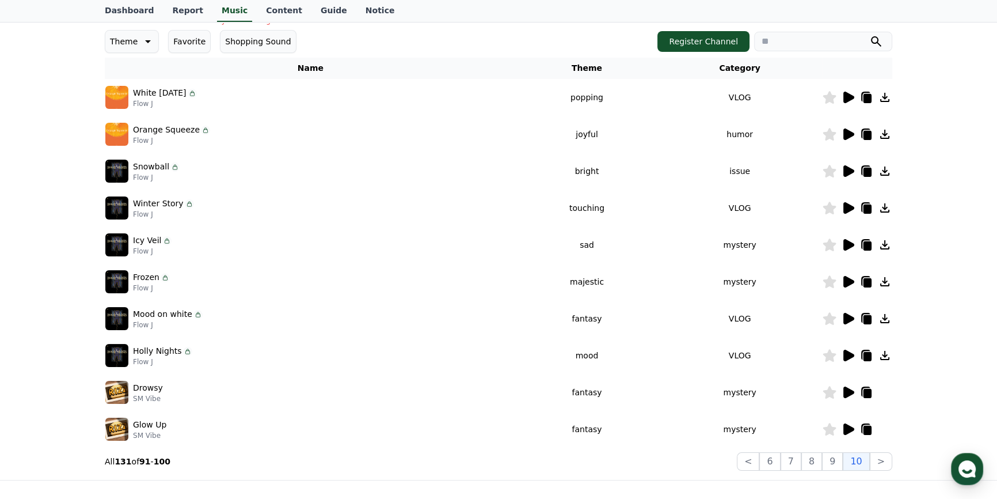
click at [847, 202] on icon at bounding box center [849, 208] width 11 height 12
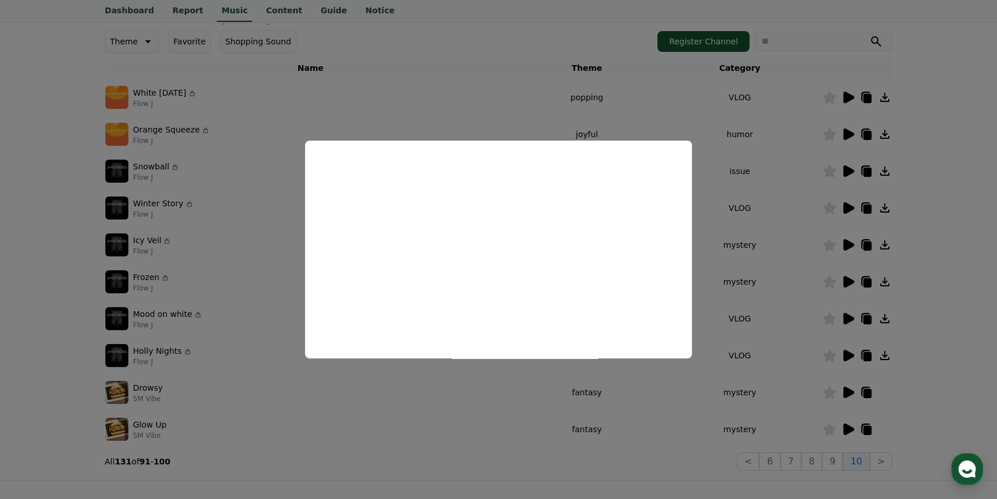
click at [754, 282] on button "close modal" at bounding box center [498, 249] width 997 height 499
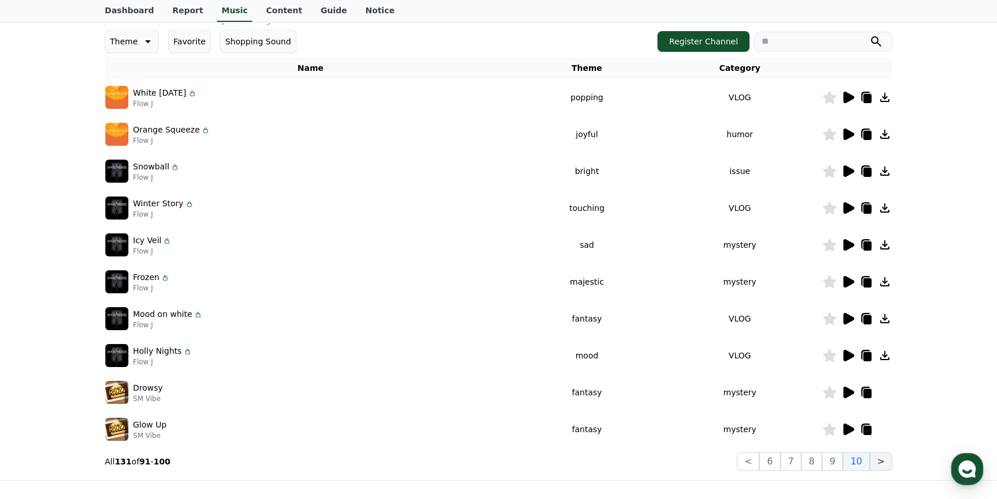
click at [876, 465] on button ">" at bounding box center [881, 461] width 22 height 18
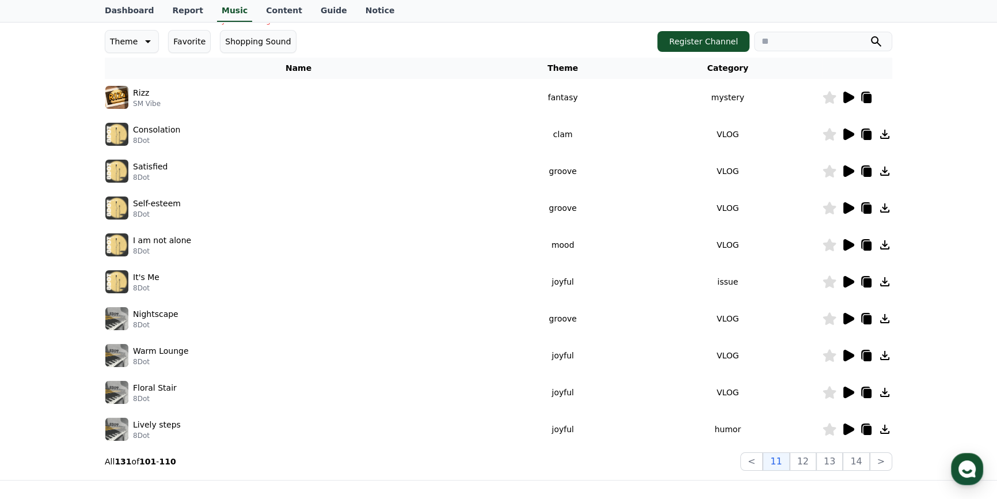
click at [854, 97] on icon at bounding box center [848, 97] width 14 height 14
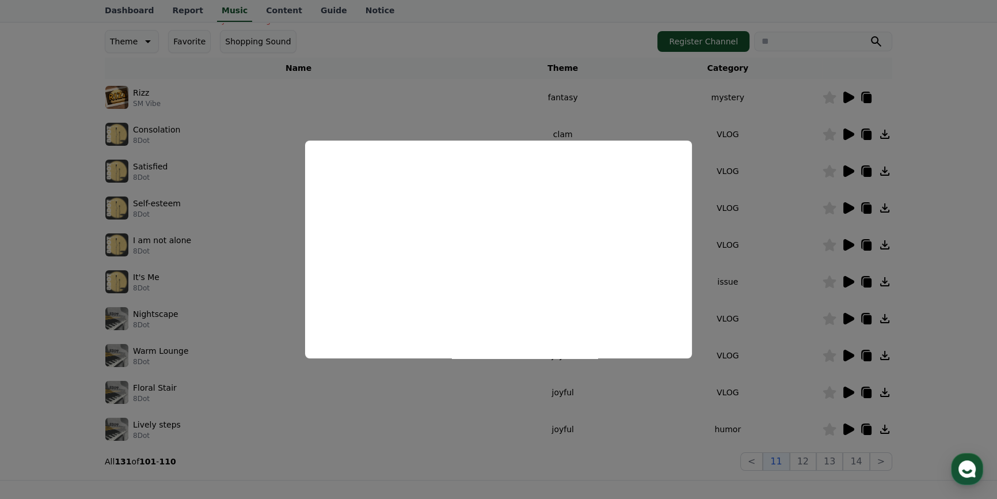
click at [824, 189] on button "close modal" at bounding box center [498, 249] width 997 height 499
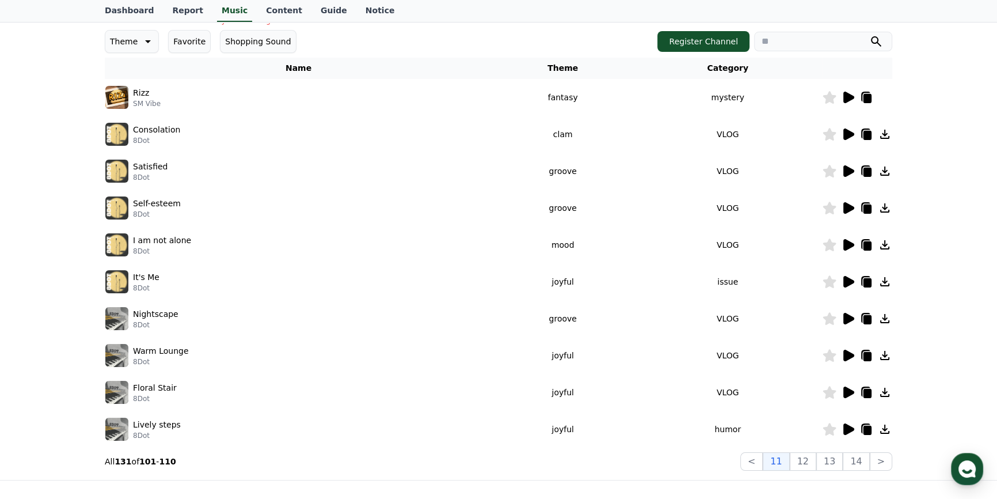
click at [846, 94] on icon at bounding box center [849, 98] width 11 height 12
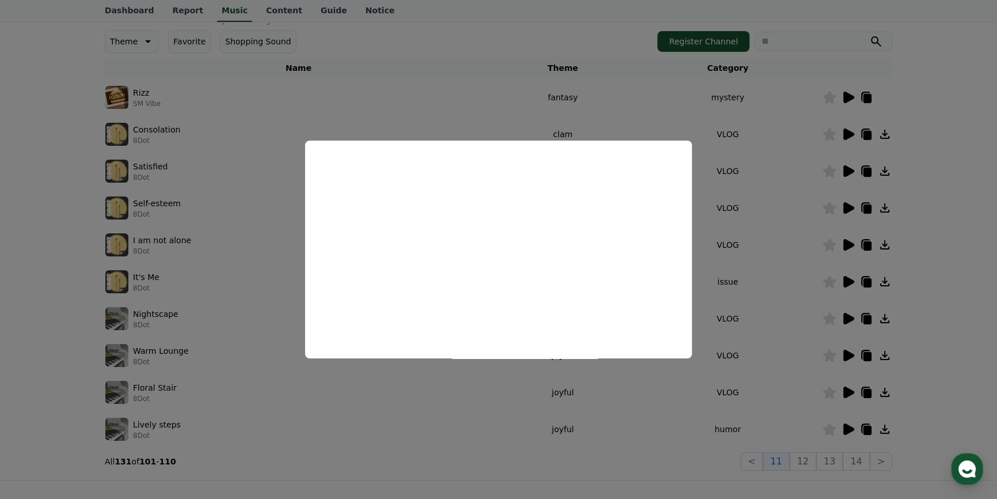
click at [923, 121] on button "close modal" at bounding box center [498, 249] width 997 height 499
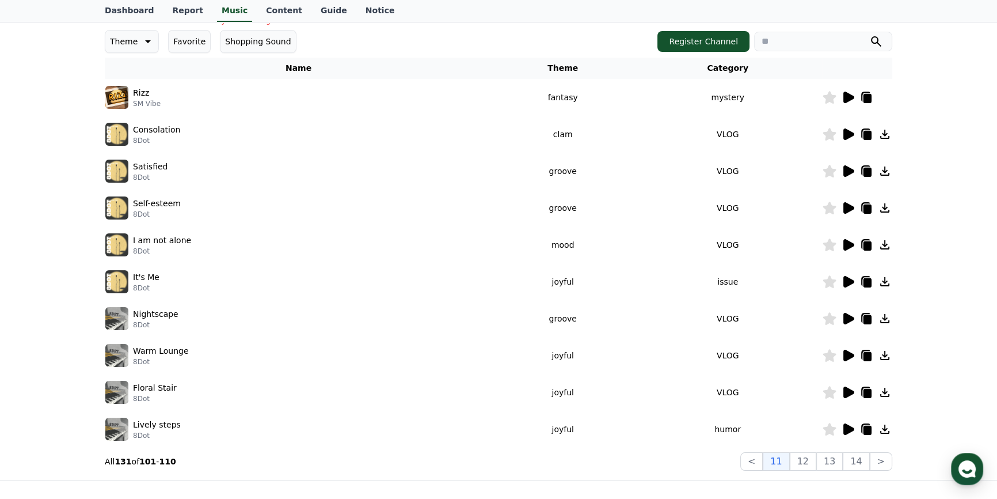
click at [883, 98] on div at bounding box center [857, 97] width 69 height 14
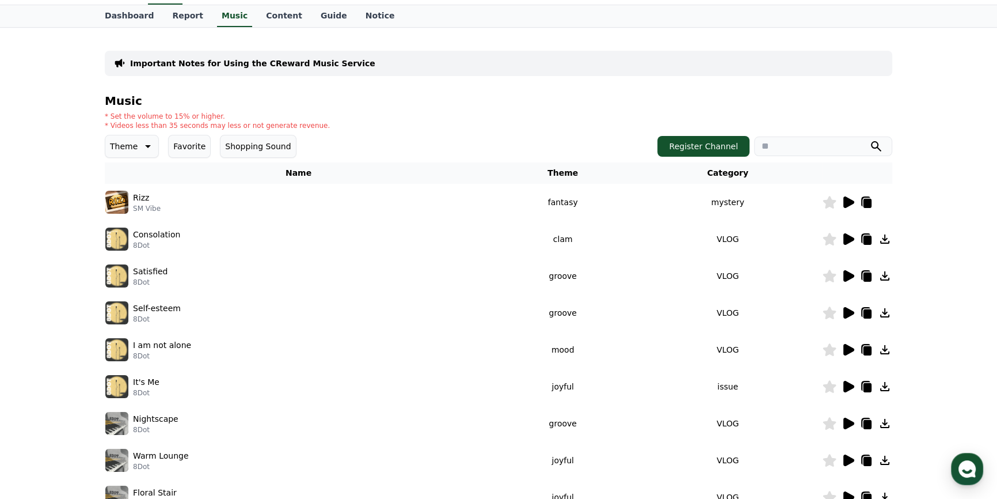
click at [887, 206] on div at bounding box center [857, 202] width 69 height 14
click at [852, 198] on icon at bounding box center [848, 202] width 14 height 14
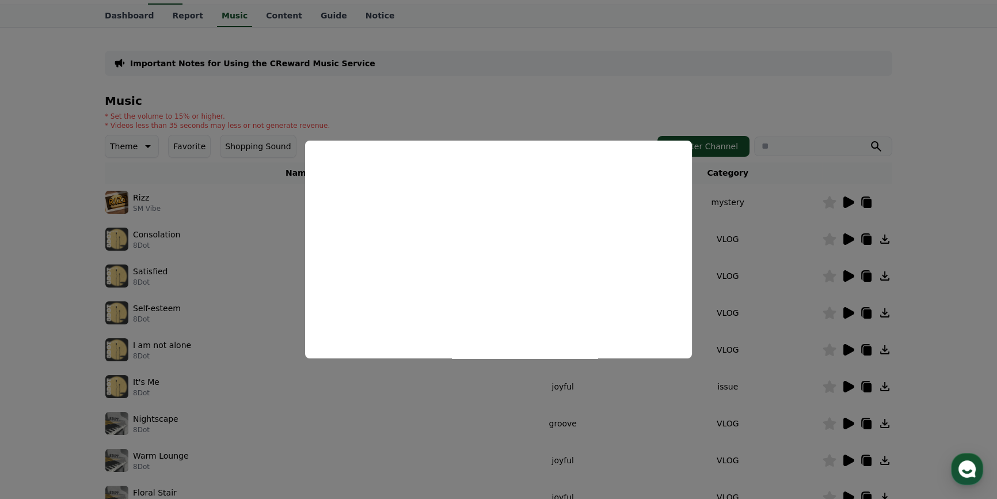
click at [822, 207] on button "close modal" at bounding box center [498, 249] width 997 height 499
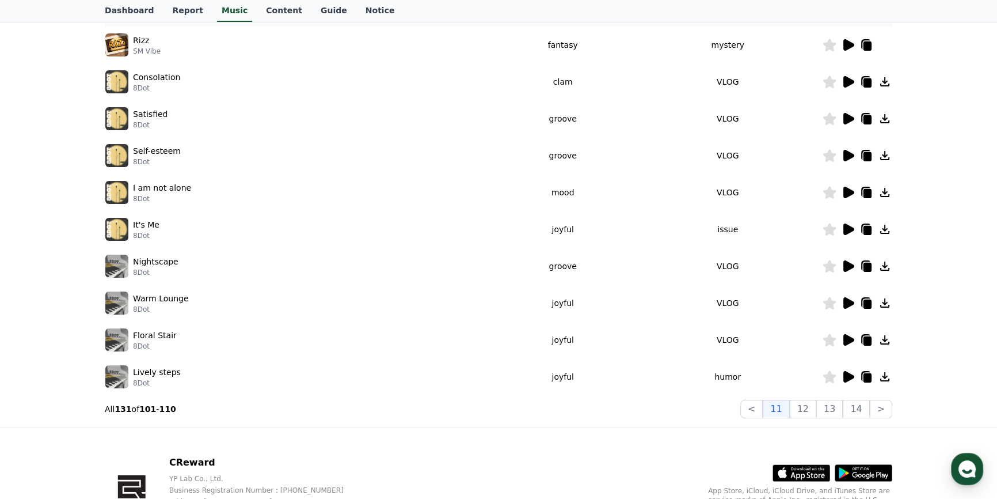
scroll to position [104, 0]
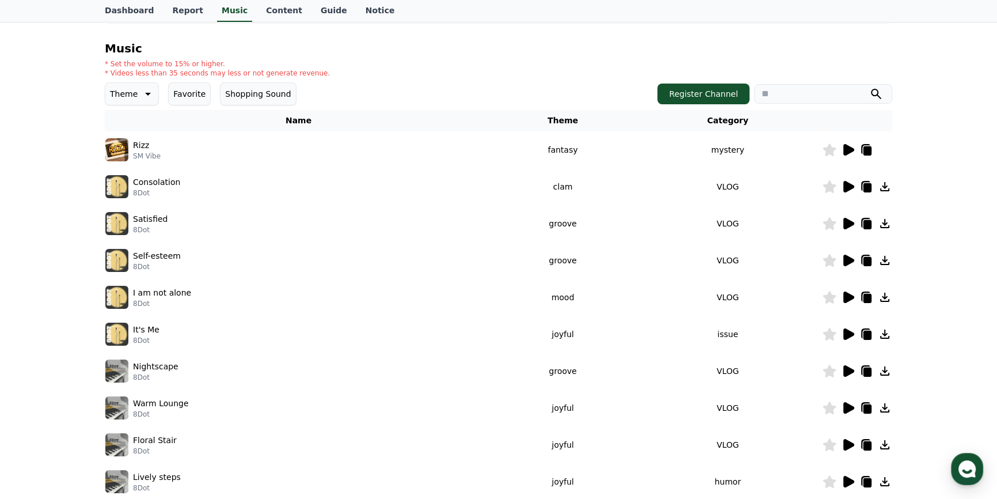
click at [852, 372] on icon at bounding box center [848, 371] width 14 height 14
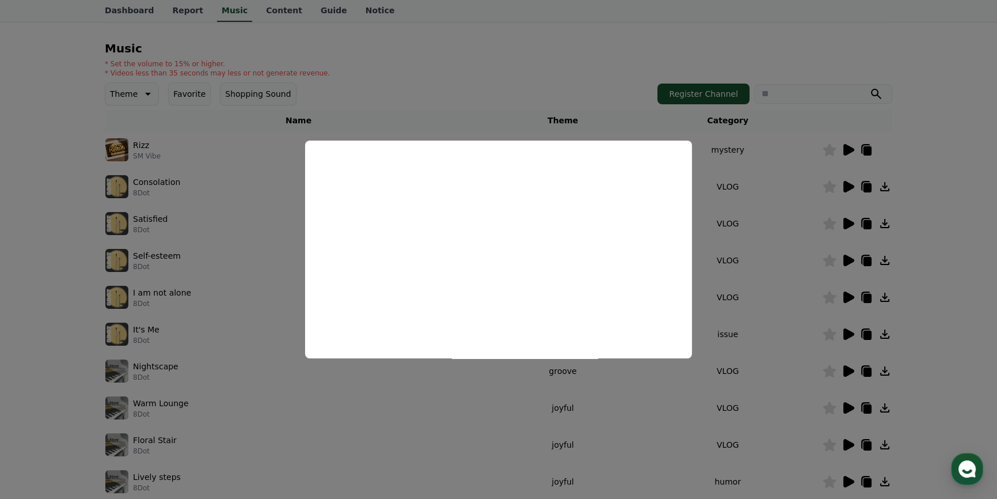
click at [824, 271] on button "close modal" at bounding box center [498, 249] width 997 height 499
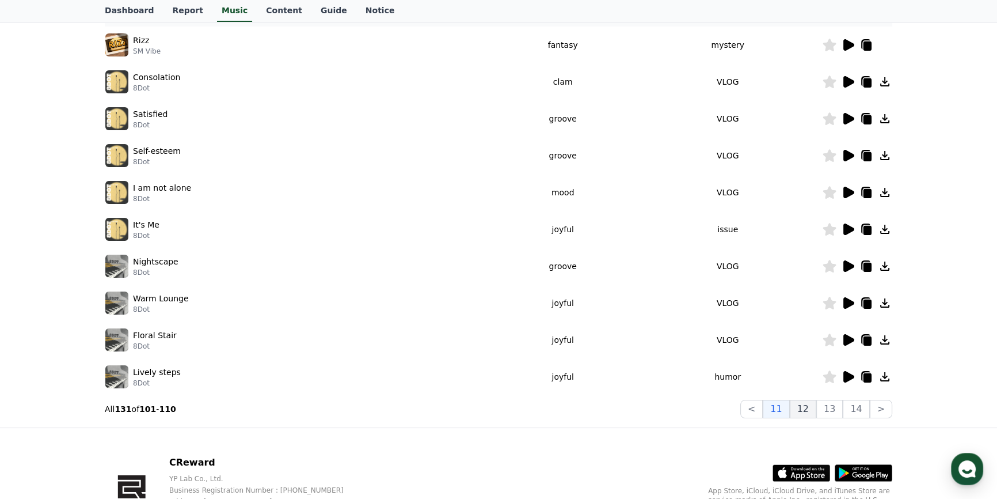
click at [817, 409] on button "12" at bounding box center [830, 409] width 26 height 18
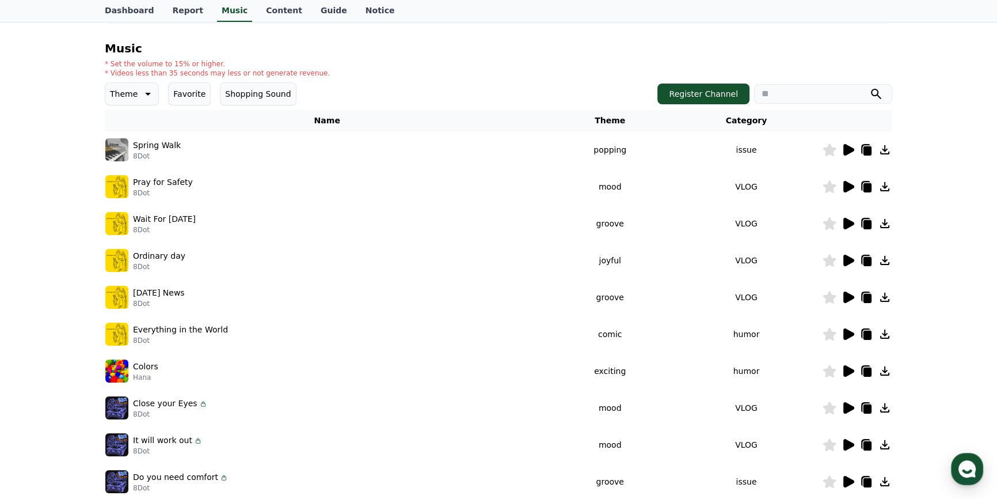
scroll to position [209, 0]
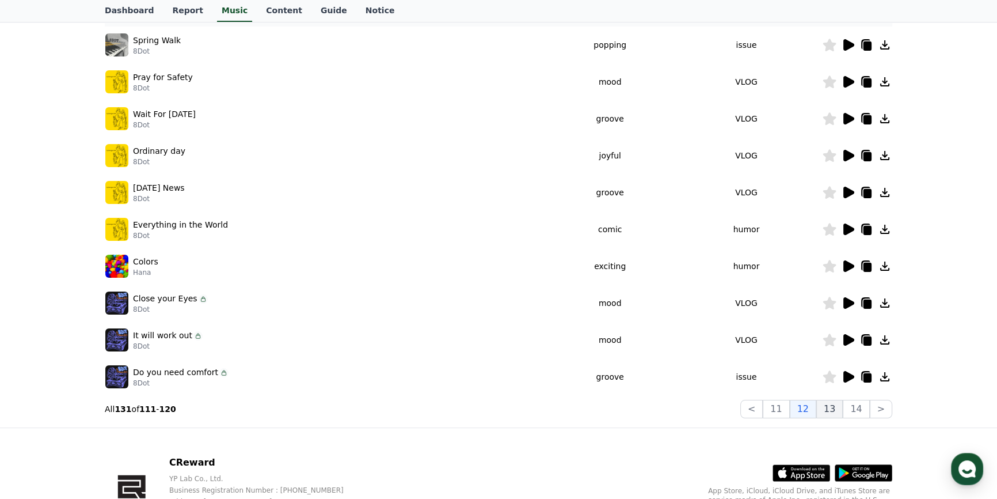
click at [870, 405] on button "13" at bounding box center [881, 409] width 22 height 18
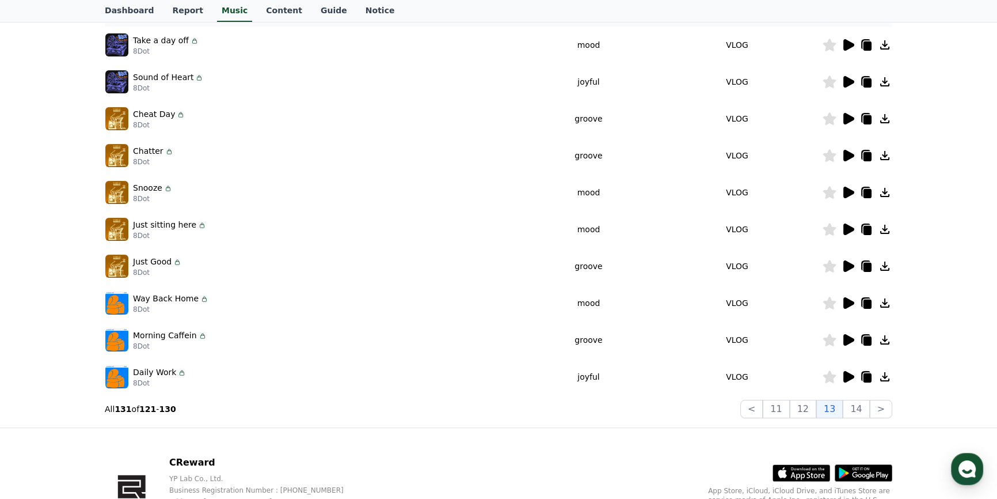
scroll to position [104, 0]
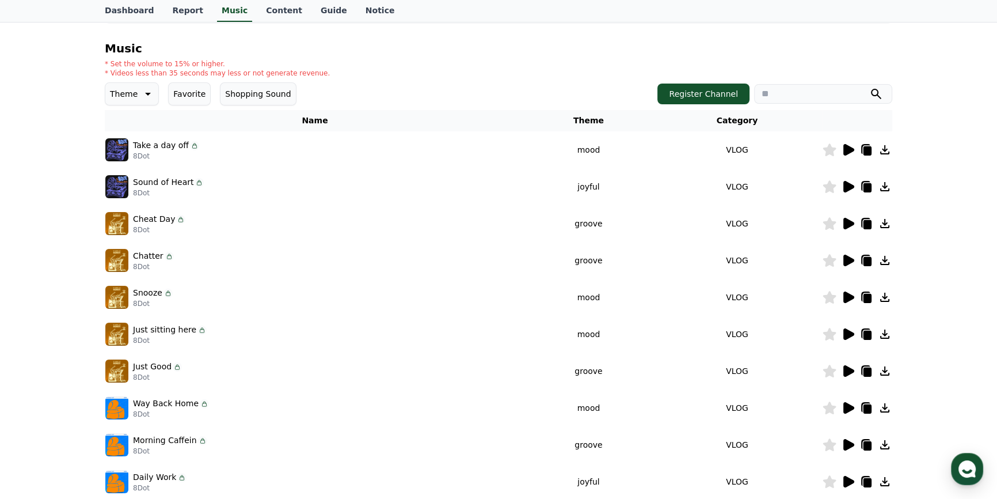
click at [848, 293] on icon at bounding box center [849, 297] width 11 height 12
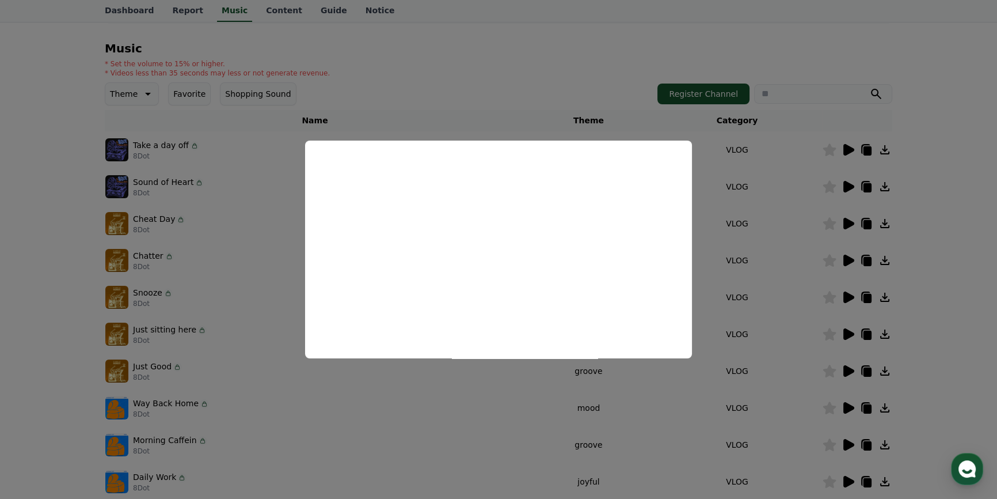
click at [727, 270] on button "close modal" at bounding box center [498, 249] width 997 height 499
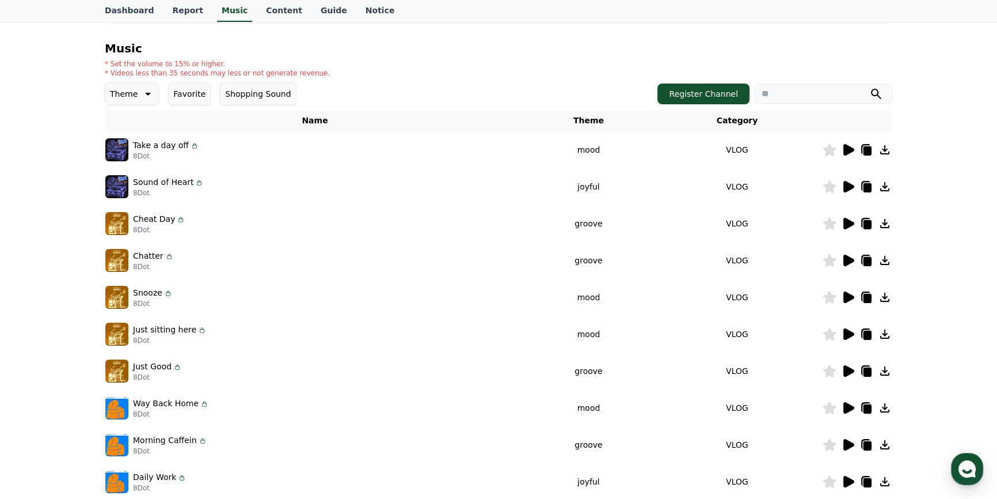
scroll to position [209, 0]
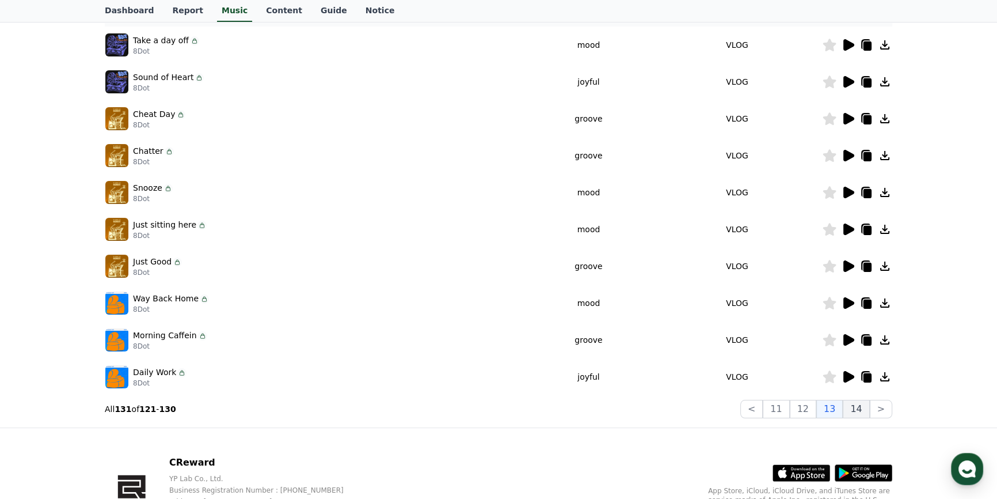
click at [858, 407] on button "14" at bounding box center [856, 409] width 26 height 18
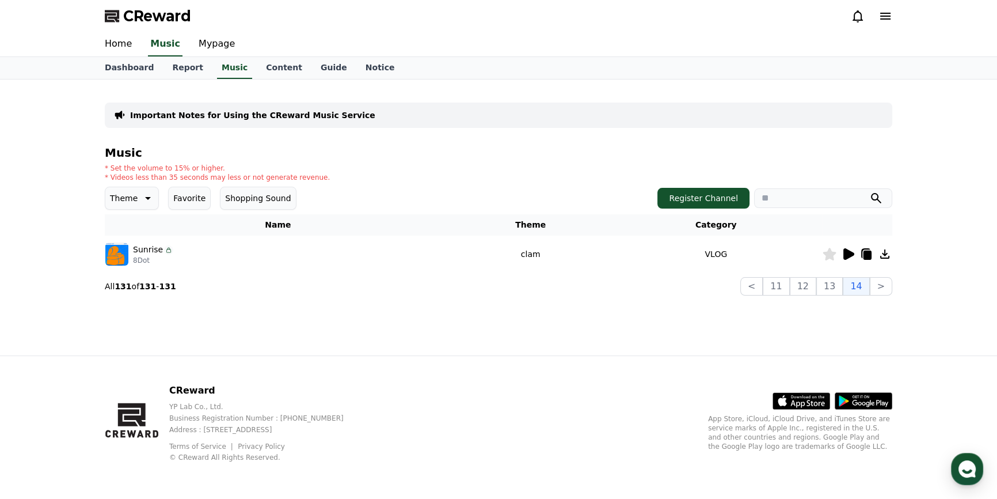
click at [846, 251] on icon at bounding box center [849, 254] width 11 height 12
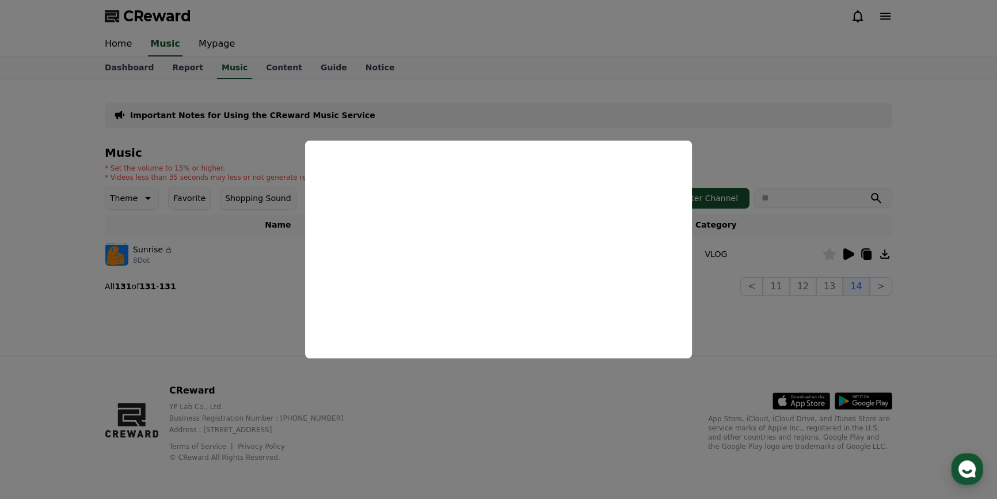
click at [534, 416] on button "close modal" at bounding box center [498, 249] width 997 height 499
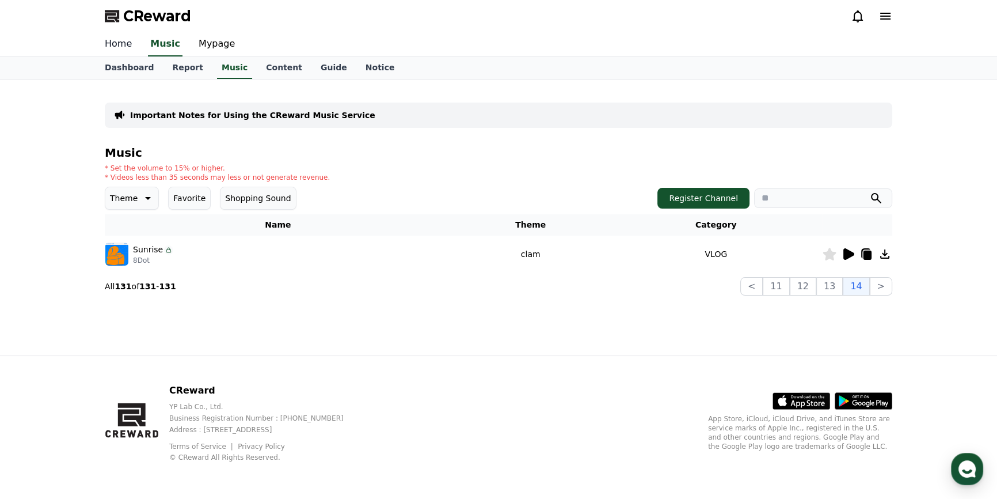
click at [121, 43] on link "Home" at bounding box center [118, 44] width 45 height 24
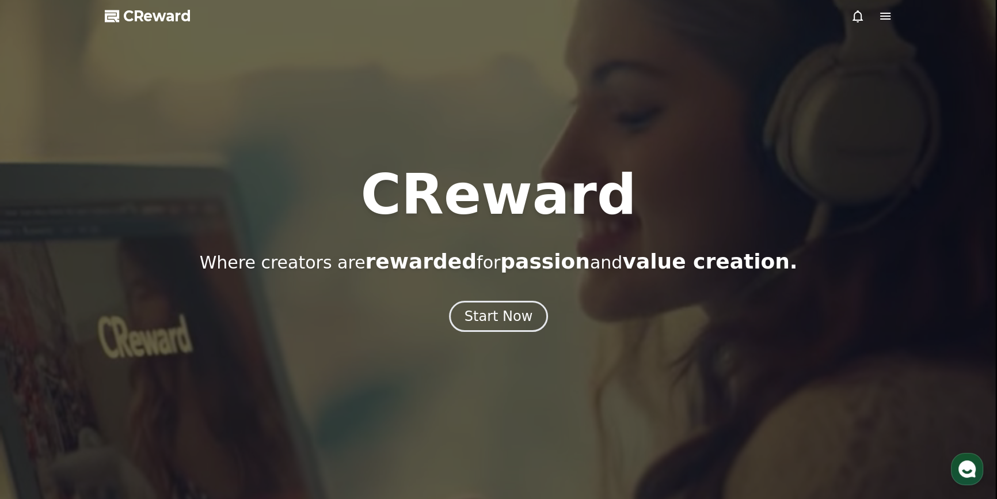
click at [853, 11] on icon at bounding box center [858, 16] width 14 height 14
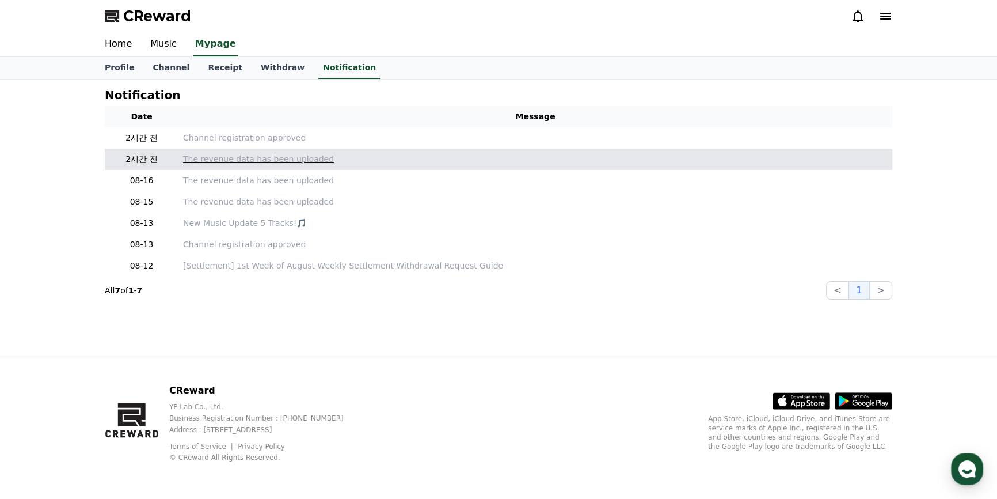
click at [208, 160] on p "The revenue data has been uploaded" at bounding box center [535, 159] width 705 height 12
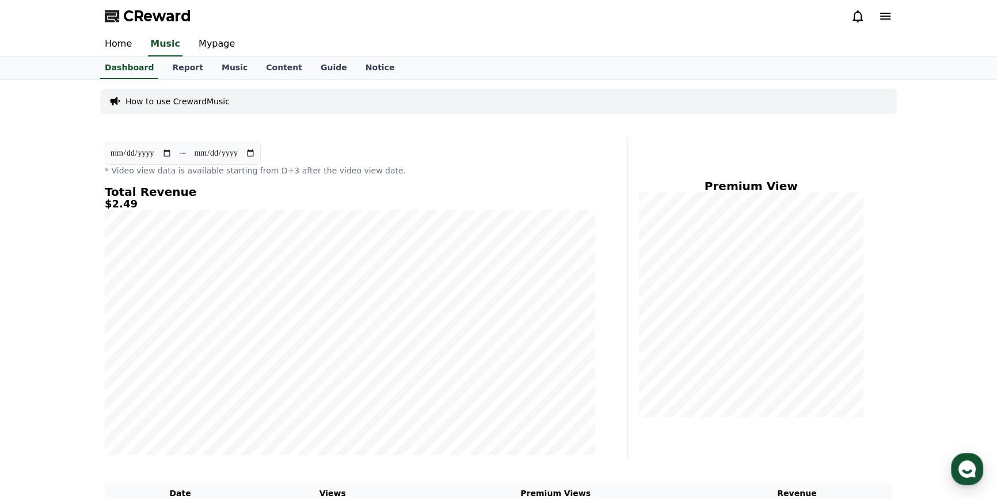
scroll to position [104, 0]
